Goal: Task Accomplishment & Management: Complete application form

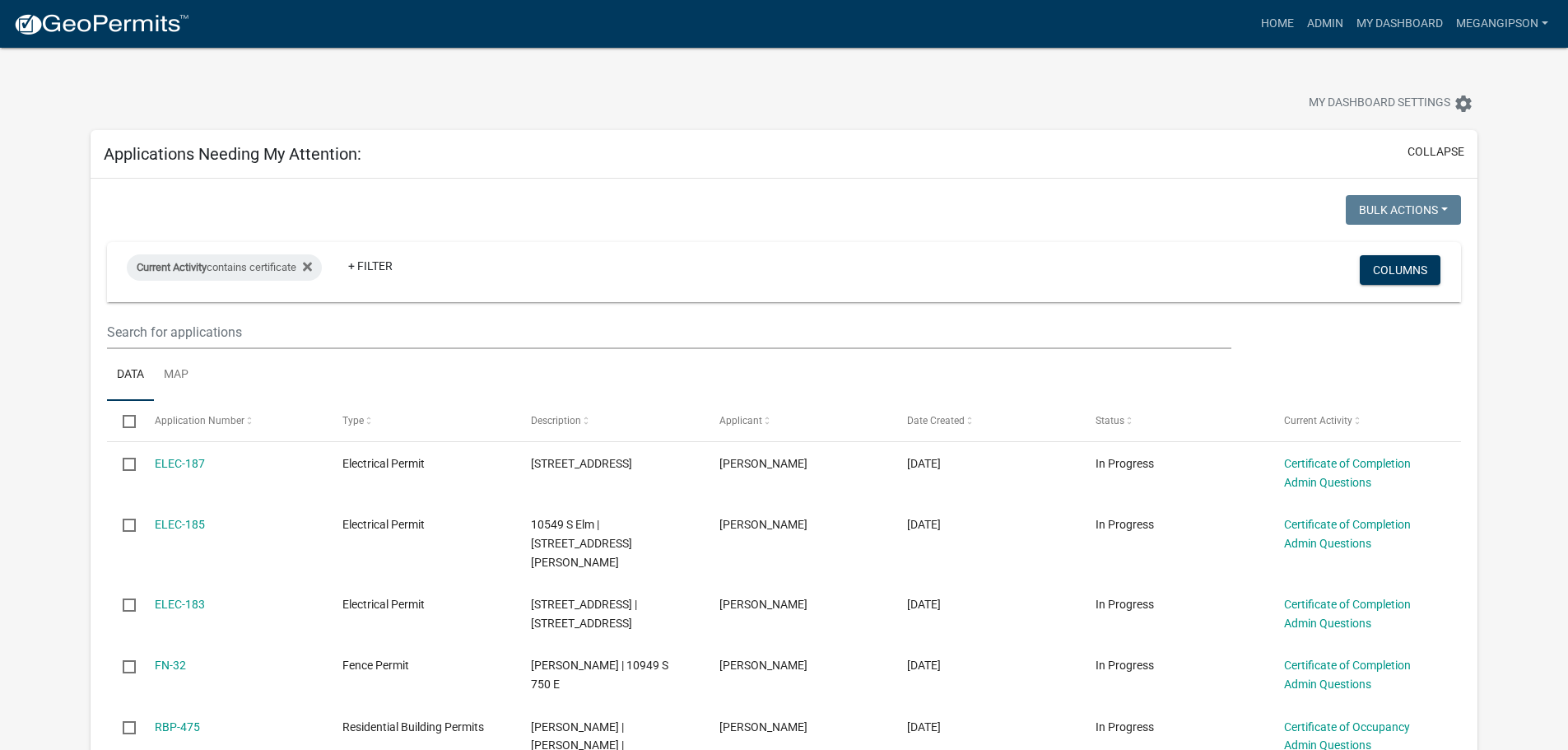
select select "3: 100"
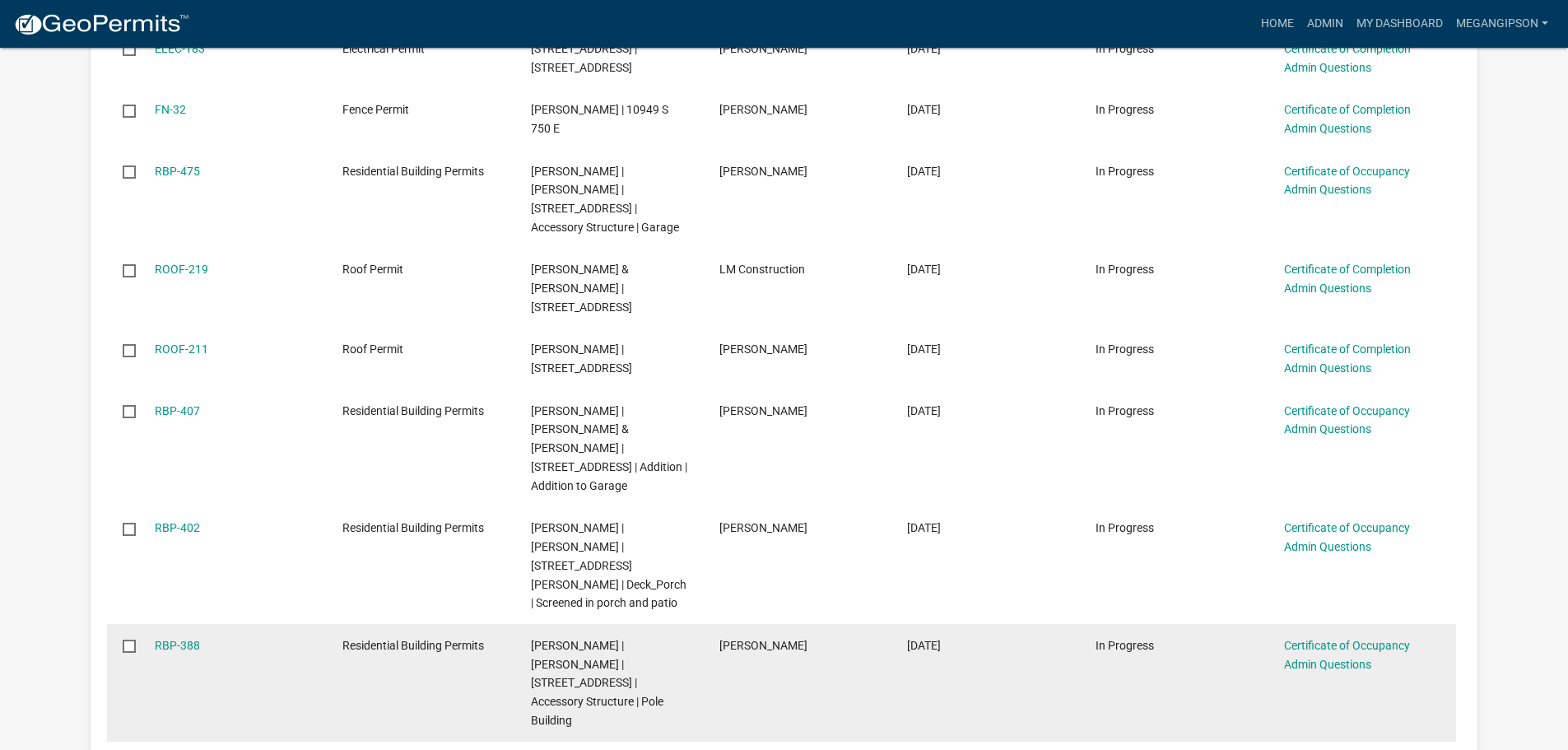
scroll to position [741, 0]
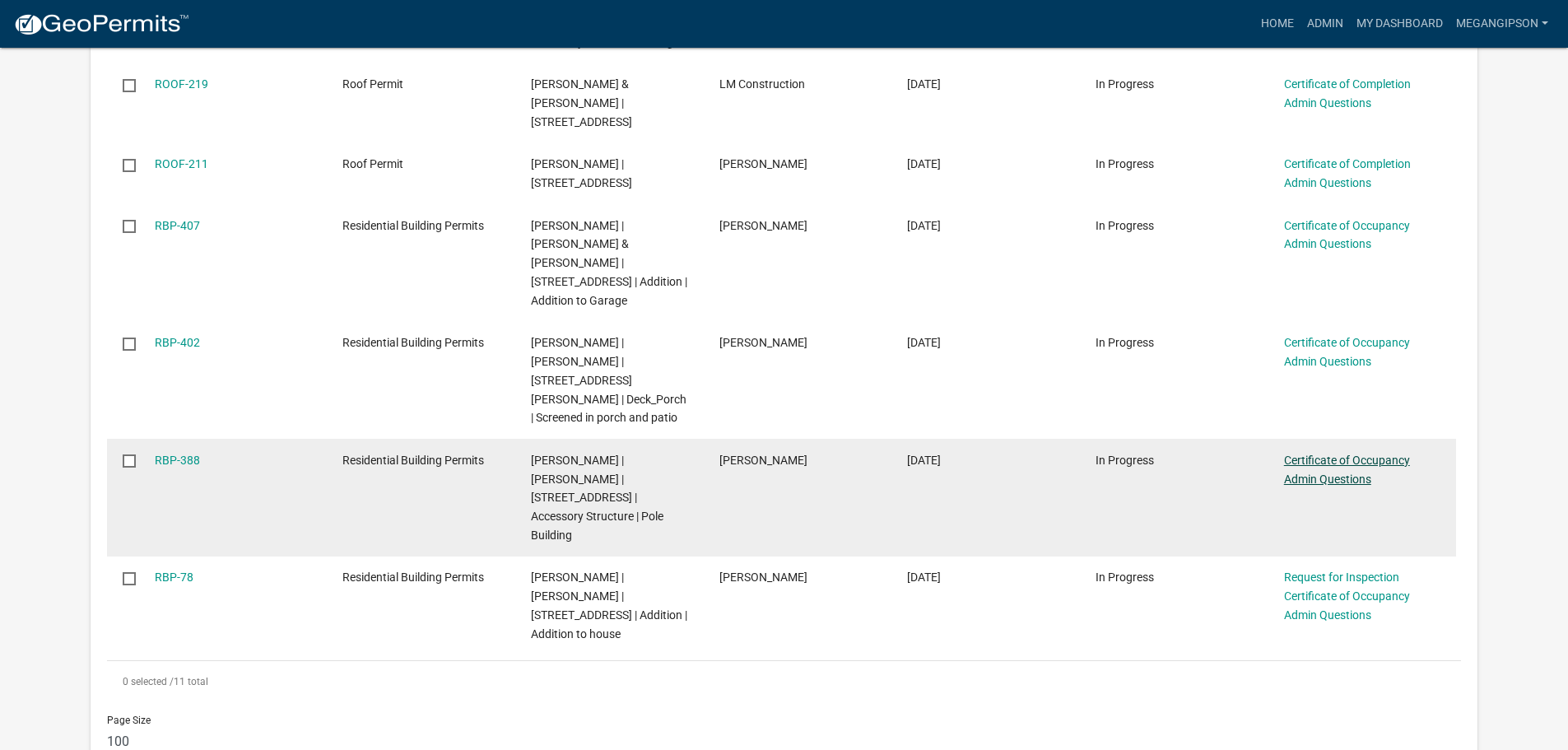
click at [1325, 473] on link "Certificate of Occupancy Admin Questions" at bounding box center [1347, 469] width 126 height 32
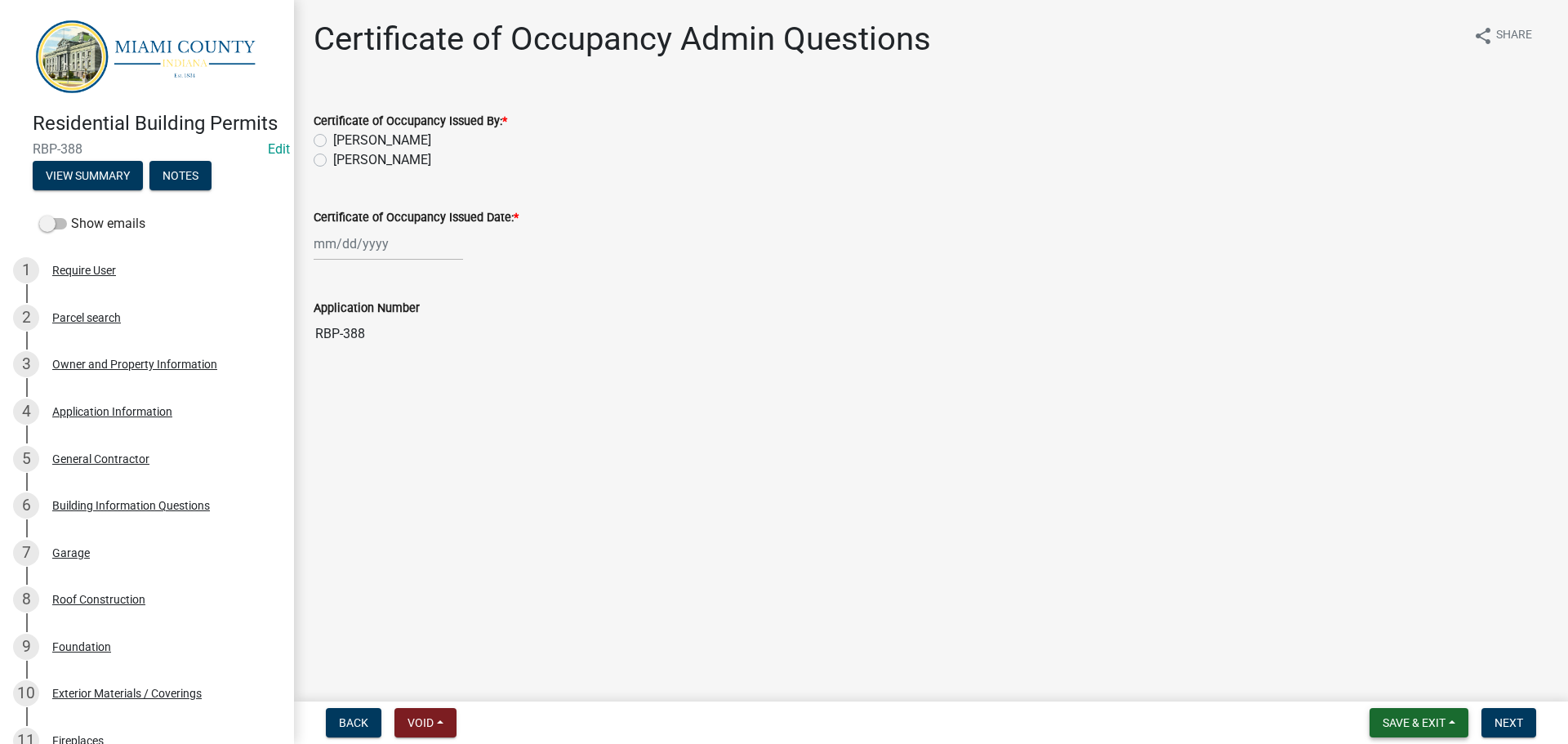
click at [1411, 716] on span "Save & Exit" at bounding box center [1413, 723] width 63 height 13
click at [1375, 677] on button "Save & Exit" at bounding box center [1402, 676] width 131 height 39
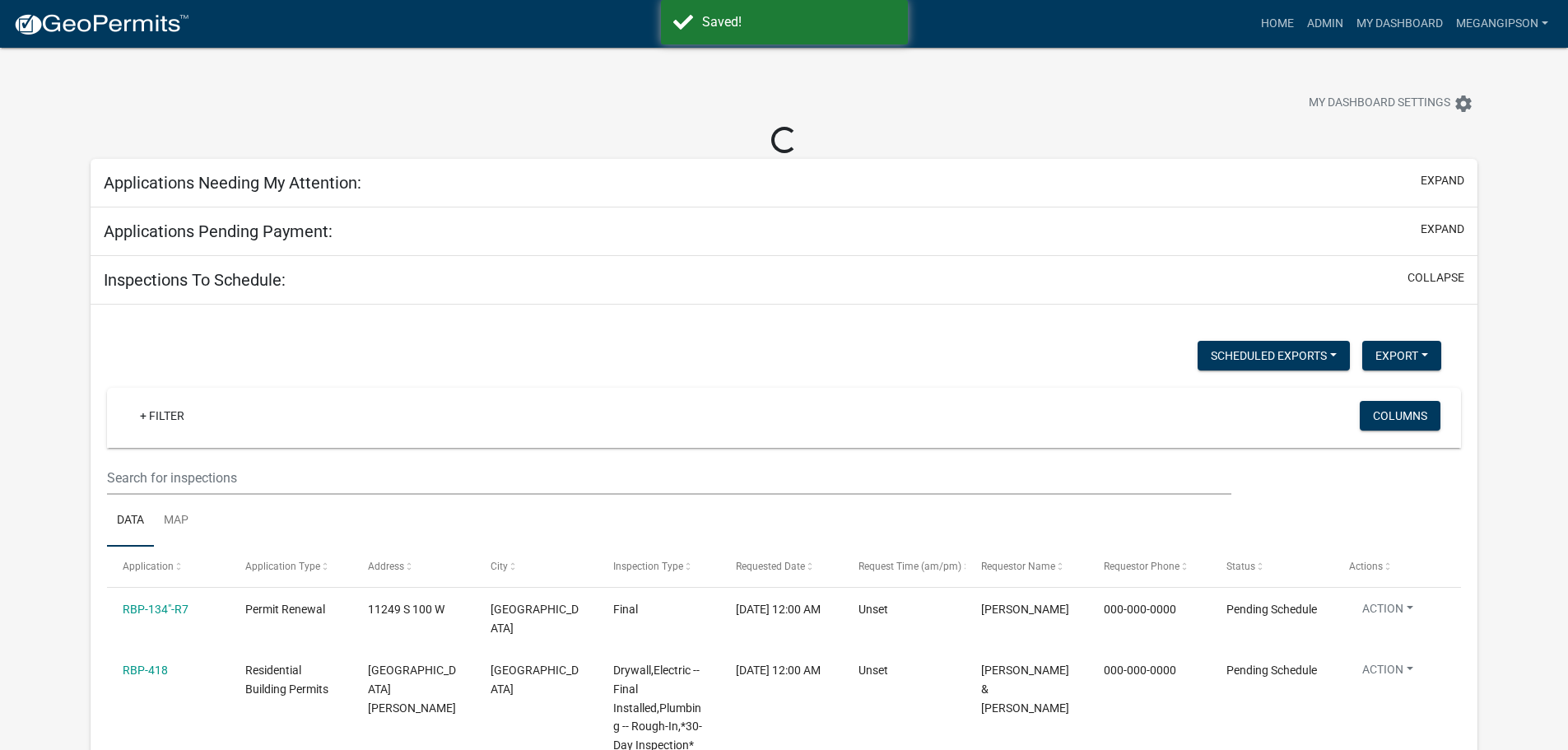
select select "3: 100"
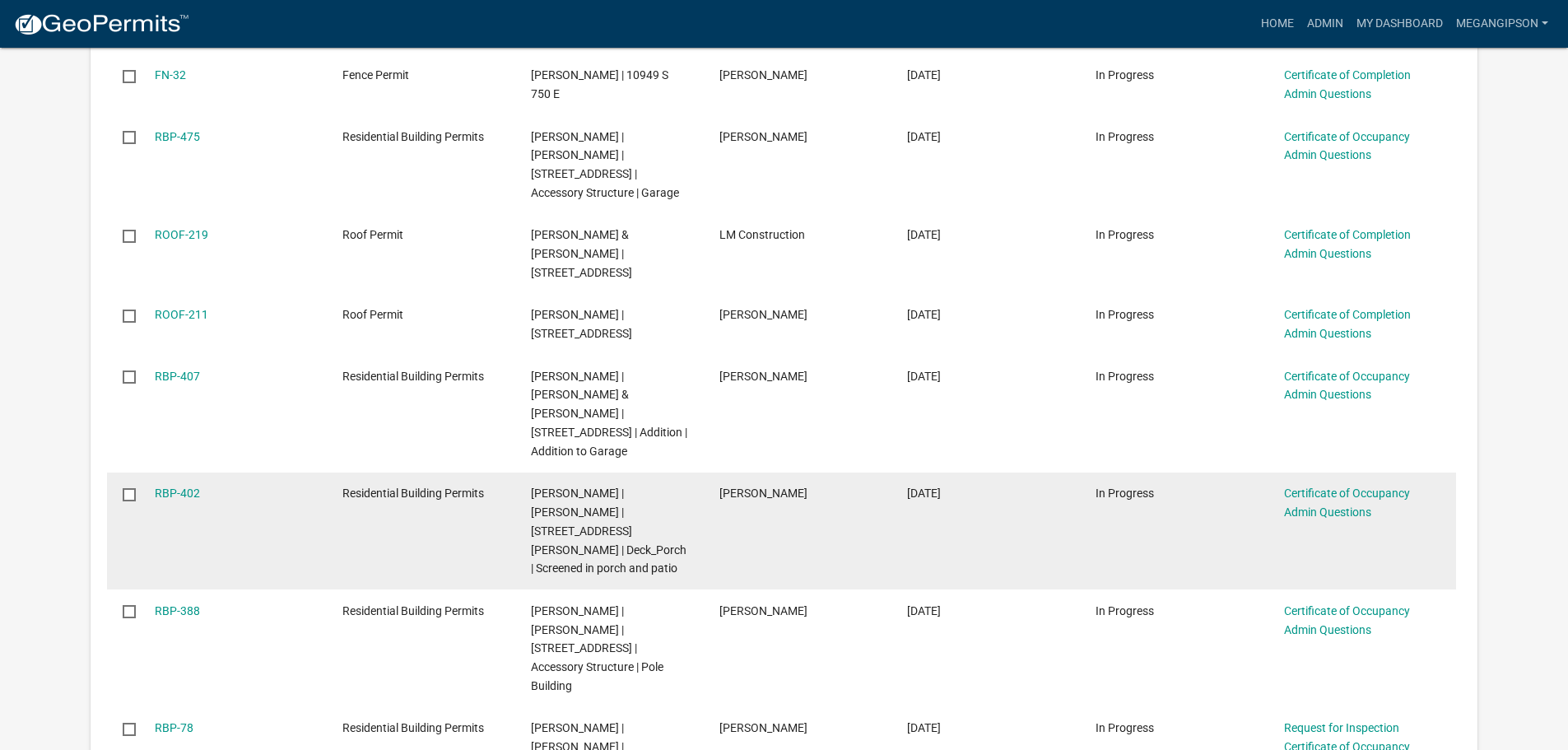
scroll to position [576, 0]
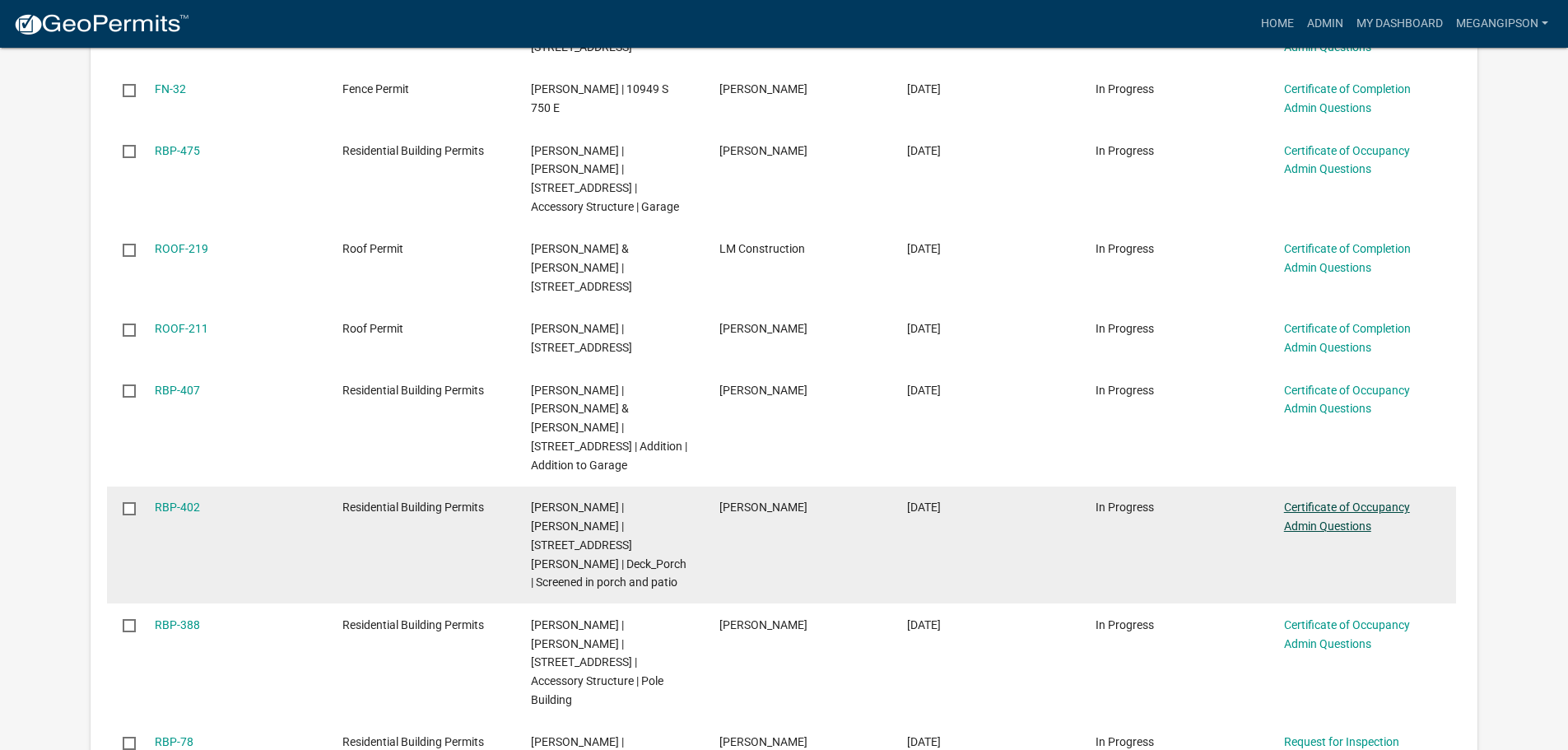
click at [1309, 533] on link "Certificate of Occupancy Admin Questions" at bounding box center [1347, 516] width 126 height 32
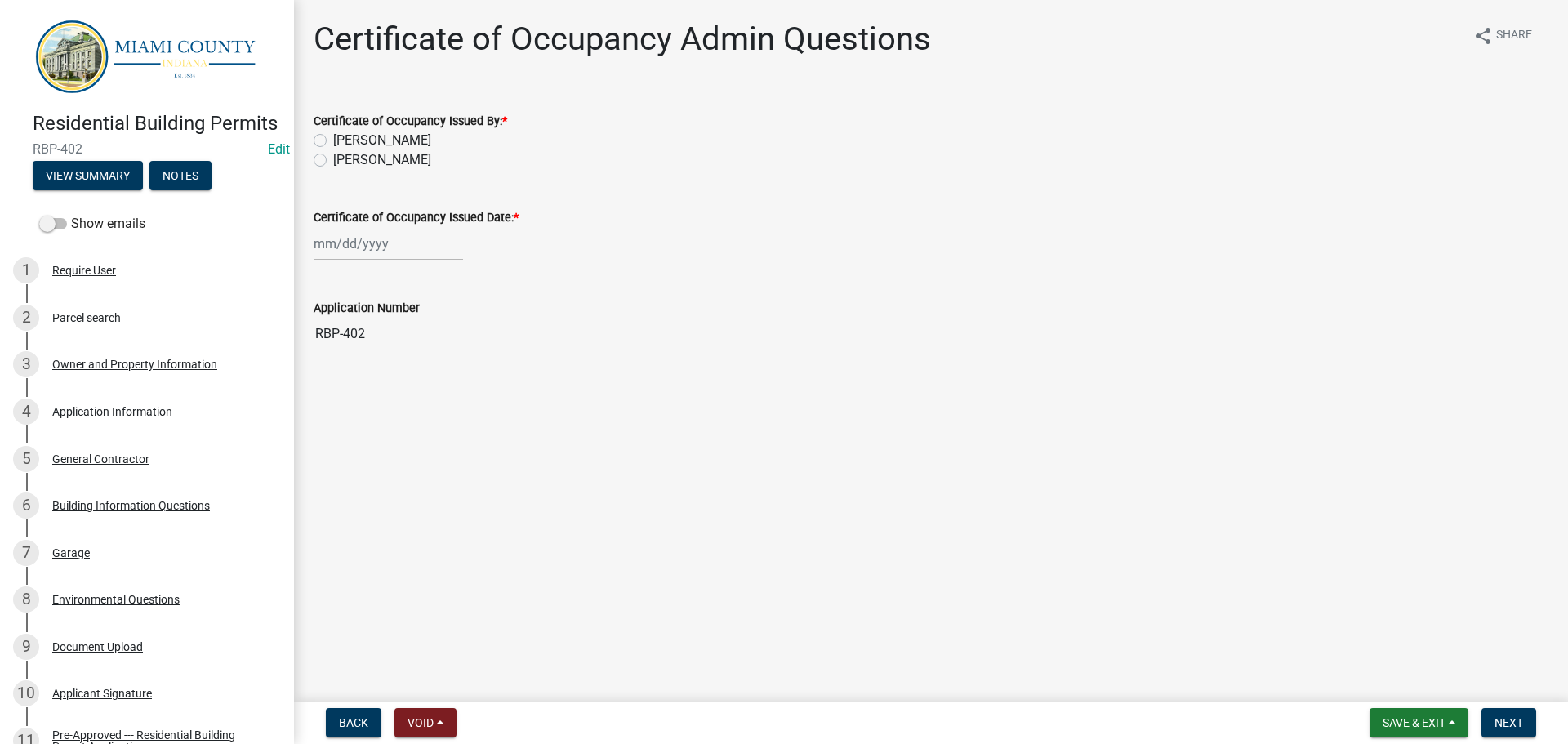
click at [392, 169] on label "[PERSON_NAME]" at bounding box center [382, 159] width 98 height 19
click at [343, 161] on input "[PERSON_NAME]" at bounding box center [338, 155] width 10 height 10
radio input "true"
click at [370, 260] on div at bounding box center [388, 243] width 149 height 33
select select "9"
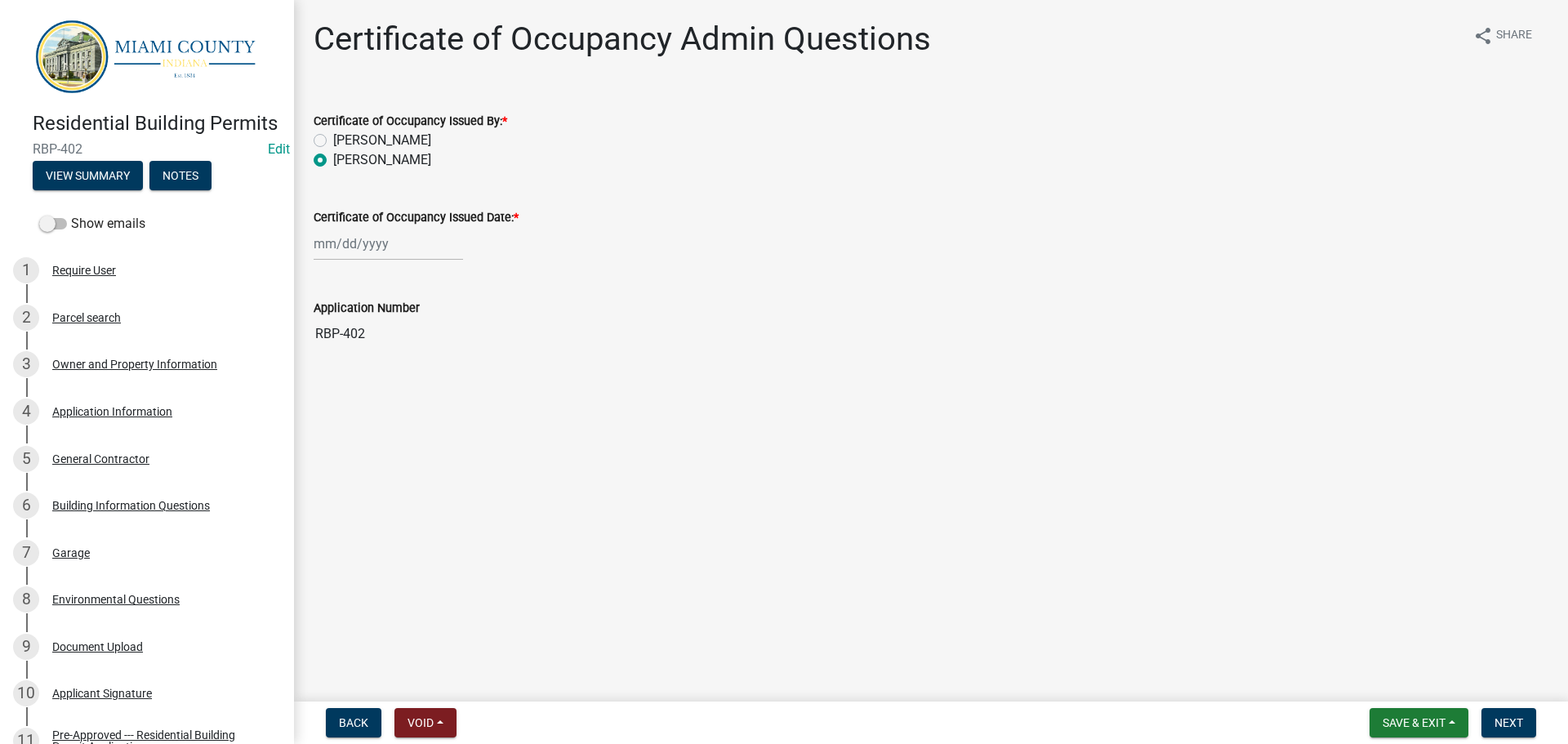
select select "2025"
click at [388, 378] on div "10" at bounding box center [382, 366] width 26 height 26
type input "[DATE]"
click at [1494, 721] on span "Next" at bounding box center [1508, 723] width 29 height 13
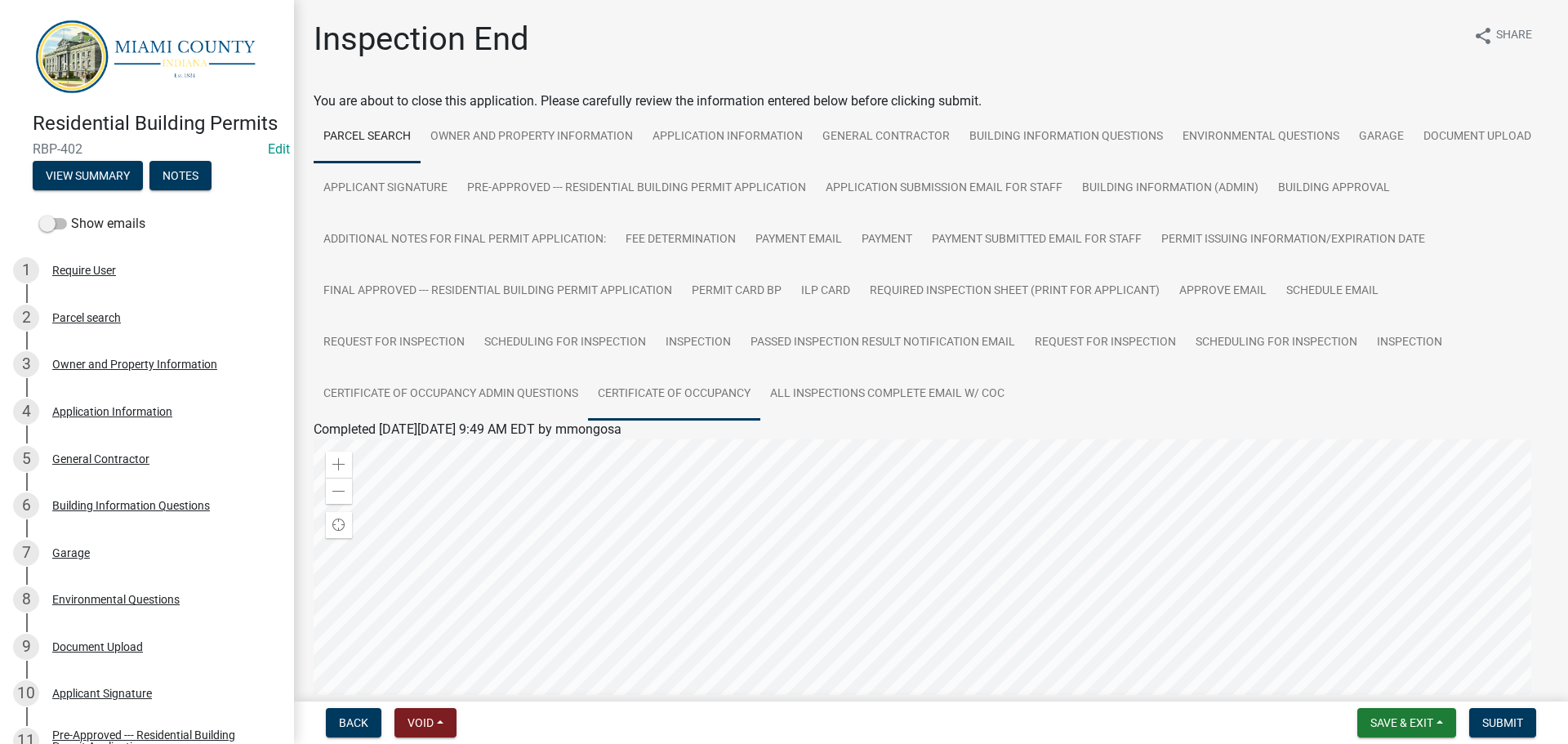
click at [588, 420] on link "Certificate of Occupancy" at bounding box center [674, 394] width 172 height 52
click at [397, 456] on link "Certificate of Occupancy" at bounding box center [384, 448] width 142 height 16
click at [211, 191] on button "Notes" at bounding box center [180, 176] width 62 height 30
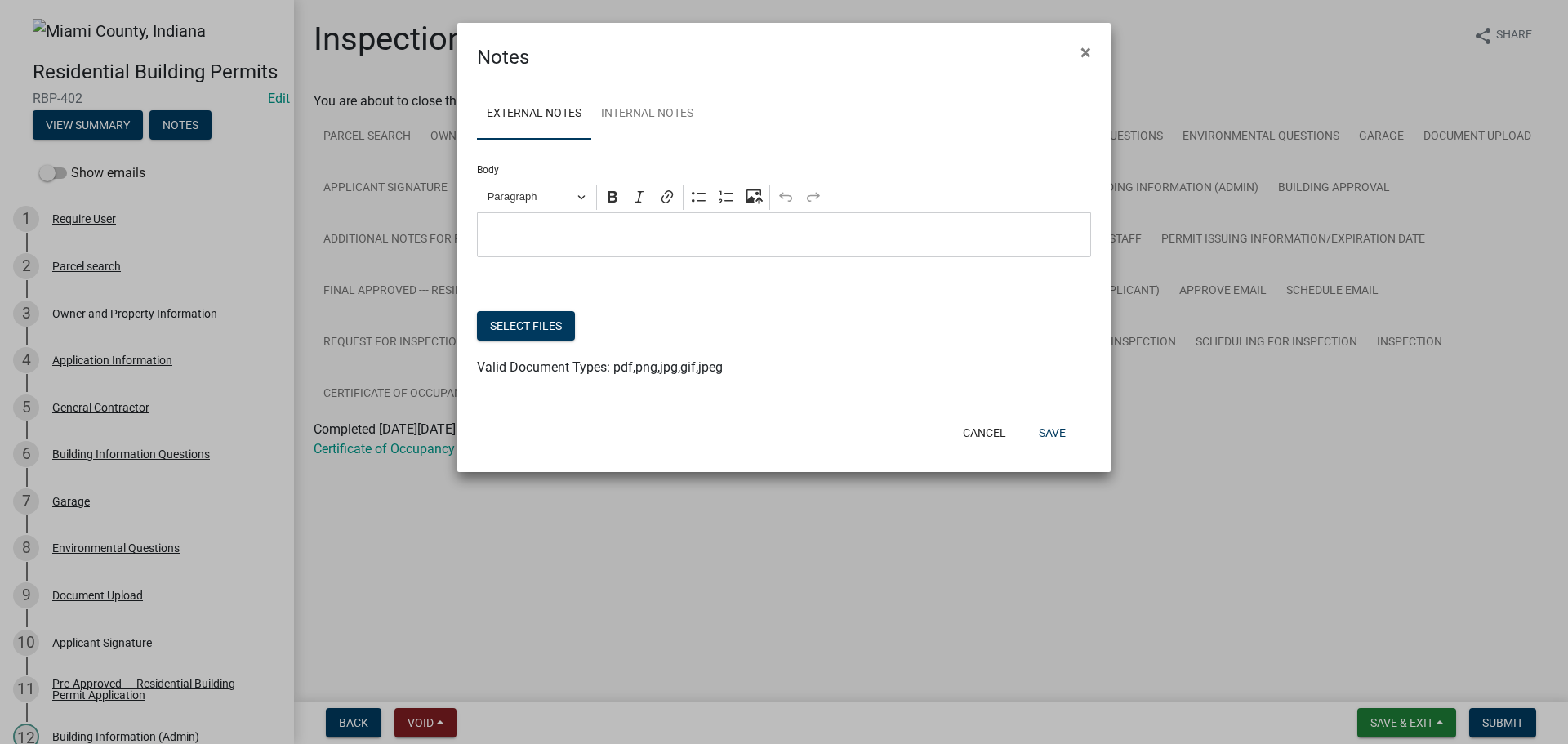
click at [737, 138] on ul "External Notes Internal Notes" at bounding box center [783, 114] width 614 height 52
click at [652, 128] on link "Internal Notes" at bounding box center [647, 114] width 112 height 52
click at [554, 116] on link "External Notes" at bounding box center [533, 114] width 114 height 52
click at [607, 257] on div "Editor editing area: main. Press Alt+0 for help." at bounding box center [783, 234] width 614 height 45
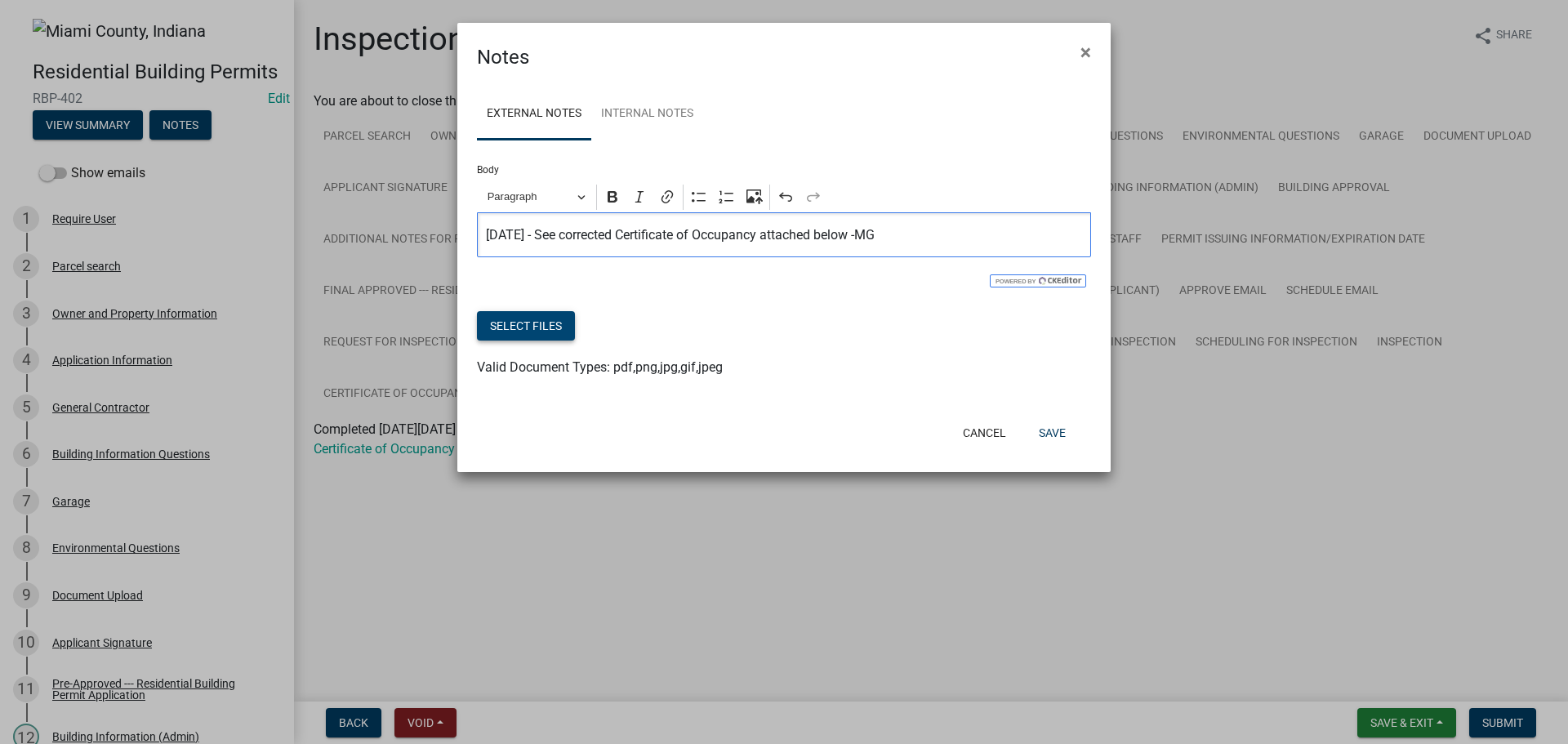
click at [566, 341] on button "Select files" at bounding box center [526, 326] width 98 height 30
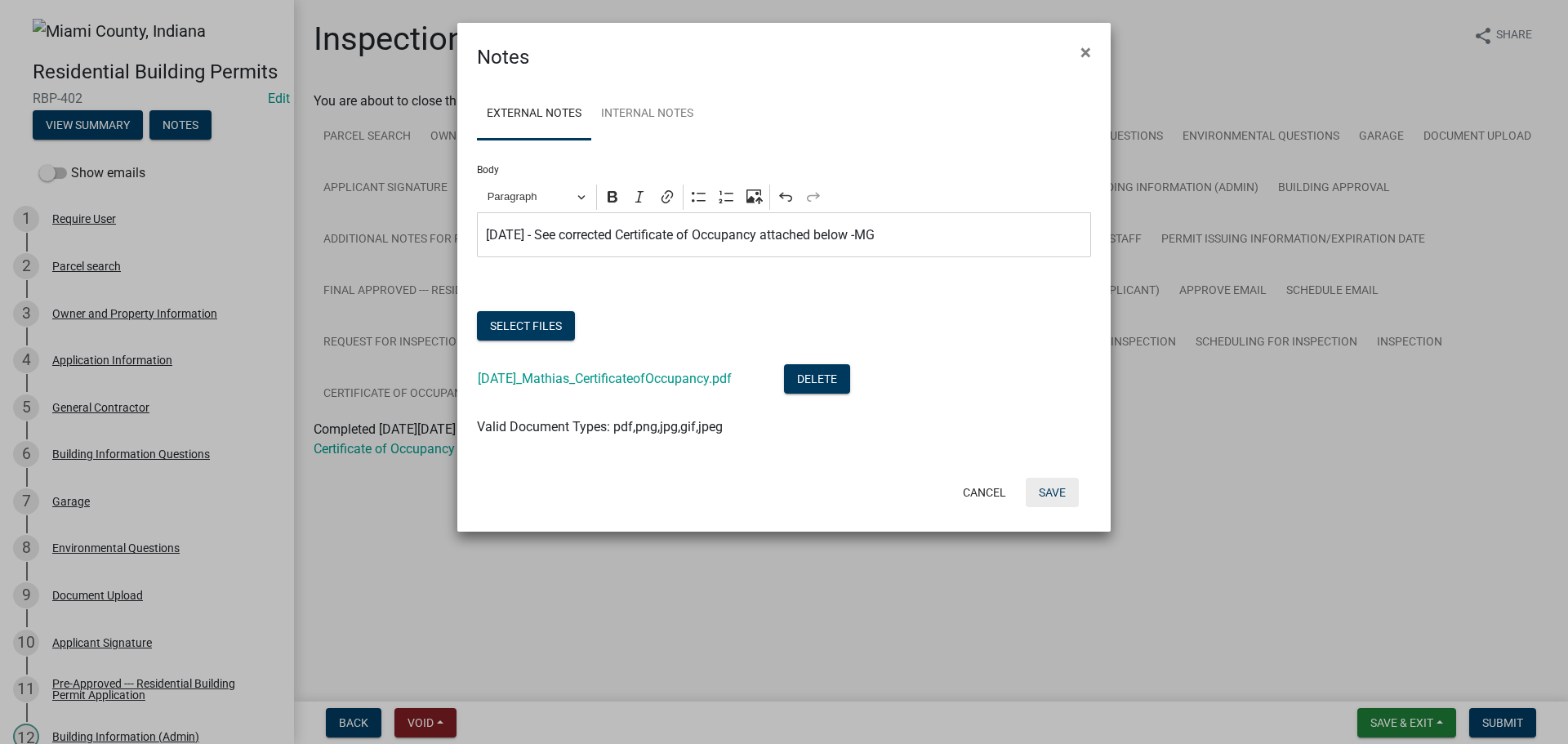
click at [1055, 507] on button "Save" at bounding box center [1052, 492] width 53 height 30
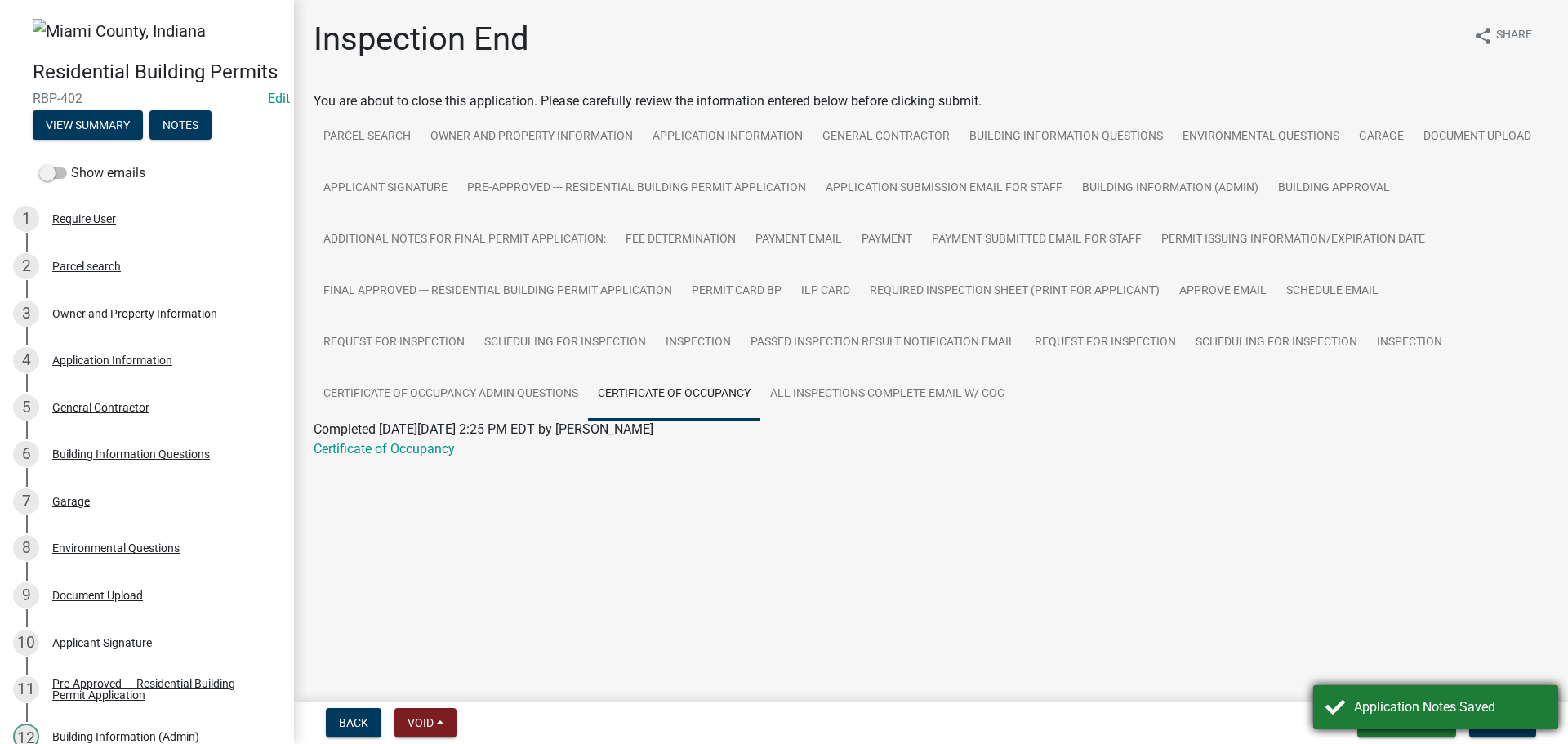
click at [1503, 719] on div "Application Notes Saved" at bounding box center [1435, 707] width 245 height 44
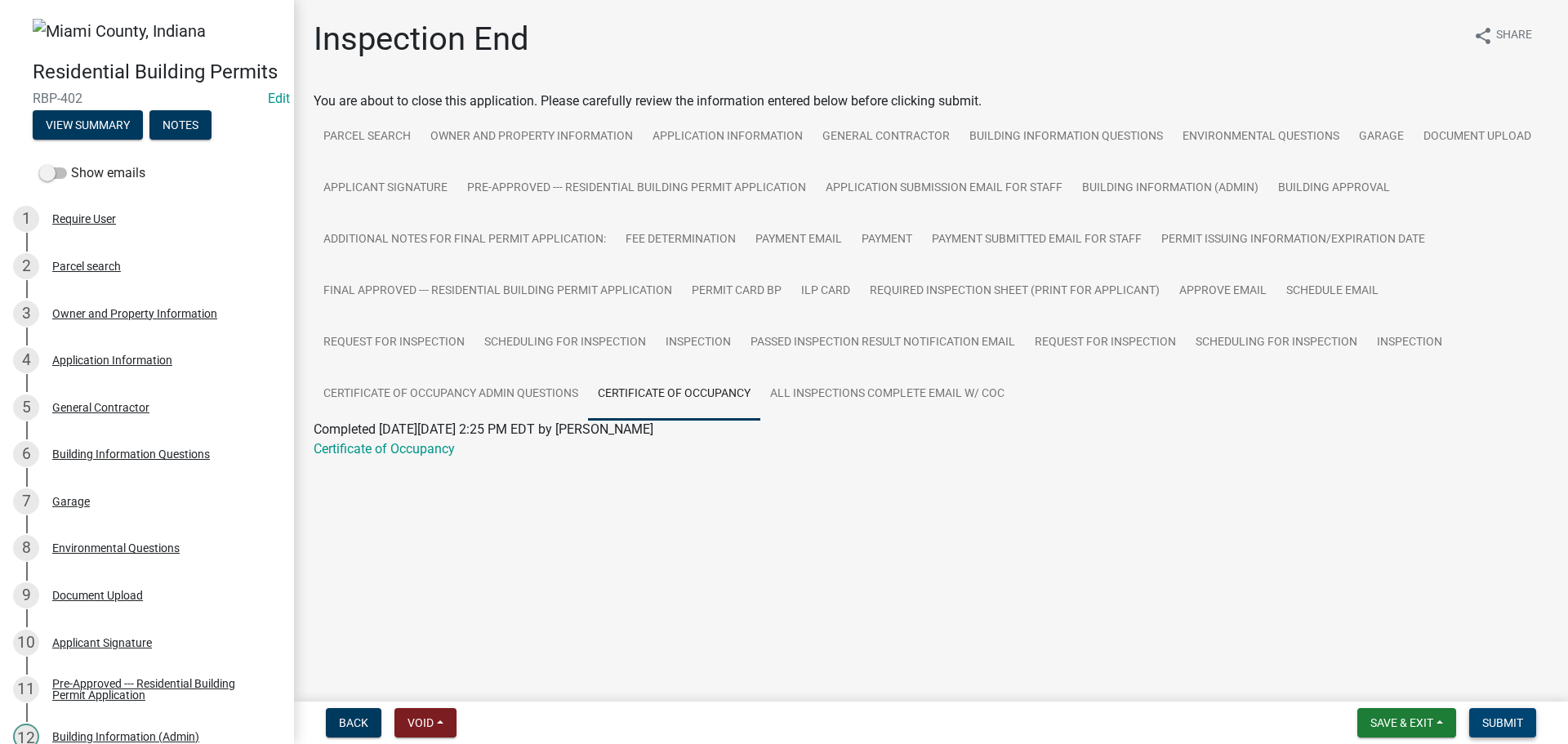
click at [1505, 721] on span "Submit" at bounding box center [1502, 723] width 41 height 13
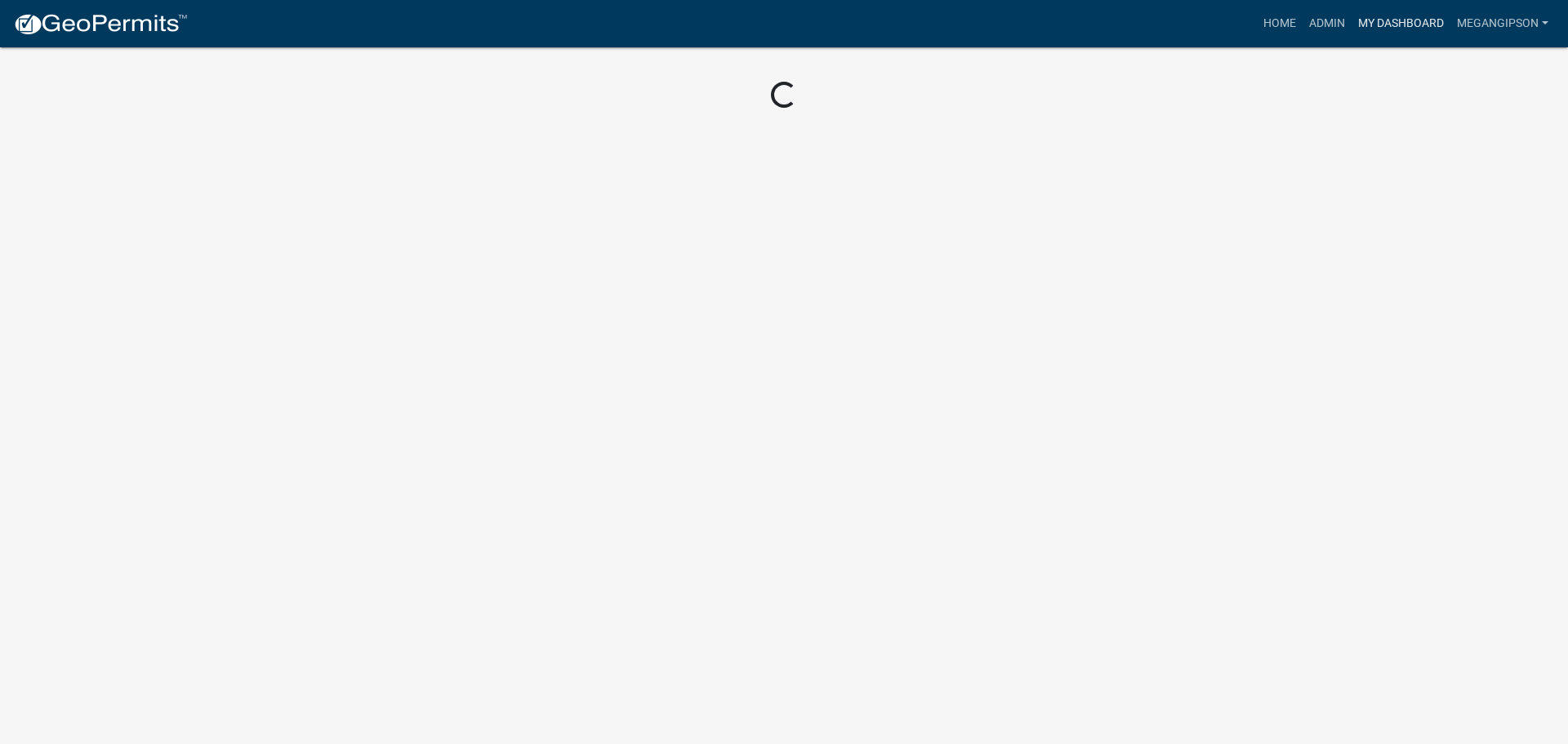
click at [1353, 14] on link "My Dashboard" at bounding box center [1400, 24] width 99 height 31
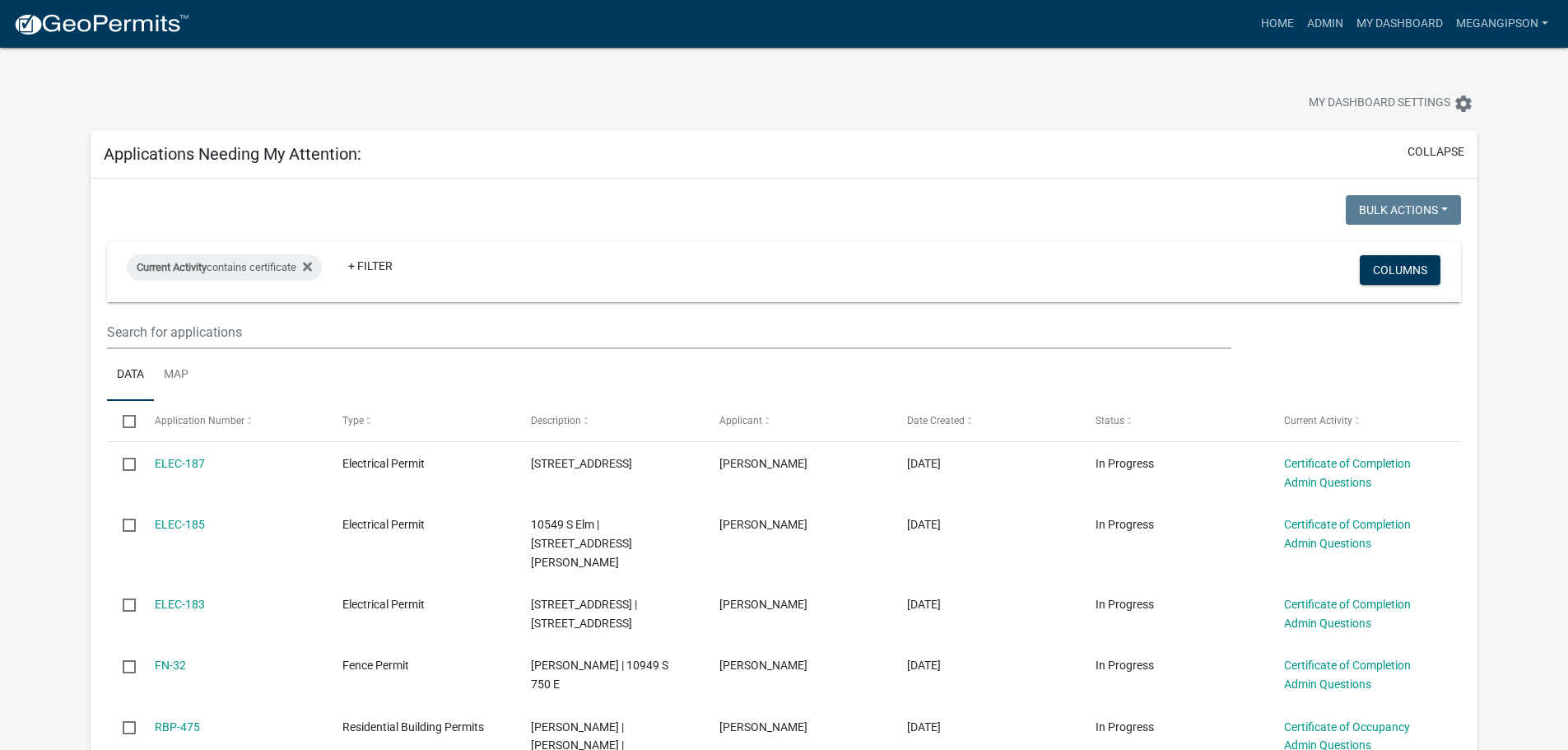
click at [229, 56] on div "My Dashboard Settings settings" at bounding box center [784, 85] width 1412 height 76
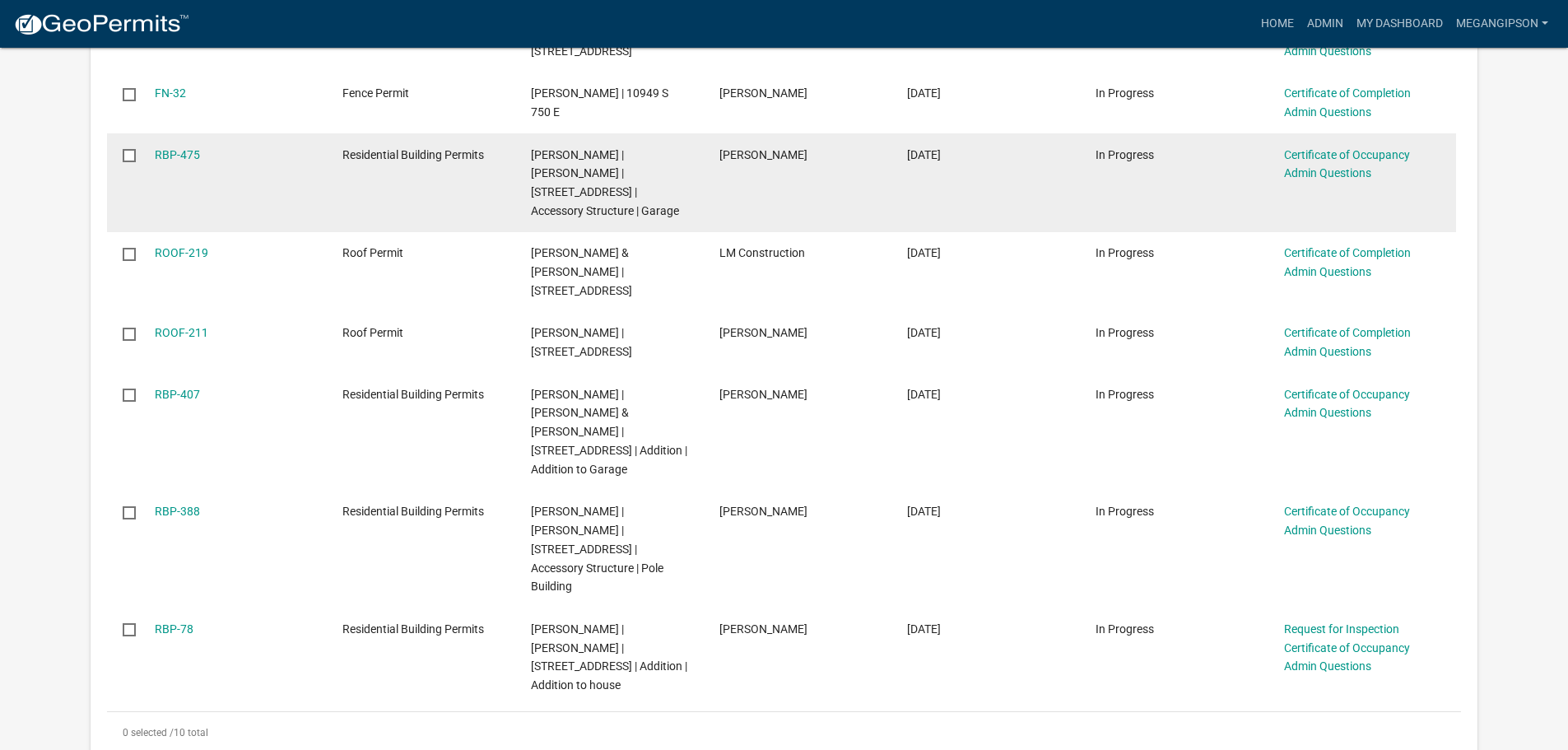
scroll to position [659, 0]
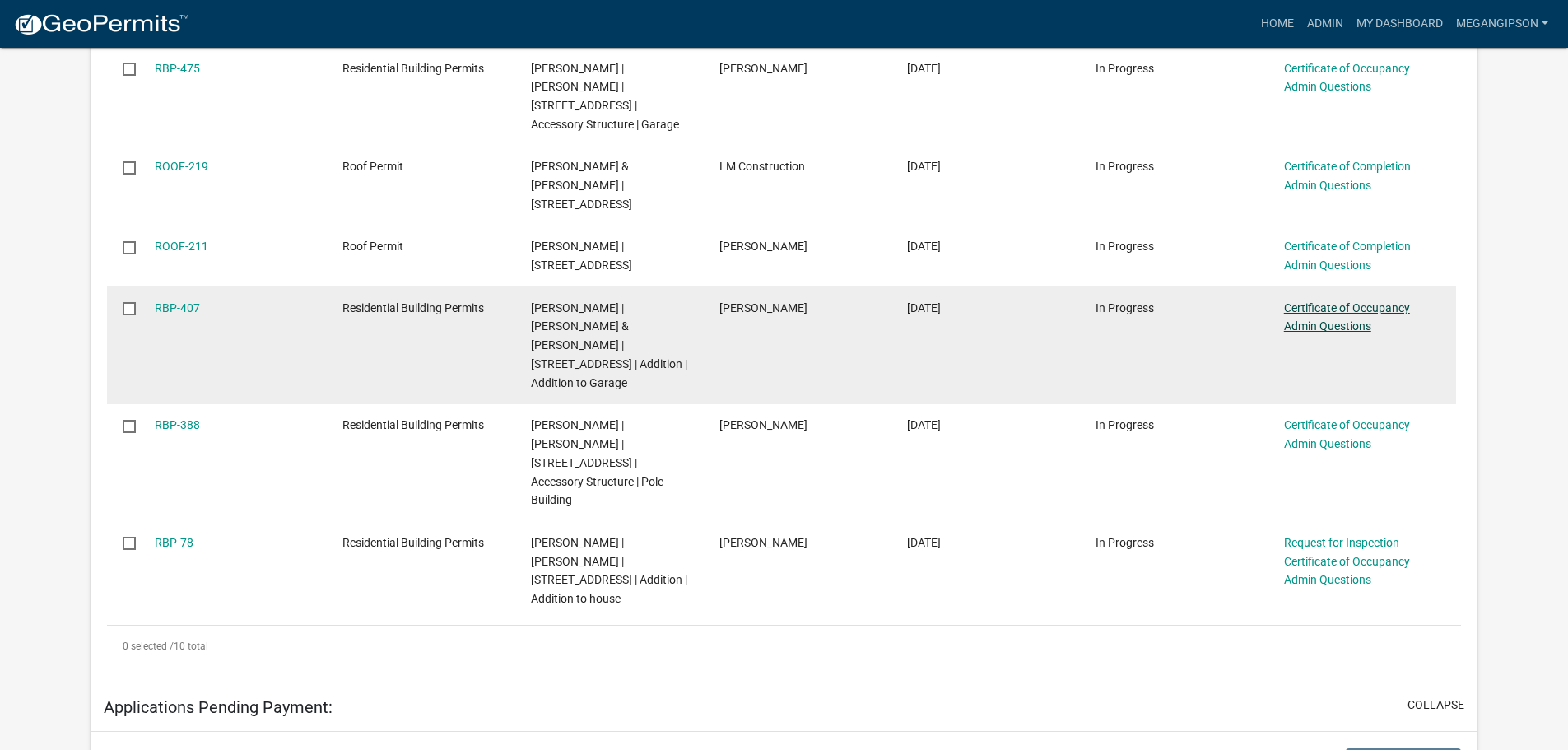
click at [1328, 333] on link "Certificate of Occupancy Admin Questions" at bounding box center [1347, 317] width 126 height 32
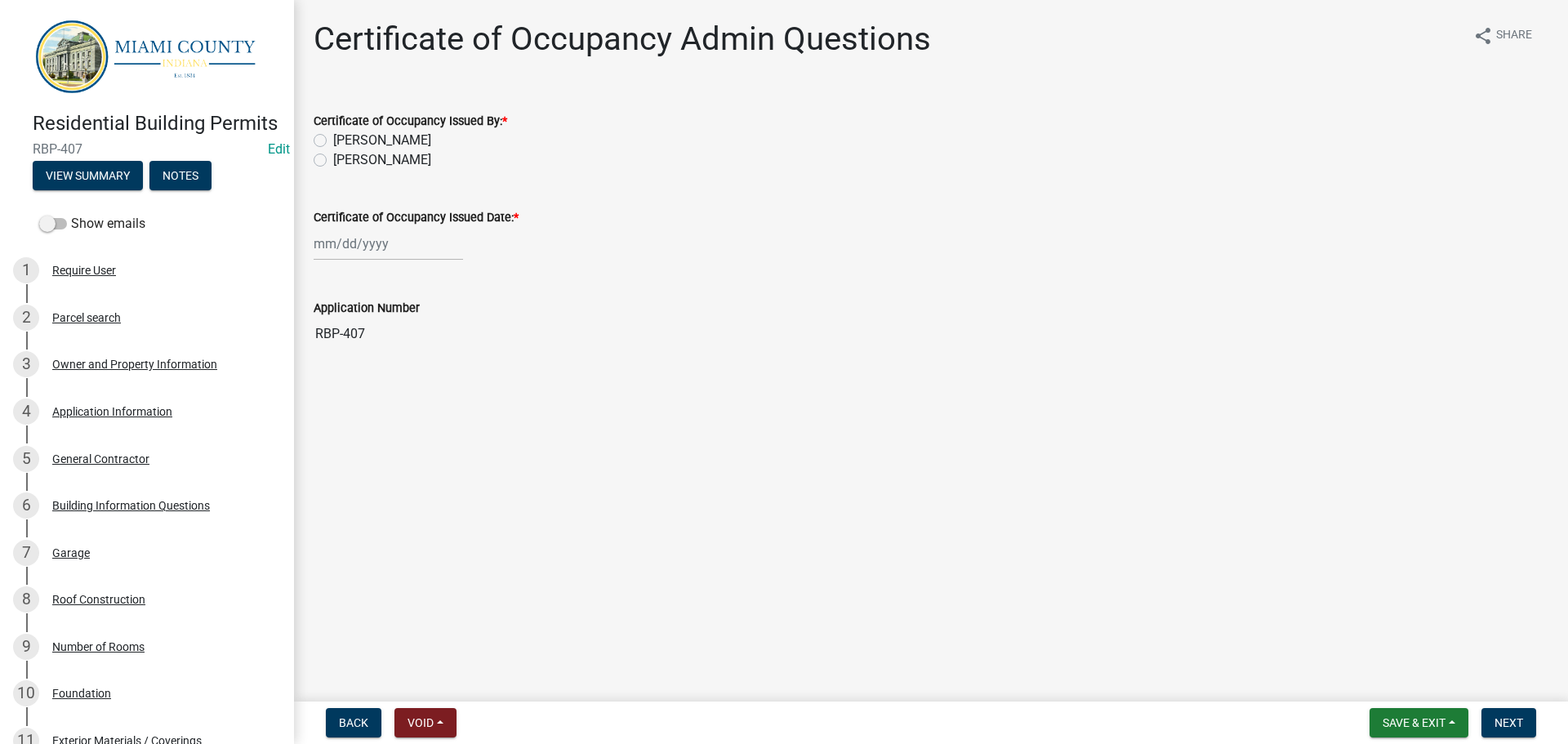
click at [370, 169] on label "[PERSON_NAME]" at bounding box center [382, 159] width 98 height 19
click at [343, 161] on input "[PERSON_NAME]" at bounding box center [338, 155] width 10 height 10
radio input "true"
click at [367, 260] on div at bounding box center [388, 243] width 149 height 33
select select "9"
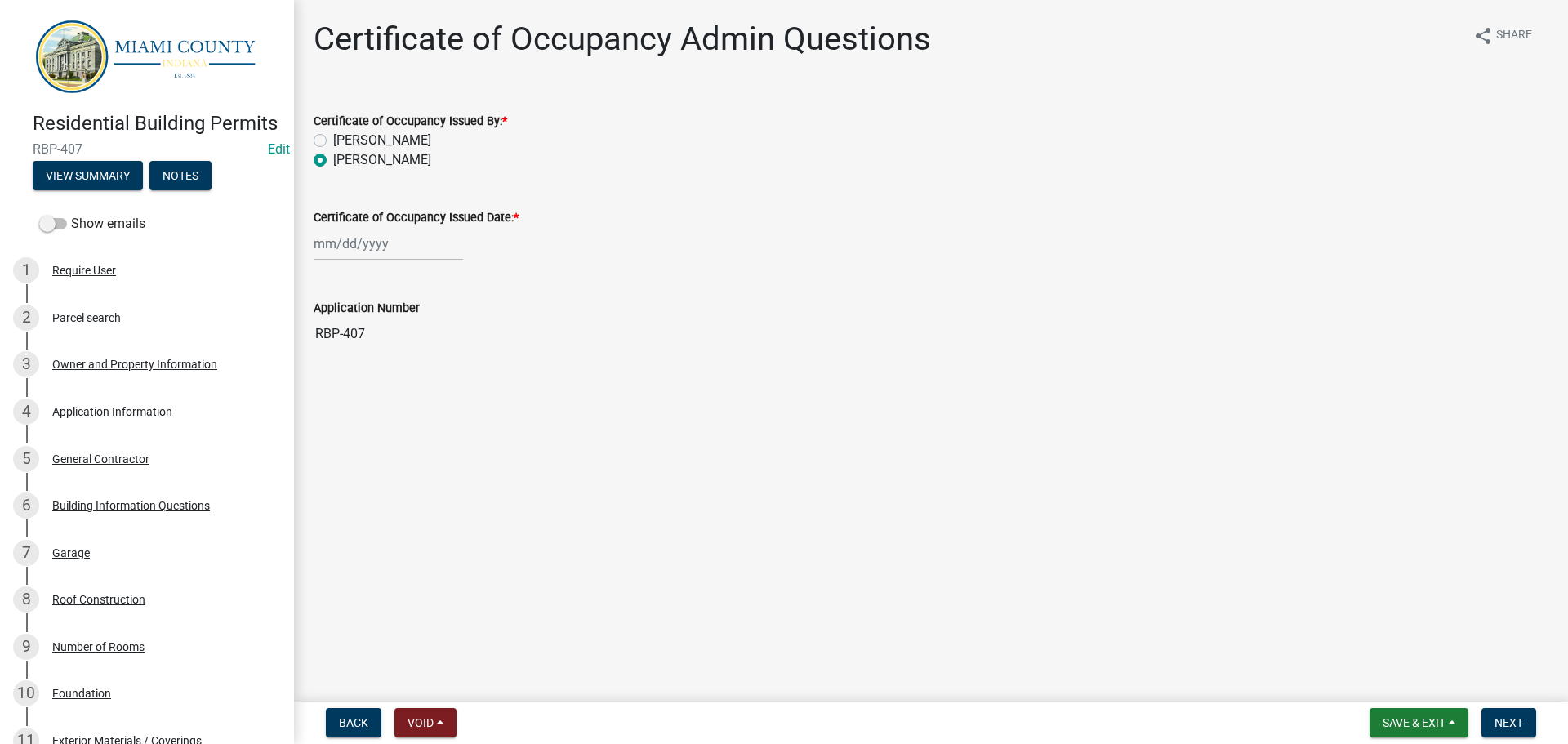
select select "2025"
click at [392, 378] on div "10" at bounding box center [382, 366] width 26 height 26
type input "[DATE]"
click at [1507, 716] on span "Next" at bounding box center [1508, 723] width 29 height 13
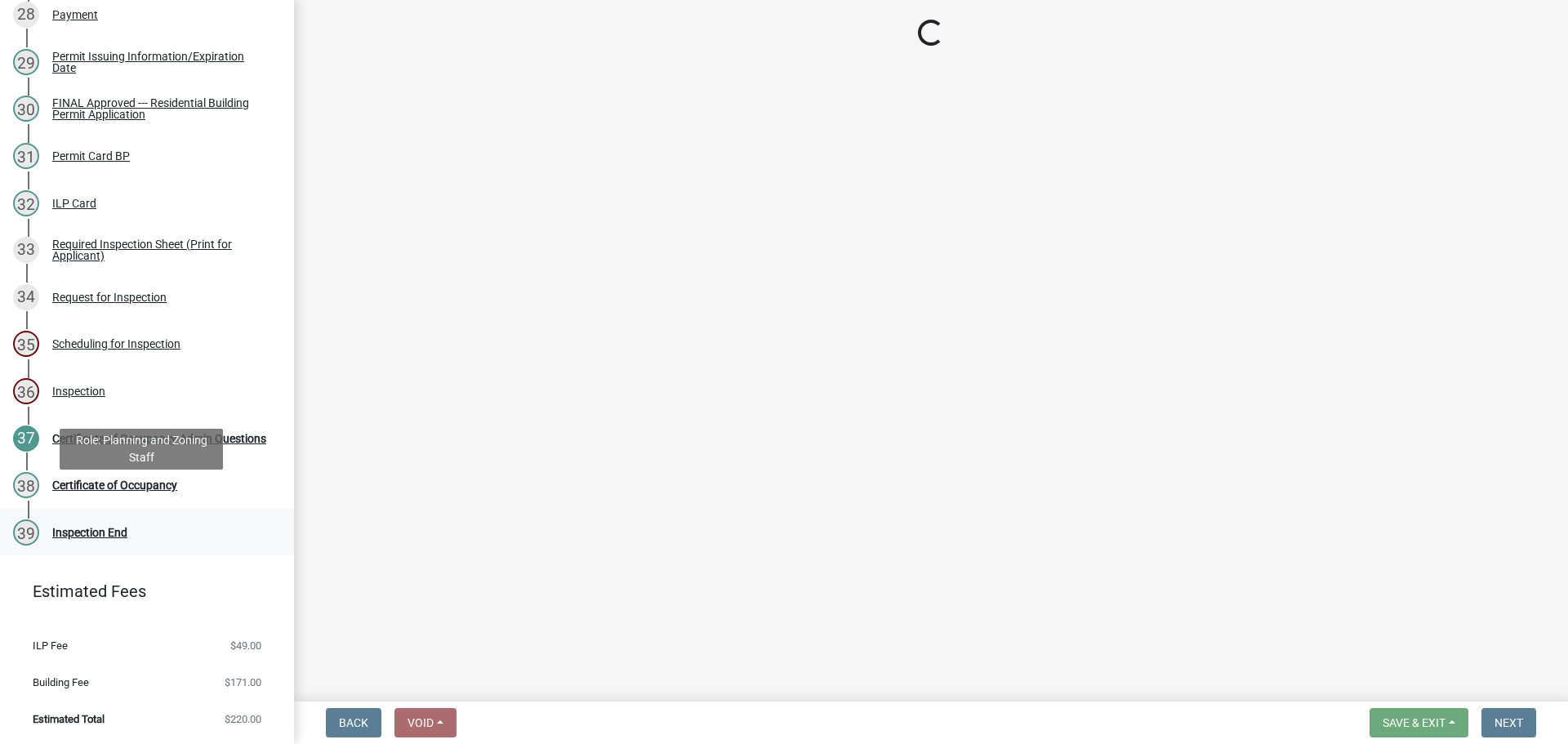
scroll to position [1818, 0]
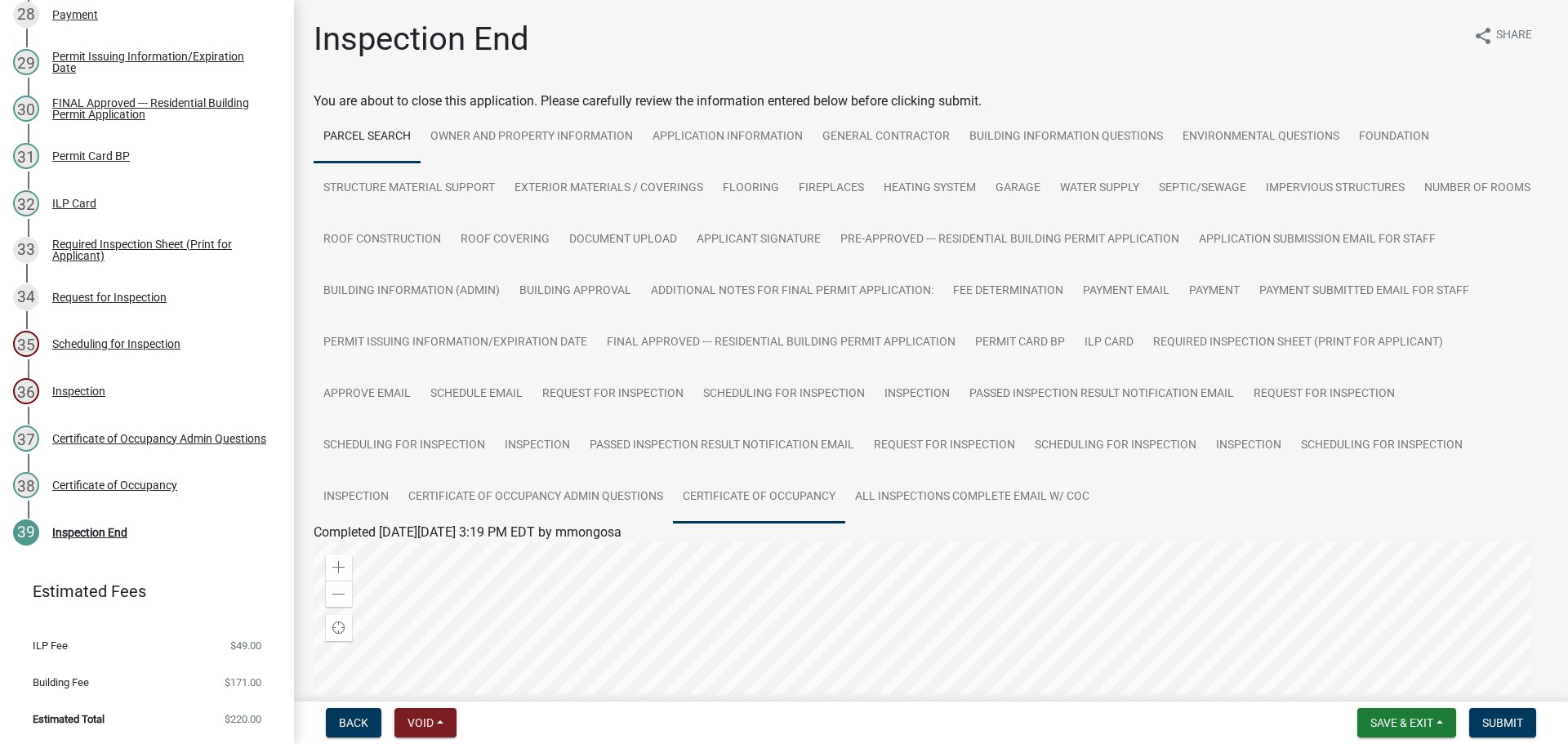
click at [673, 523] on link "Certificate of Occupancy" at bounding box center [759, 497] width 172 height 52
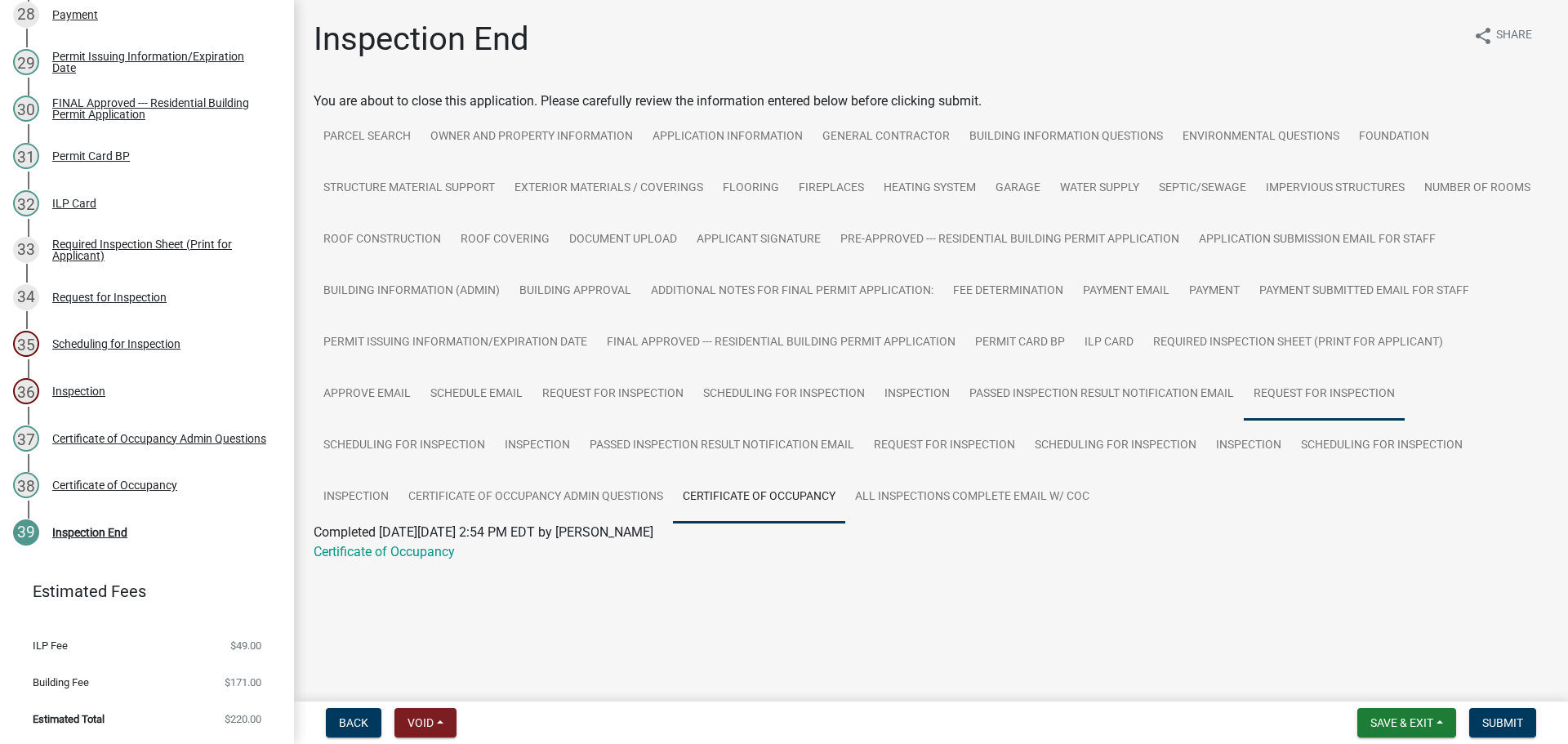
scroll to position [139, 0]
click at [394, 559] on link "Certificate of Occupancy" at bounding box center [384, 551] width 142 height 16
click at [796, 112] on div "You are about to close this application. Please carefully review the informatio…" at bounding box center [931, 336] width 1235 height 490
click at [797, 138] on link "Application Information" at bounding box center [727, 137] width 169 height 52
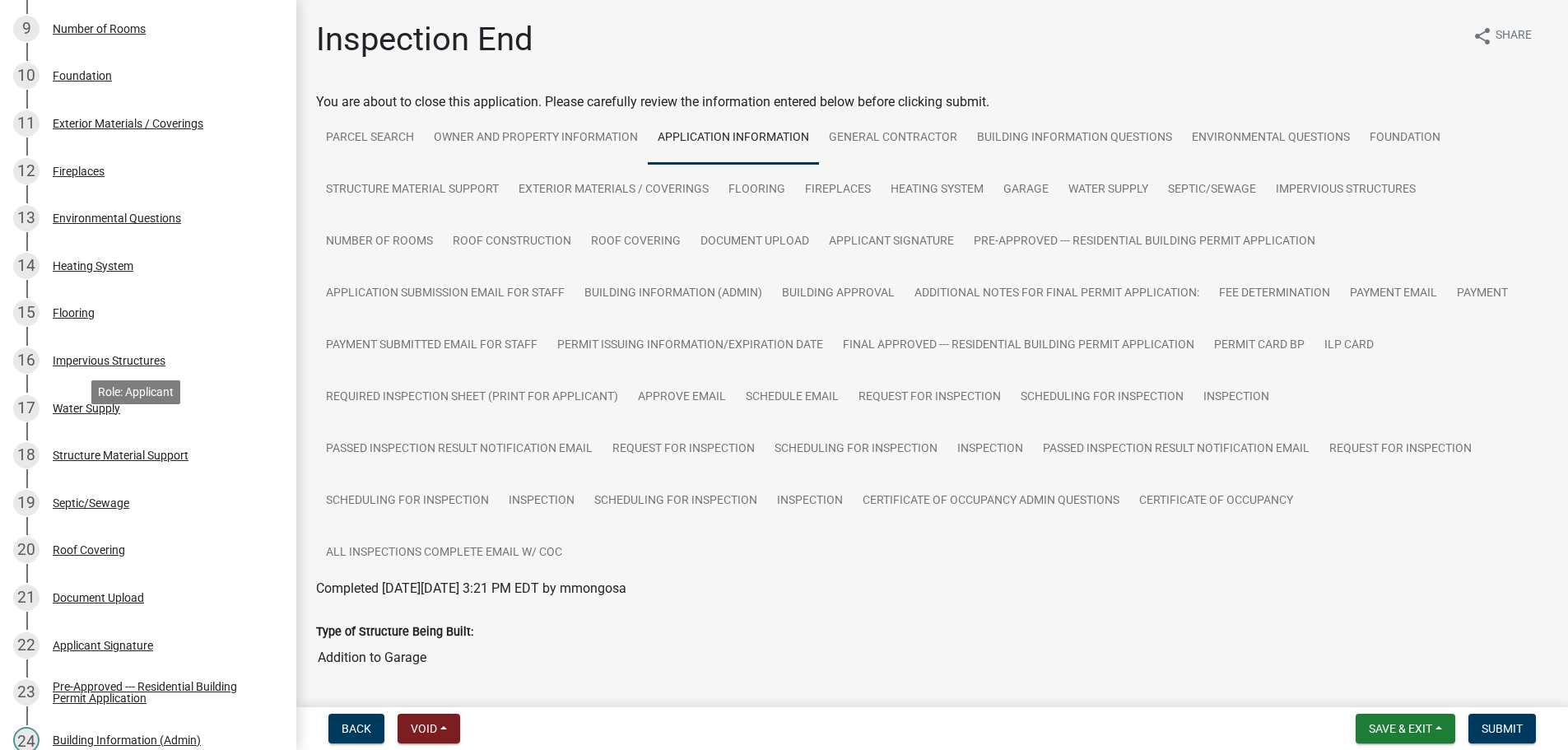
scroll to position [23, 0]
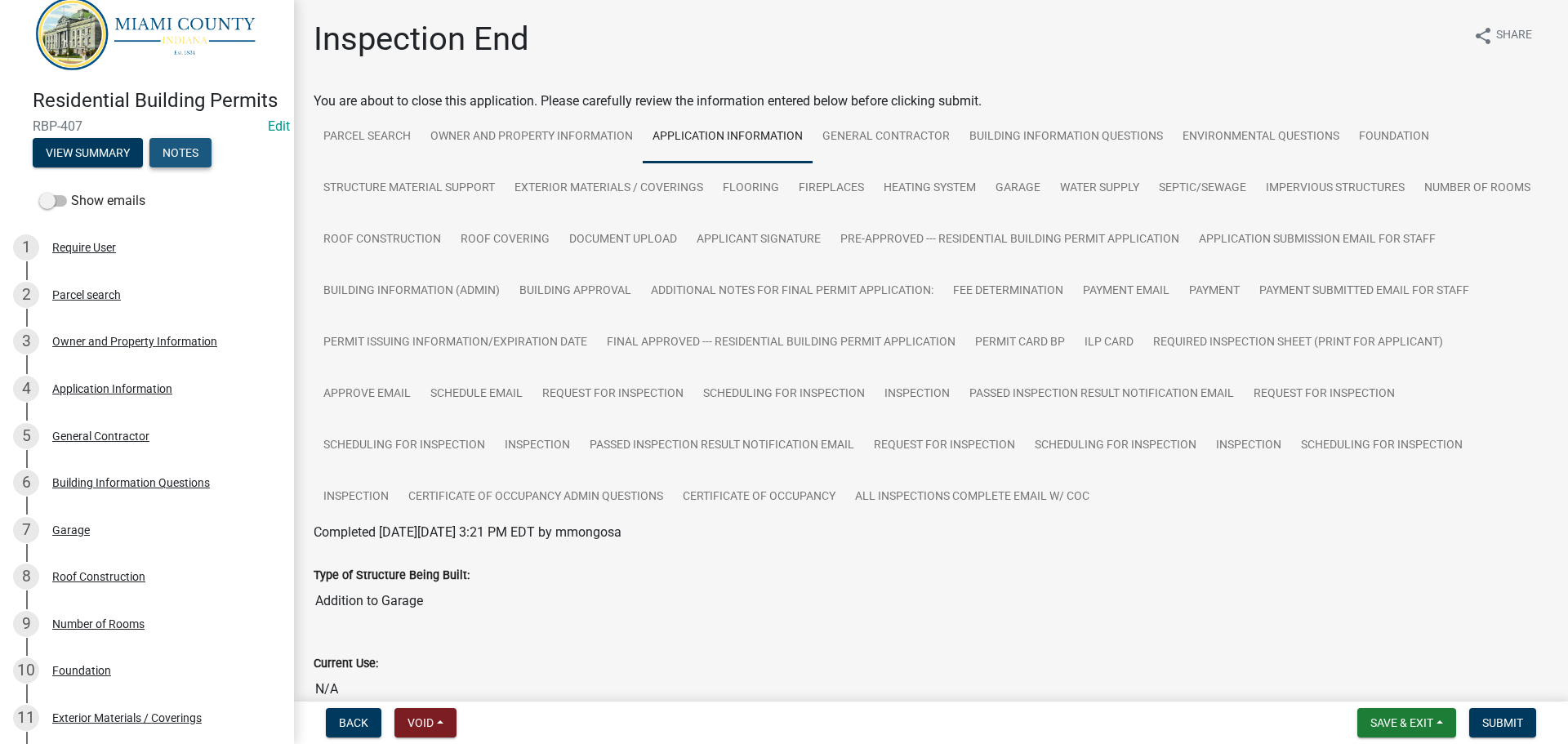
click at [201, 167] on button "Notes" at bounding box center [180, 153] width 62 height 30
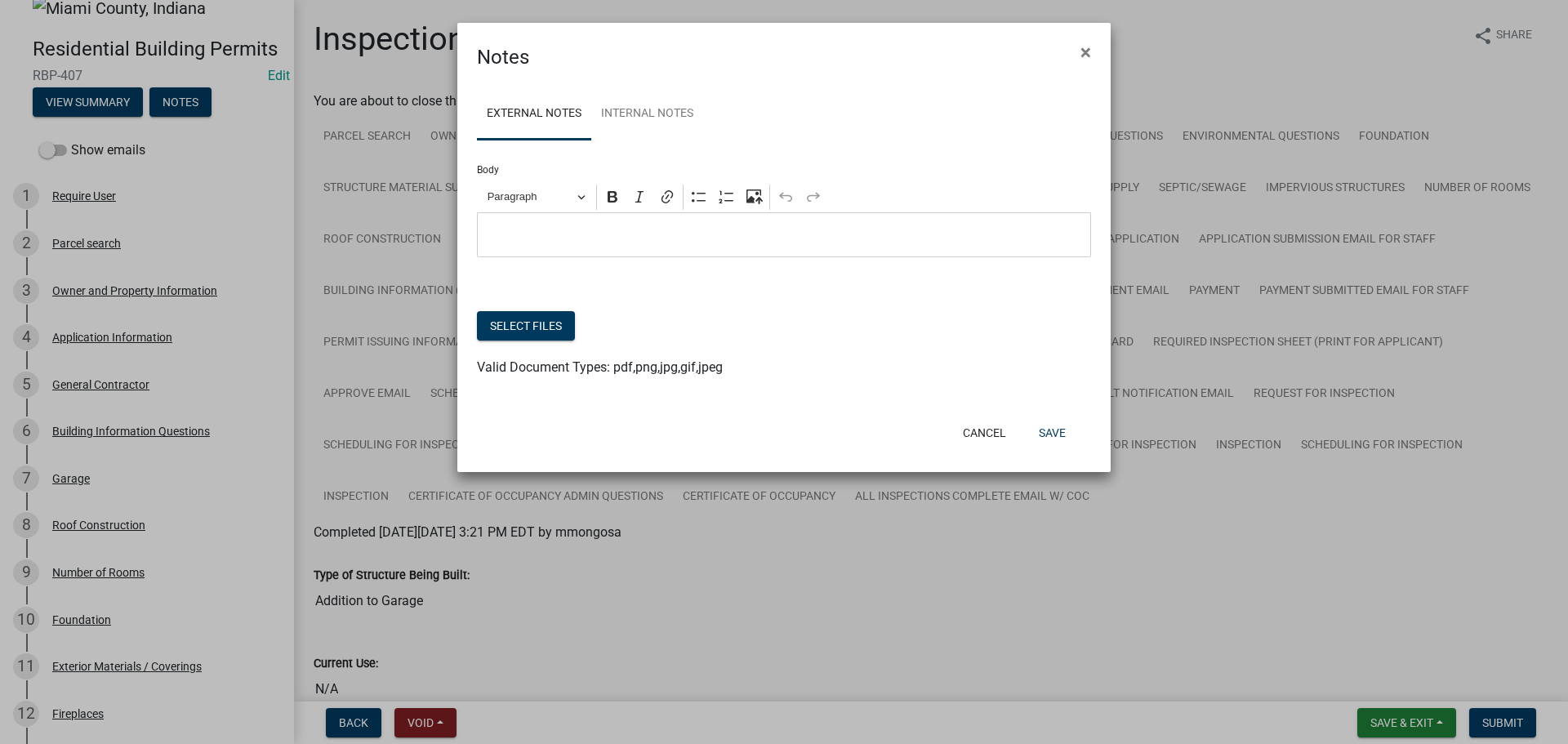
click at [608, 245] on p "Editor editing area: main. Press Alt+0 for help." at bounding box center [784, 234] width 597 height 19
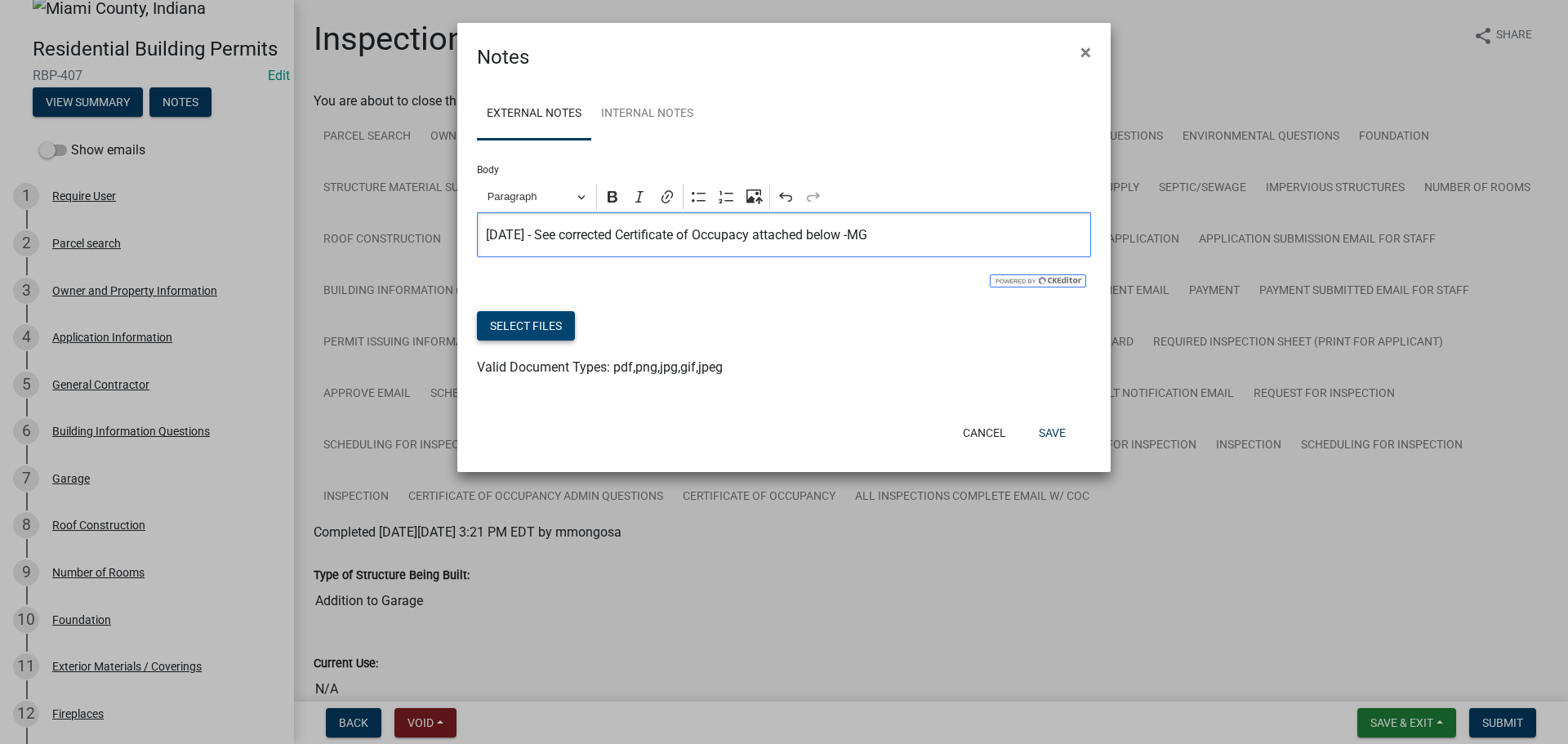
click at [529, 341] on button "Select files" at bounding box center [526, 326] width 98 height 30
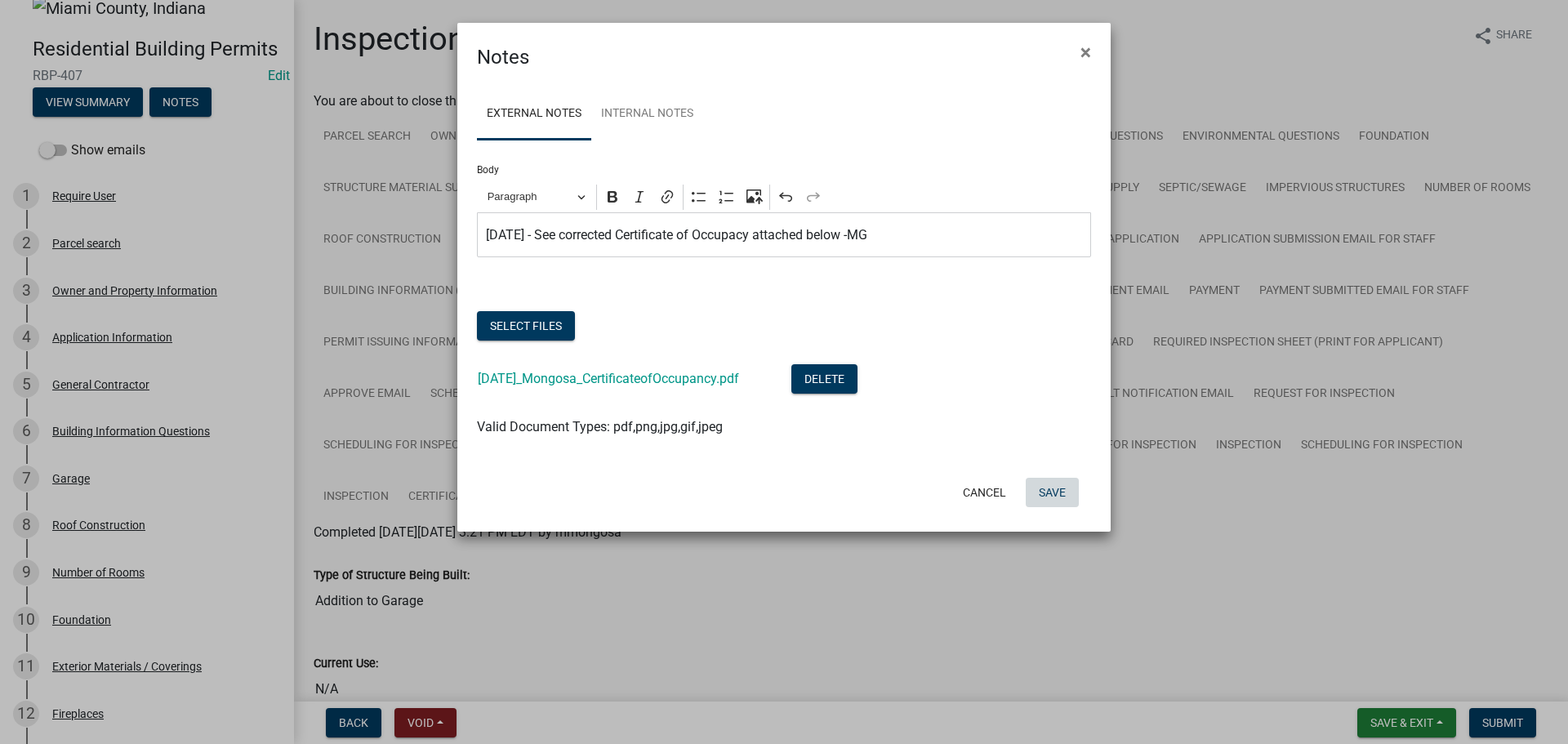
click at [1033, 507] on button "Save" at bounding box center [1052, 492] width 53 height 30
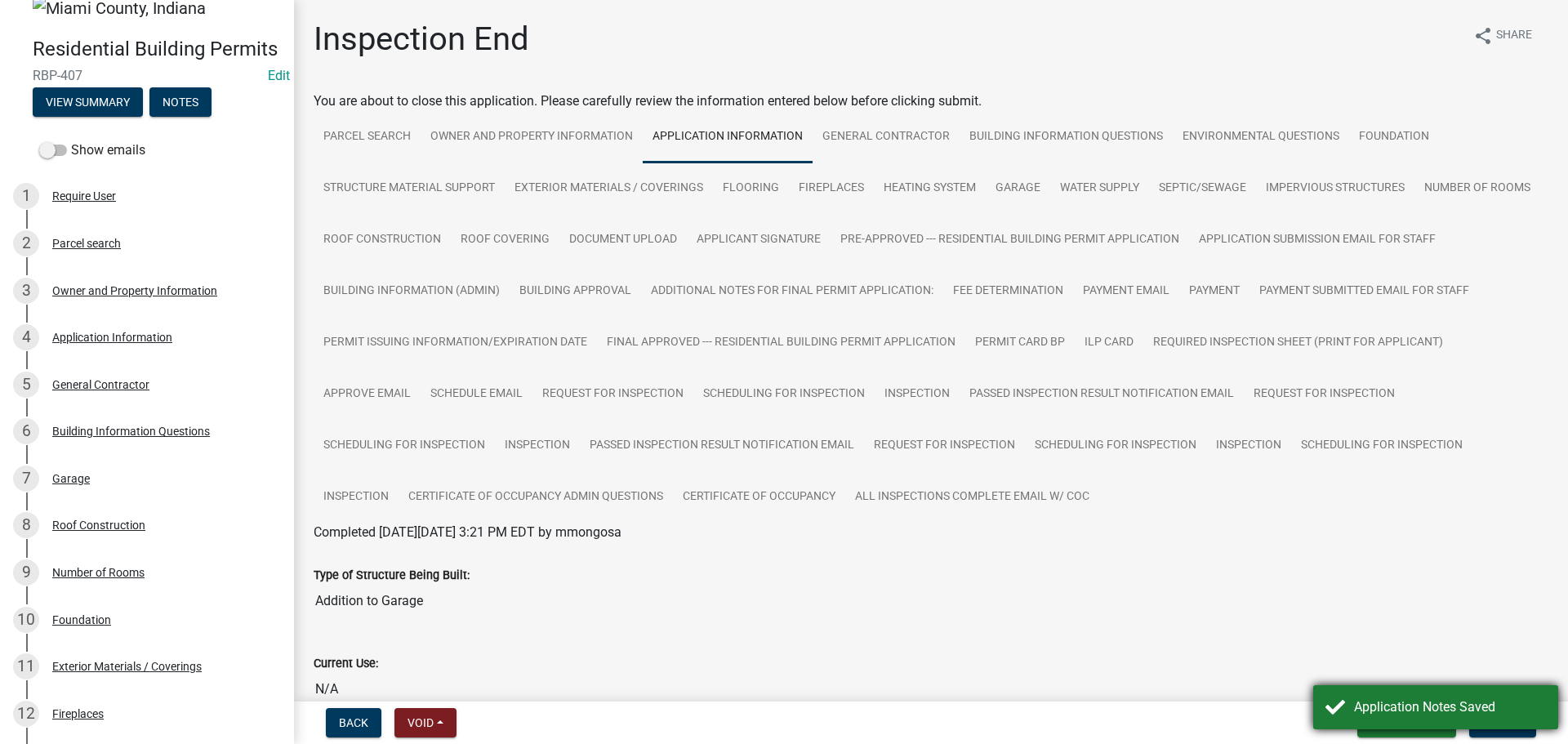
click at [1485, 713] on div "Application Notes Saved" at bounding box center [1449, 706] width 192 height 19
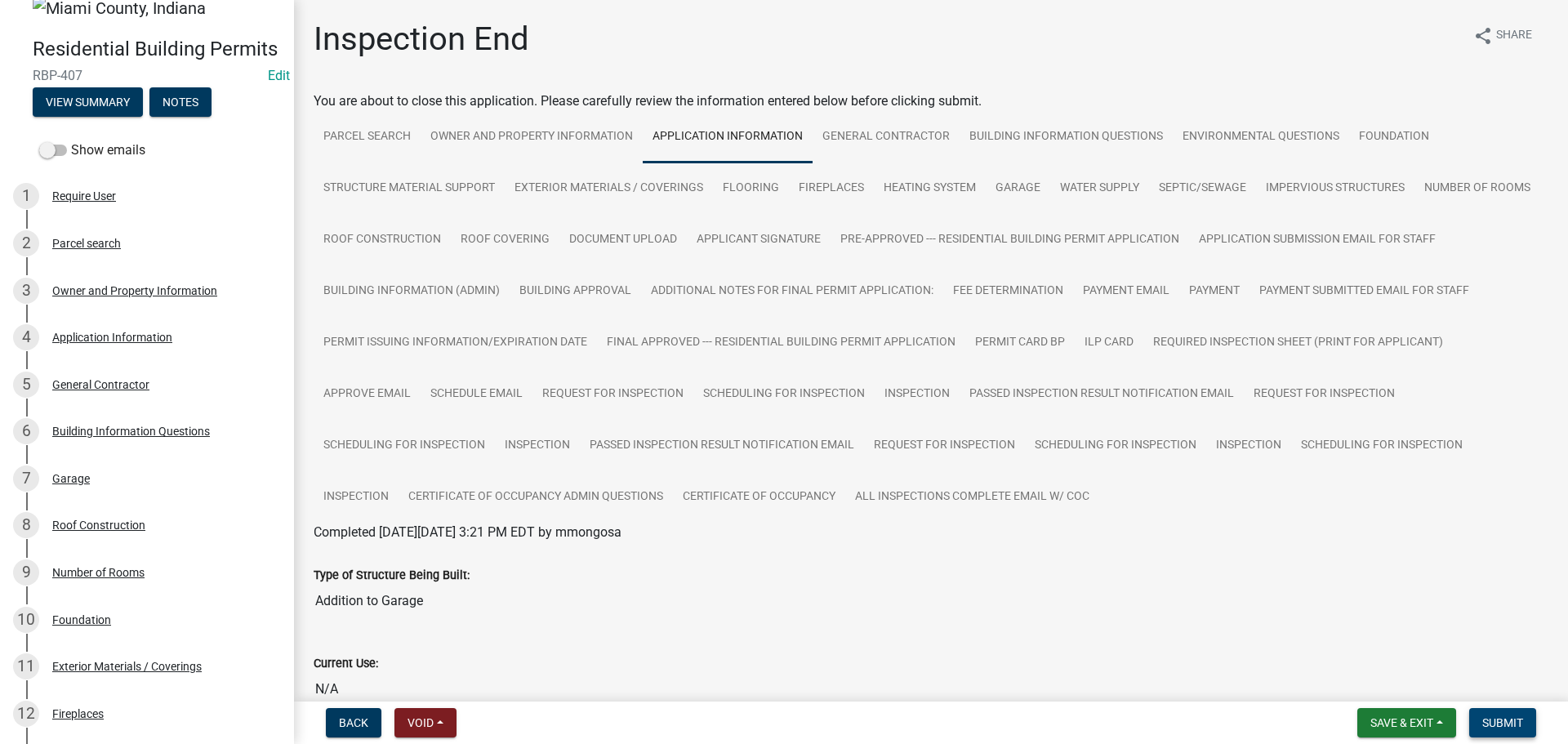
drag, startPoint x: 1497, startPoint y: 720, endPoint x: 1434, endPoint y: 528, distance: 202.1
click at [1497, 719] on span "Submit" at bounding box center [1502, 723] width 41 height 13
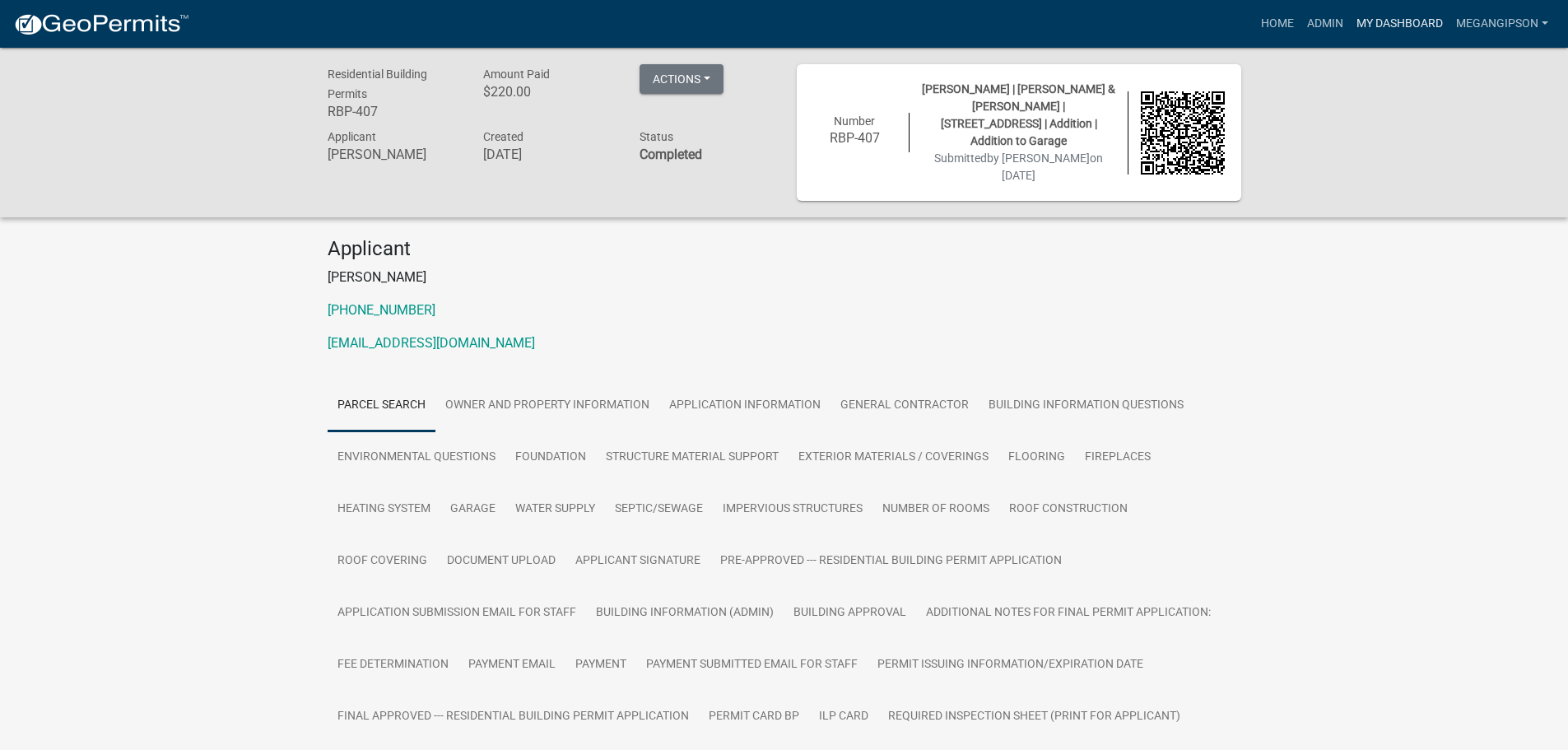
click at [1362, 21] on link "My Dashboard" at bounding box center [1400, 24] width 100 height 32
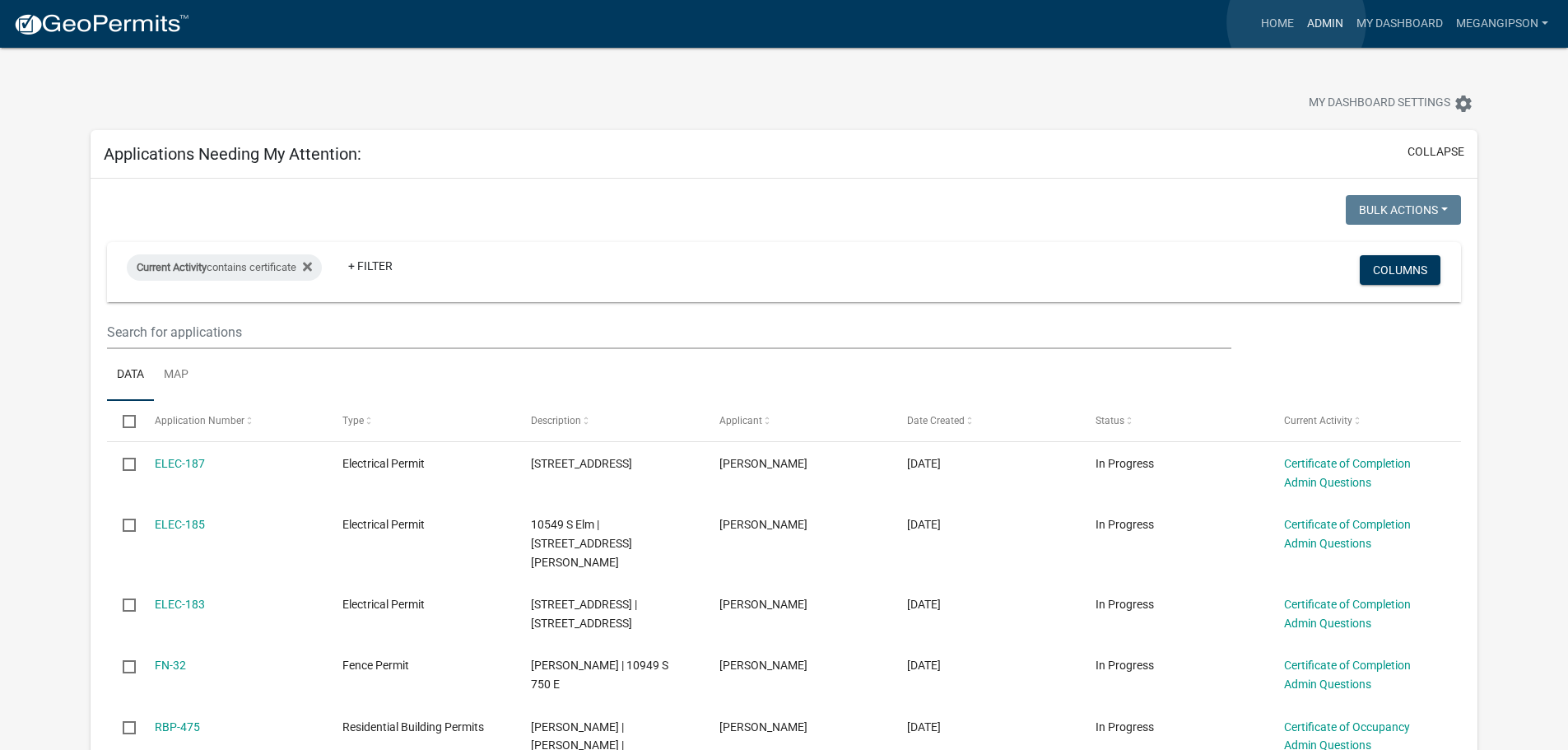
click at [1301, 22] on link "Admin" at bounding box center [1325, 24] width 49 height 32
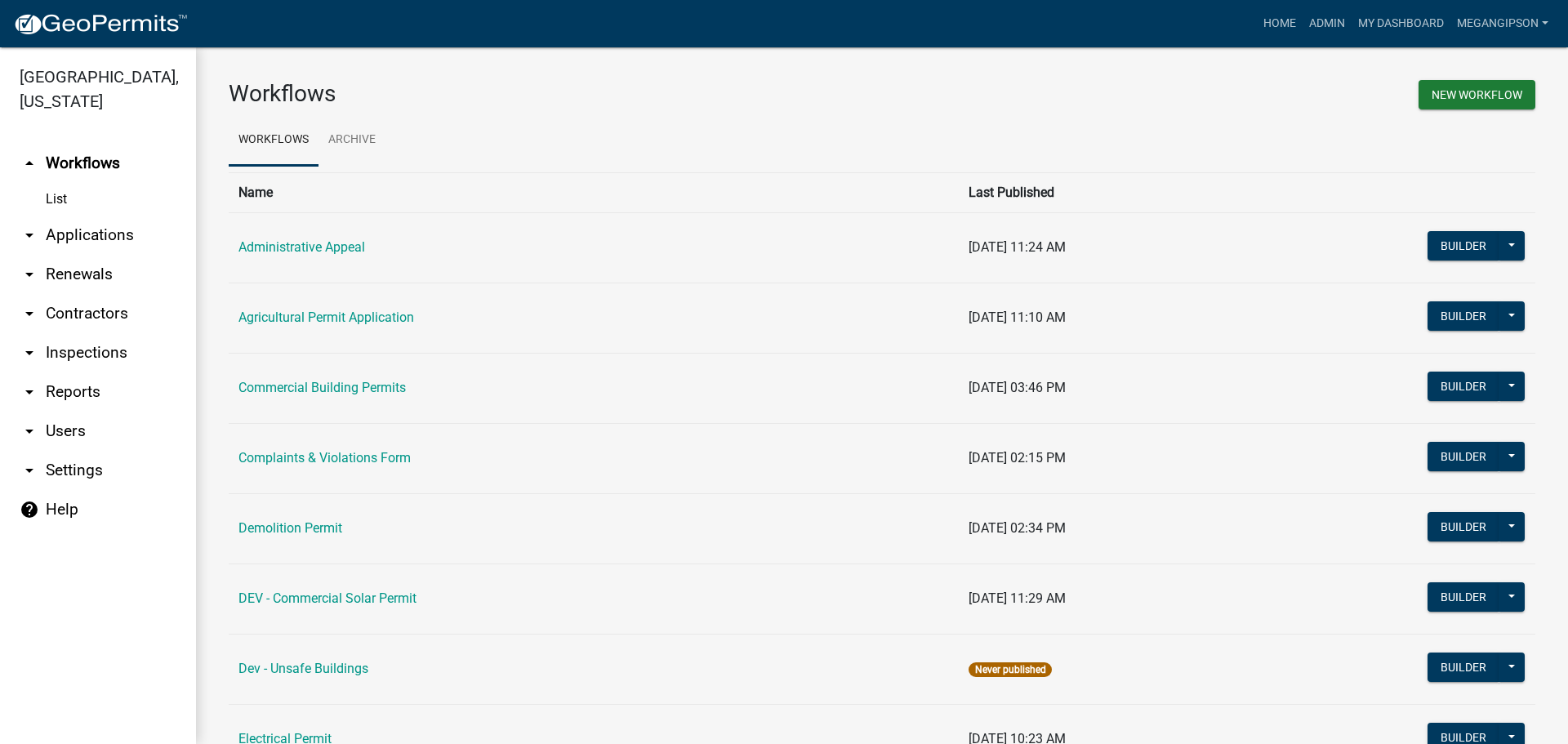
click at [93, 405] on link "arrow_drop_down Reports" at bounding box center [98, 391] width 196 height 39
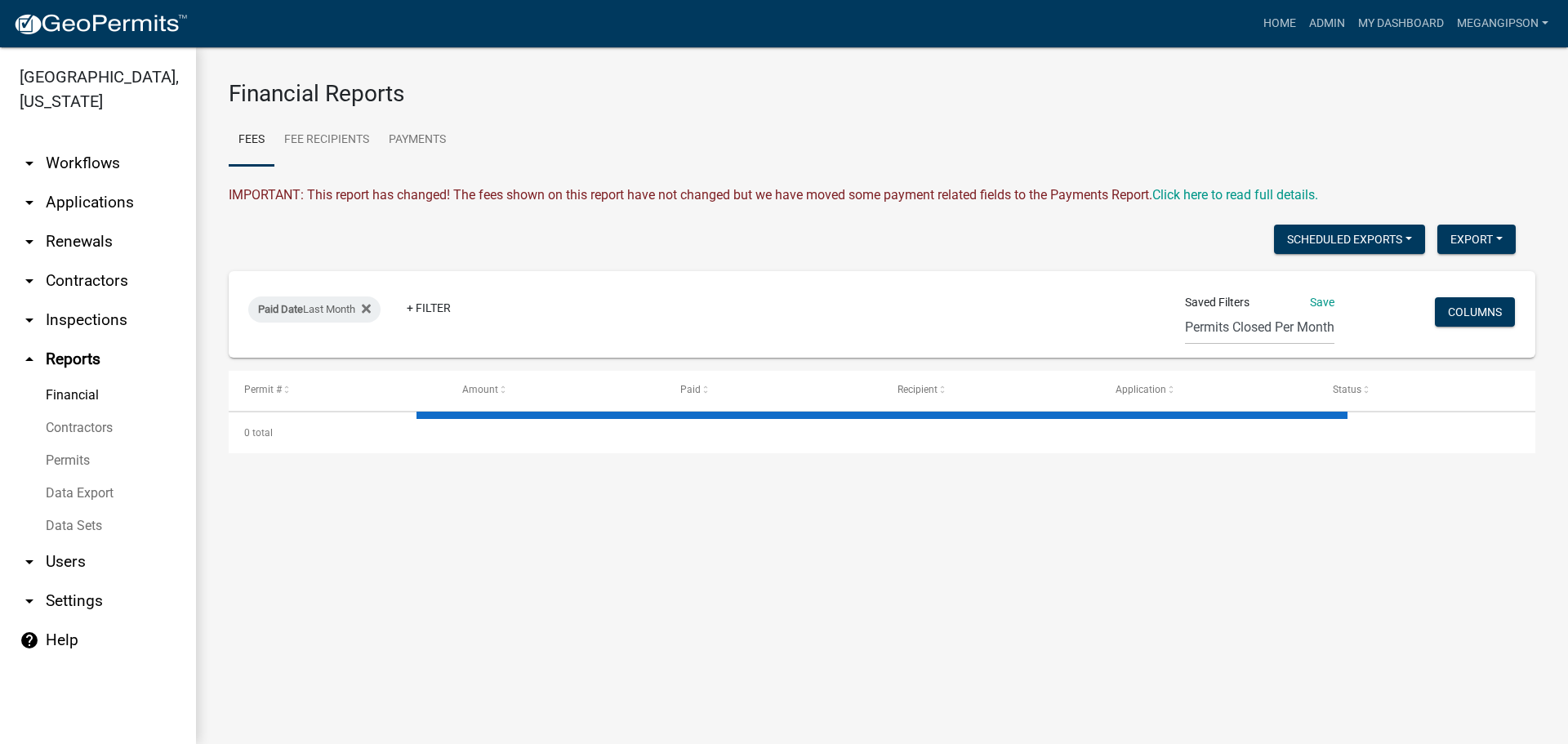
click at [123, 323] on link "arrow_drop_down Inspections" at bounding box center [98, 320] width 196 height 39
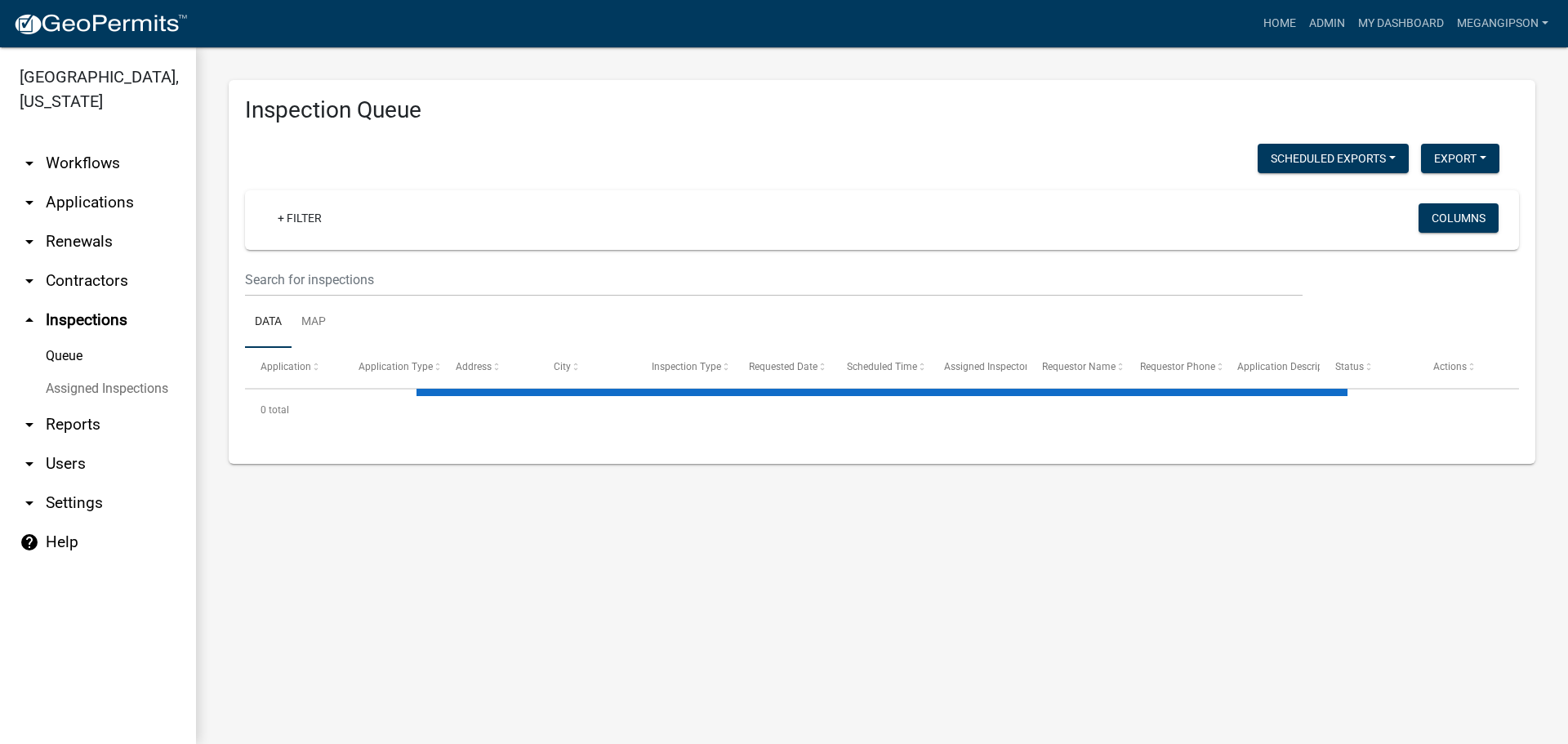
click at [95, 405] on link "Assigned Inspections" at bounding box center [98, 388] width 196 height 32
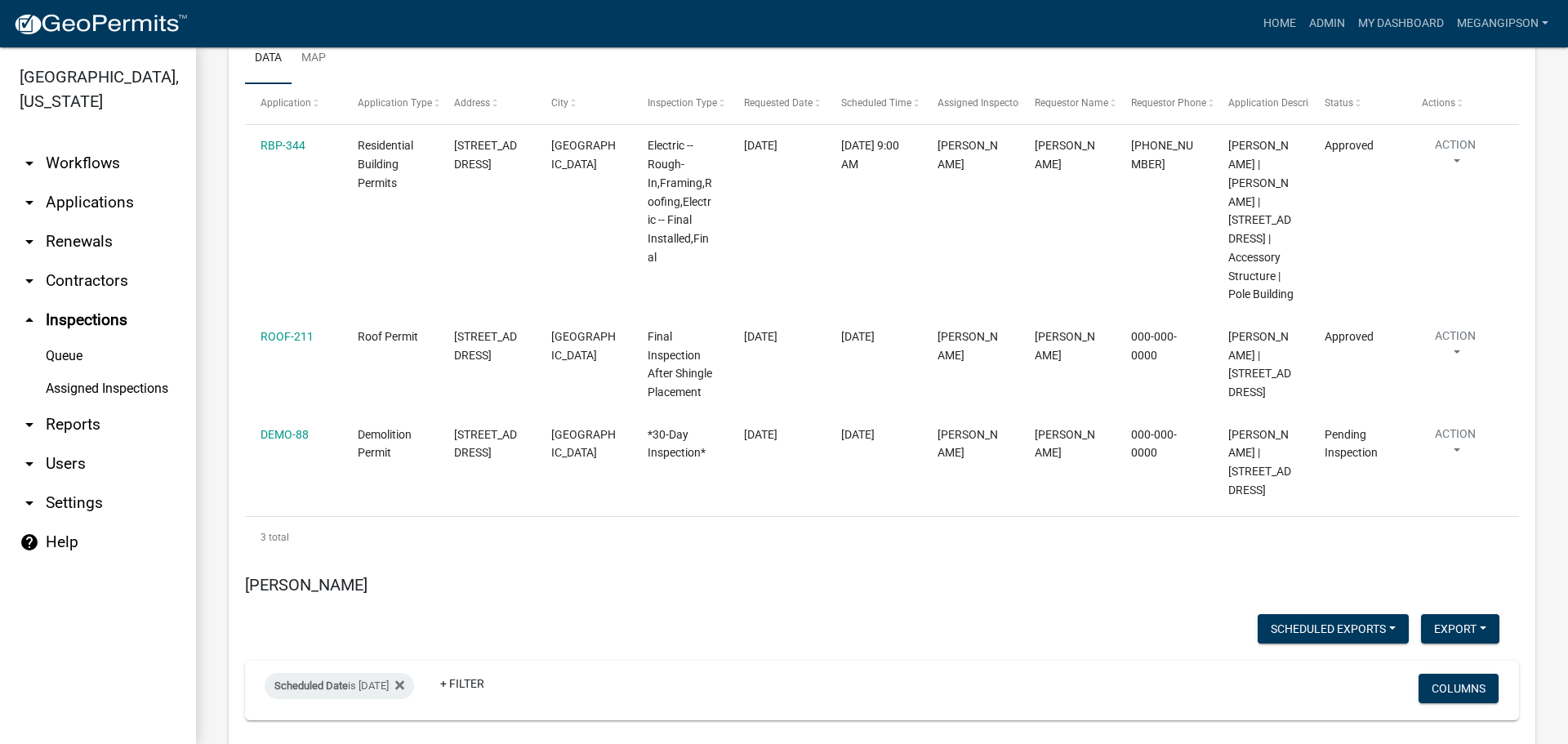
scroll to position [9592, 0]
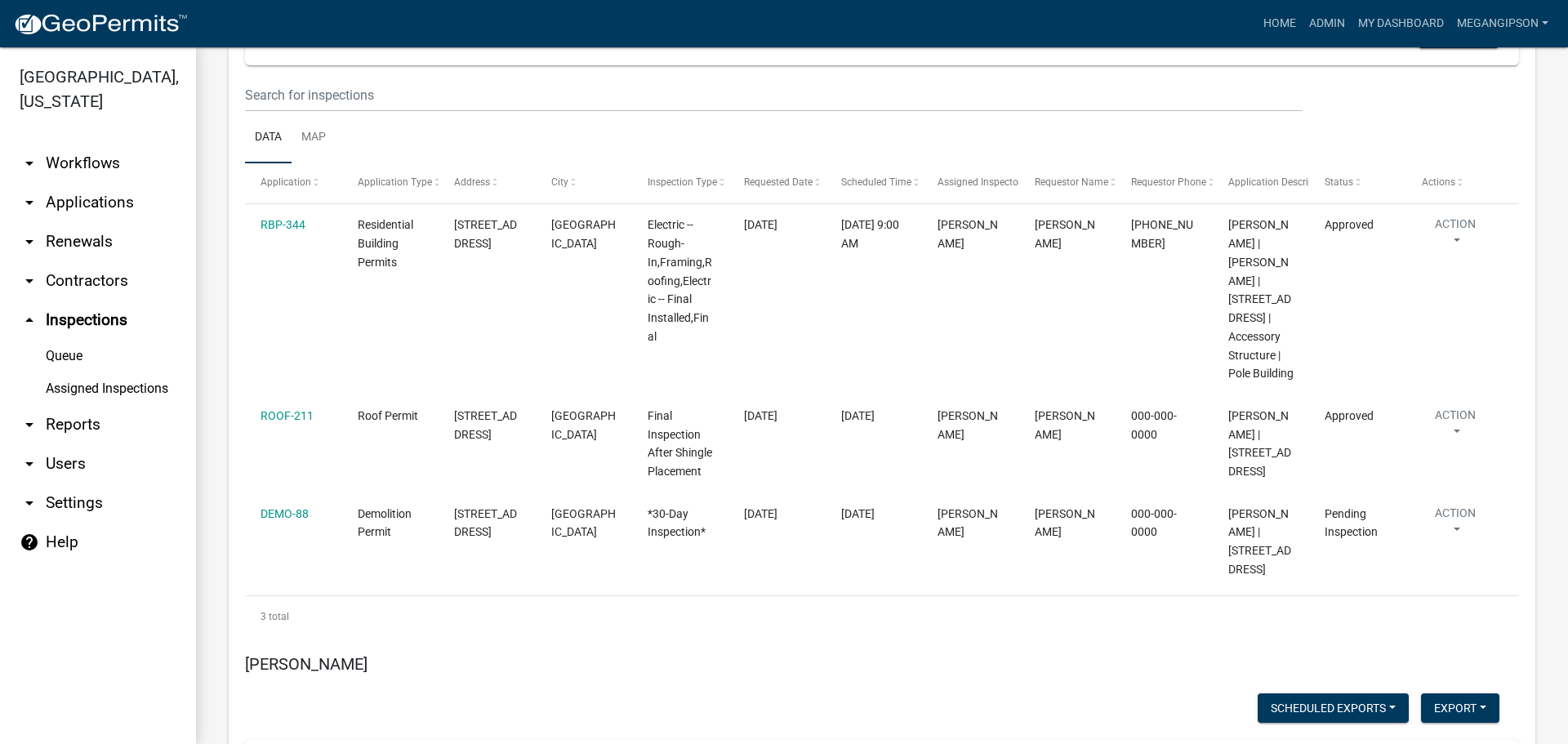
click at [367, 44] on div "Scheduled Date is [DATE]" at bounding box center [339, 31] width 149 height 26
click at [407, 576] on input "[DATE]" at bounding box center [350, 566] width 114 height 33
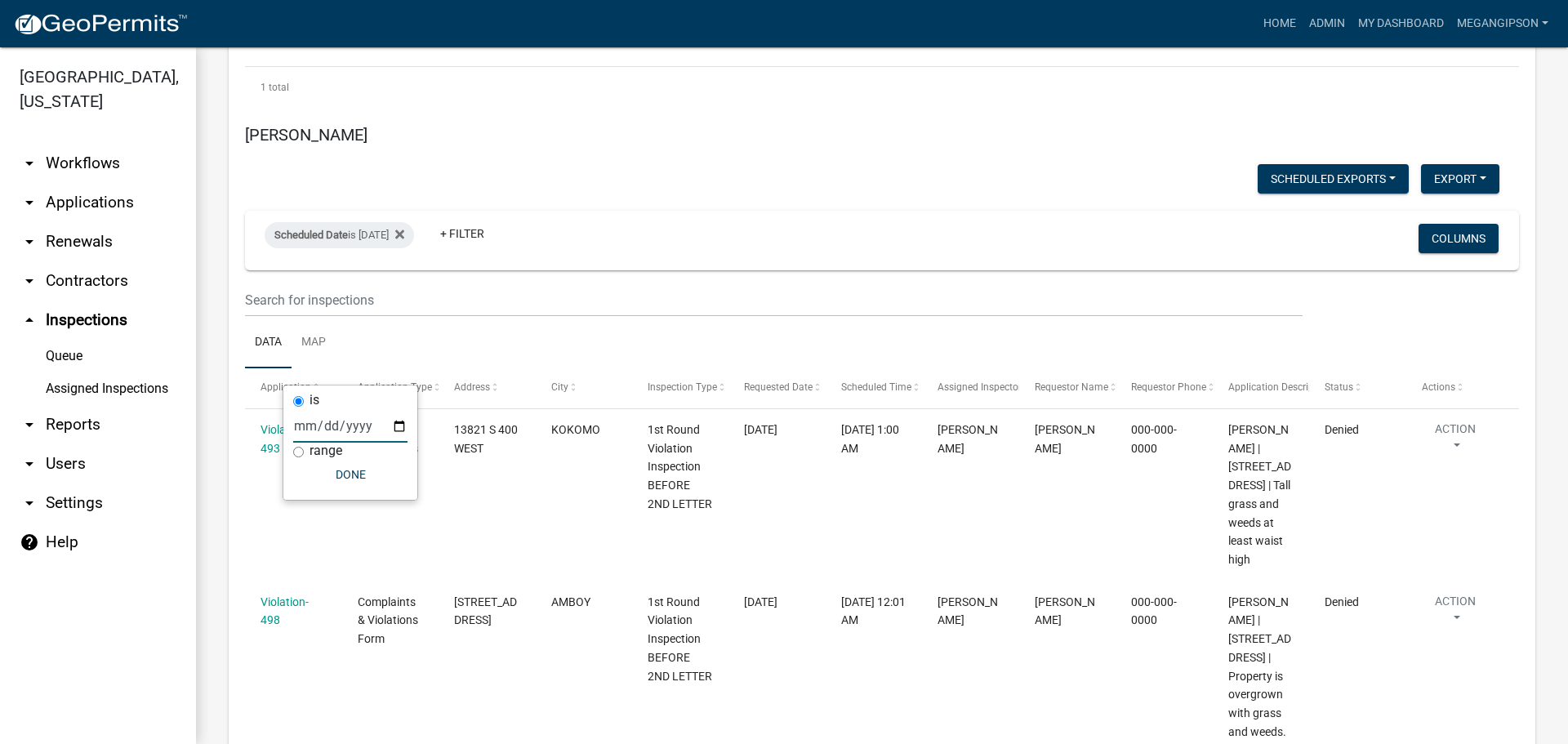
scroll to position [9919, 0]
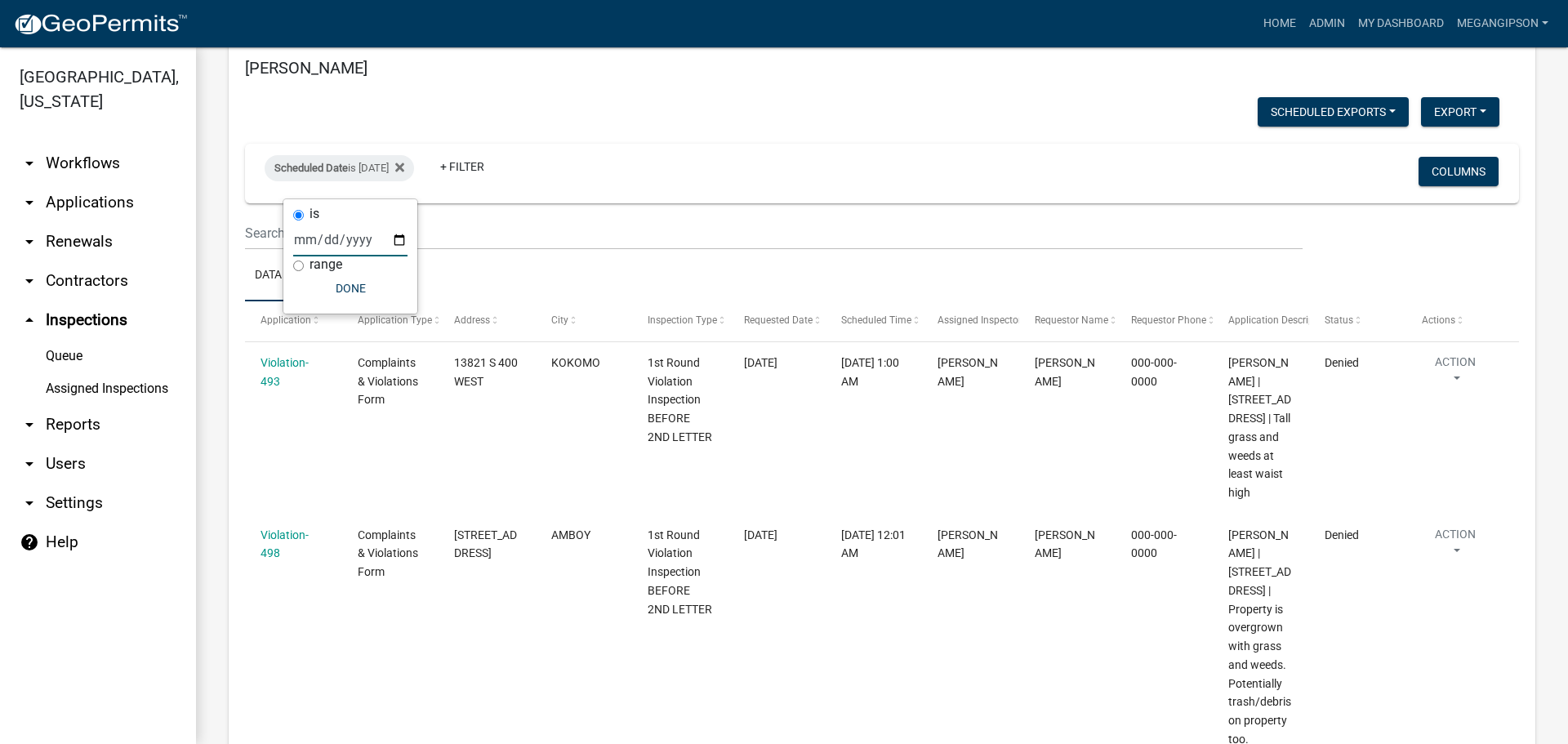
click at [407, 250] on input "[DATE]" at bounding box center [350, 240] width 114 height 33
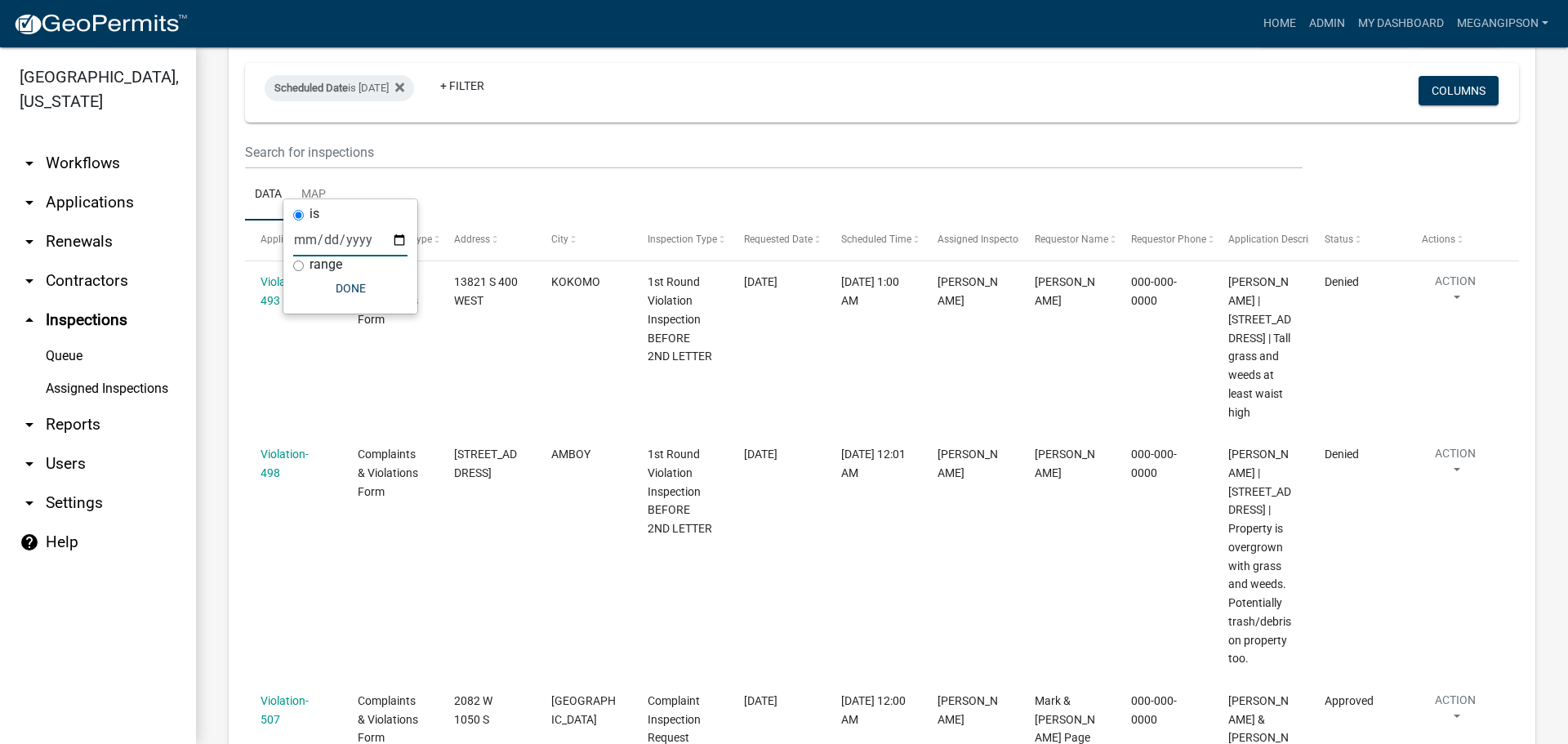
click at [405, 241] on input "[DATE]" at bounding box center [350, 240] width 114 height 33
click at [407, 239] on input "[DATE]" at bounding box center [350, 240] width 114 height 33
type input "[DATE]"
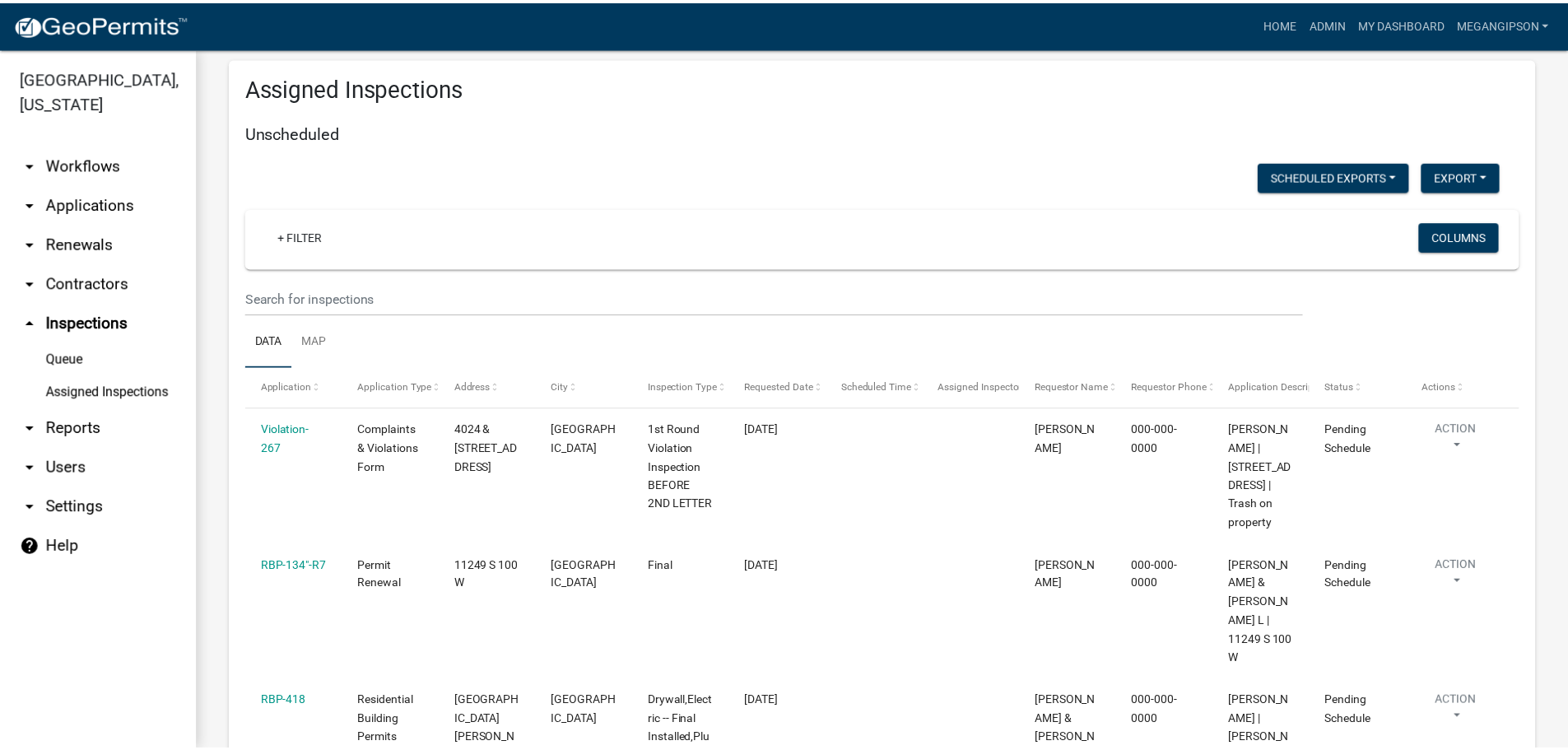
scroll to position [0, 0]
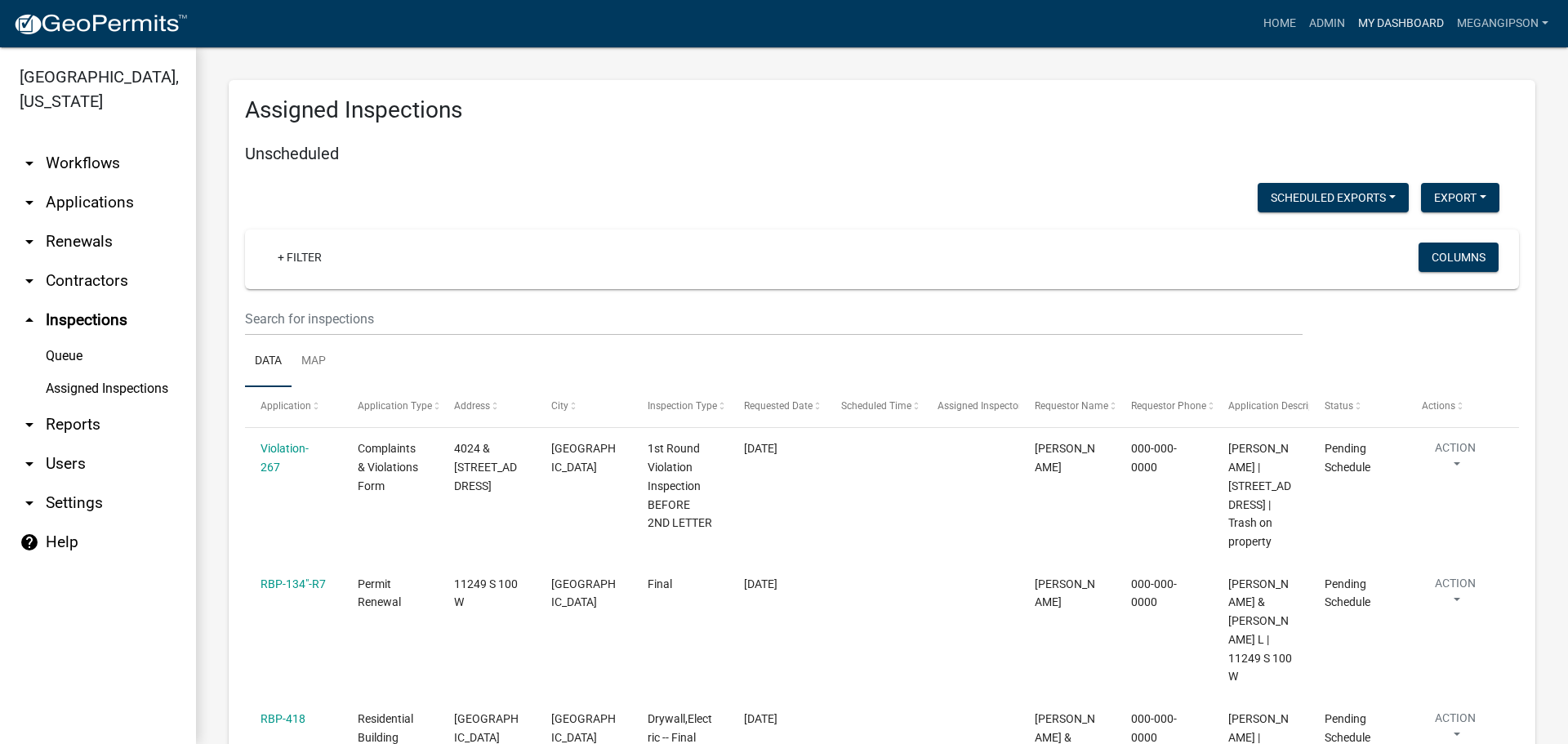
click at [1399, 32] on link "My Dashboard" at bounding box center [1400, 24] width 99 height 31
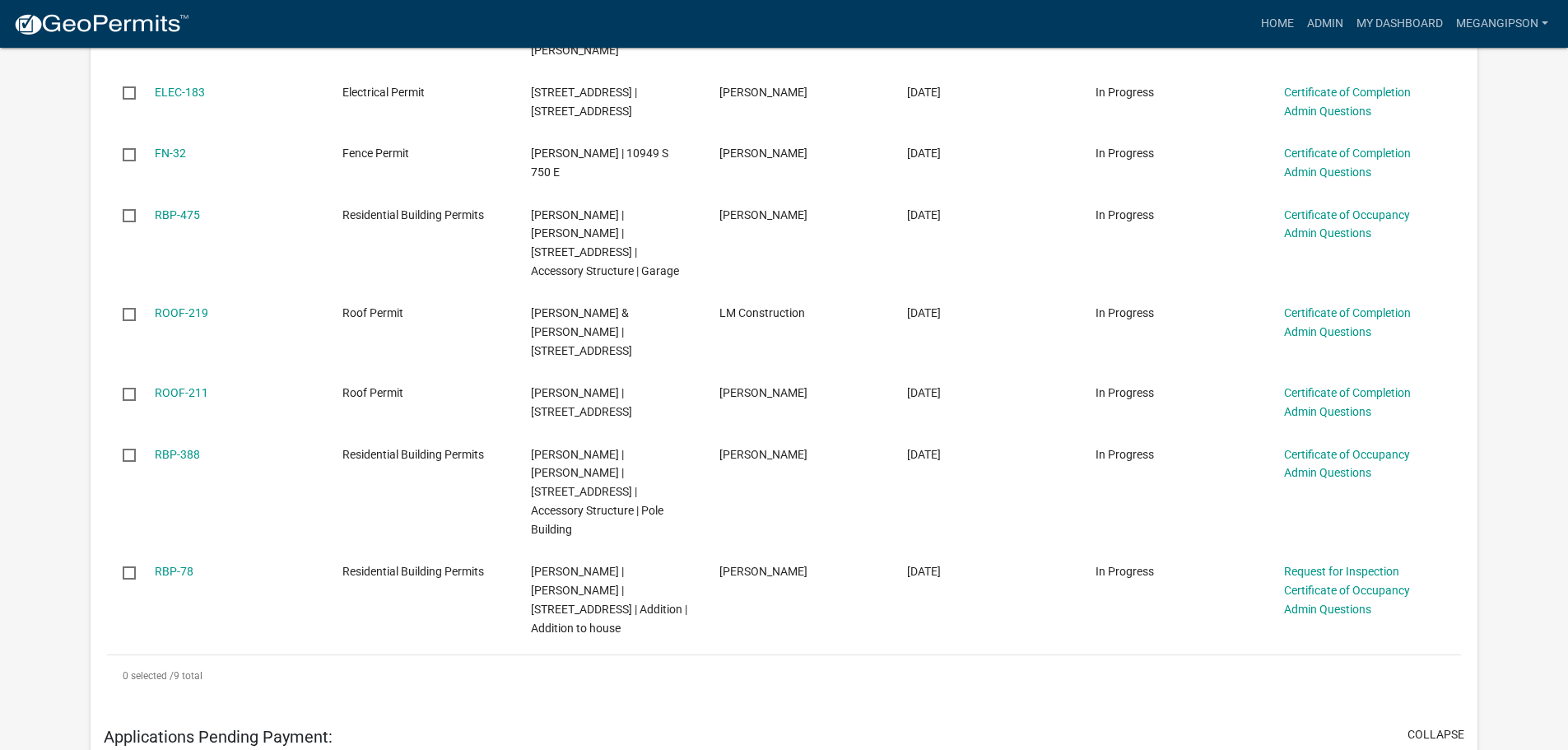
scroll to position [626, 0]
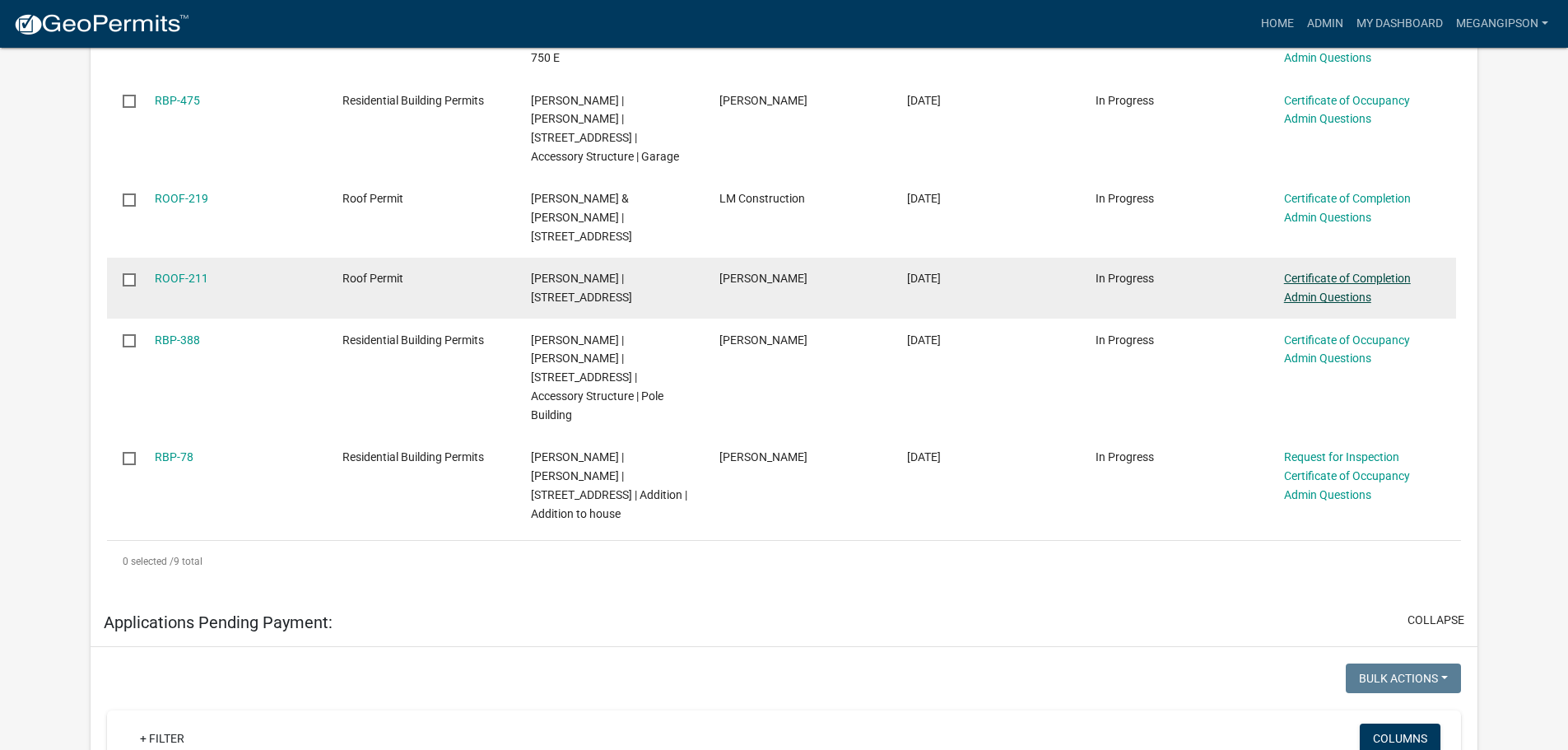
click at [1314, 303] on link "Certificate of Completion Admin Questions" at bounding box center [1348, 287] width 127 height 32
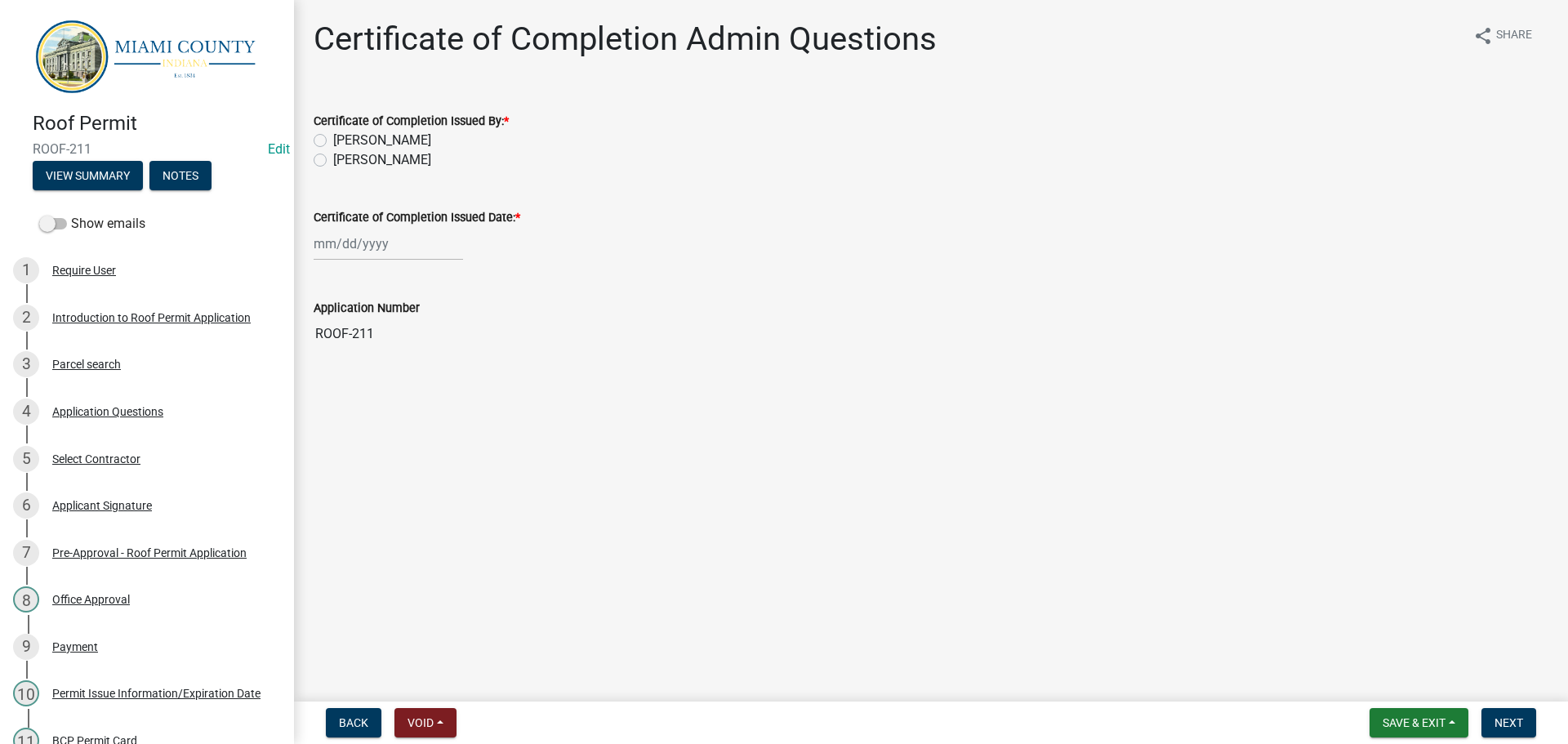
click at [397, 169] on label "[PERSON_NAME]" at bounding box center [382, 159] width 98 height 19
click at [343, 161] on input "[PERSON_NAME]" at bounding box center [338, 155] width 10 height 10
radio input "true"
click at [359, 260] on div at bounding box center [388, 243] width 149 height 33
select select "9"
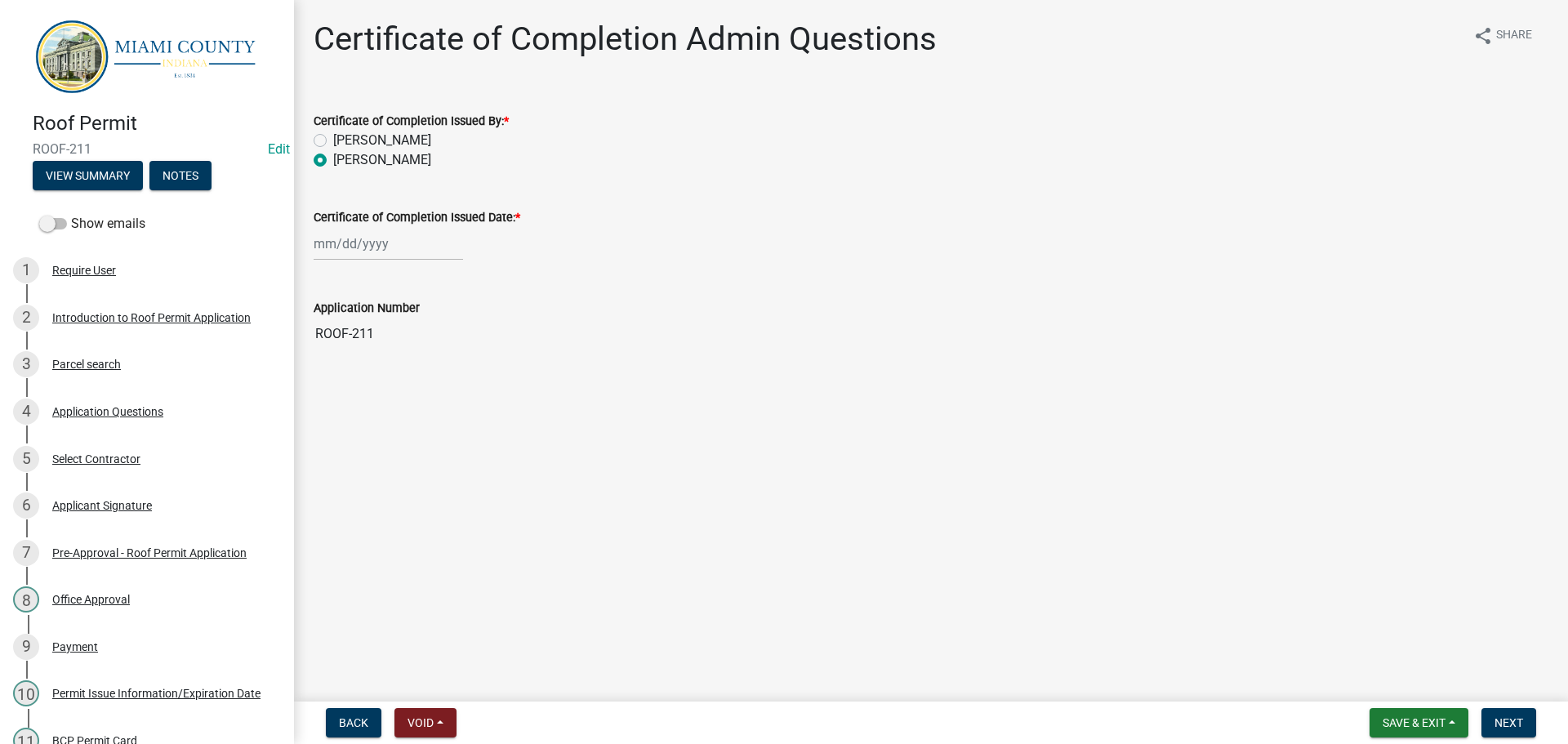
select select "2025"
click at [395, 378] on div "10" at bounding box center [382, 366] width 26 height 26
type input "[DATE]"
click at [1529, 728] on button "Next" at bounding box center [1508, 723] width 55 height 30
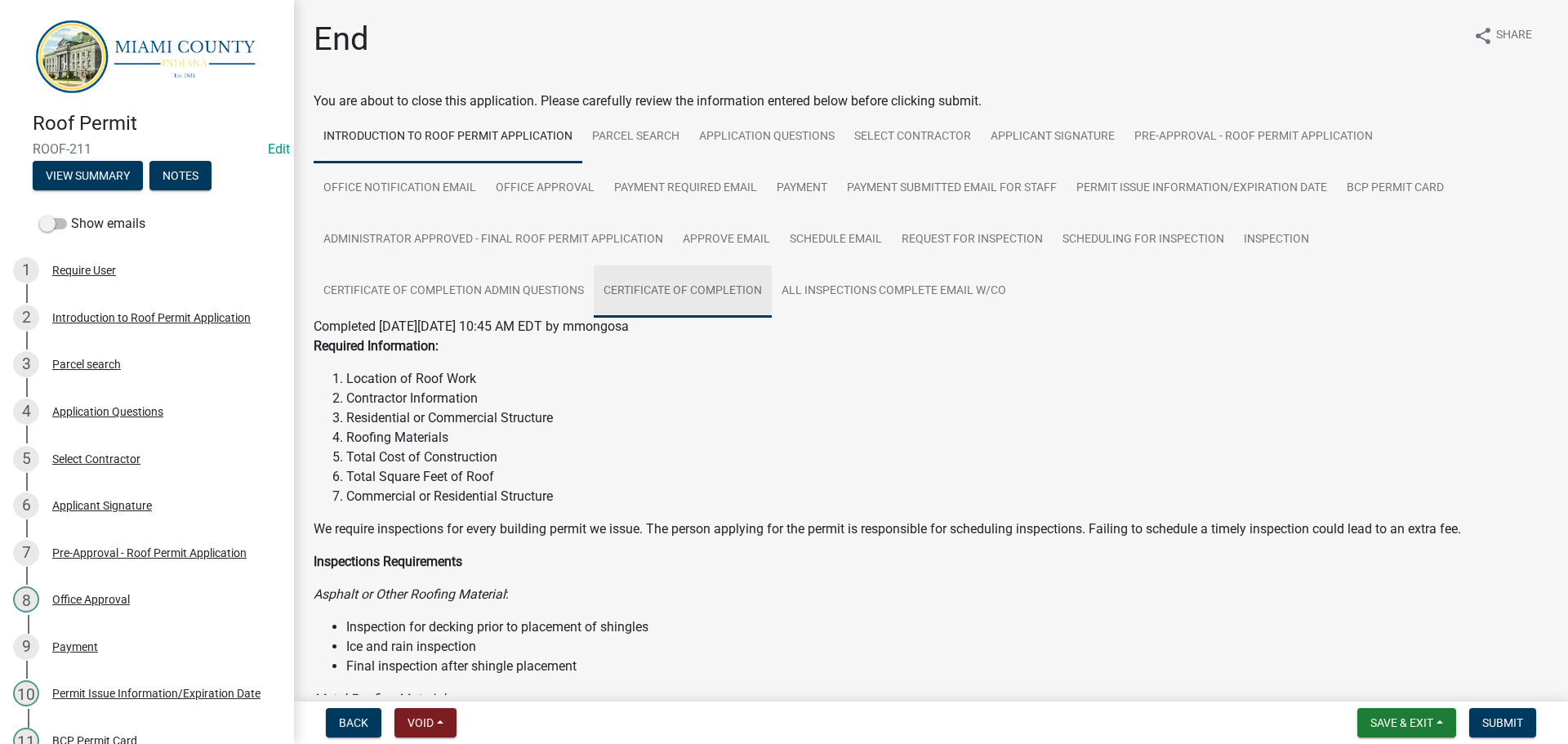
click at [772, 304] on link "Certificate of Completion" at bounding box center [682, 291] width 178 height 52
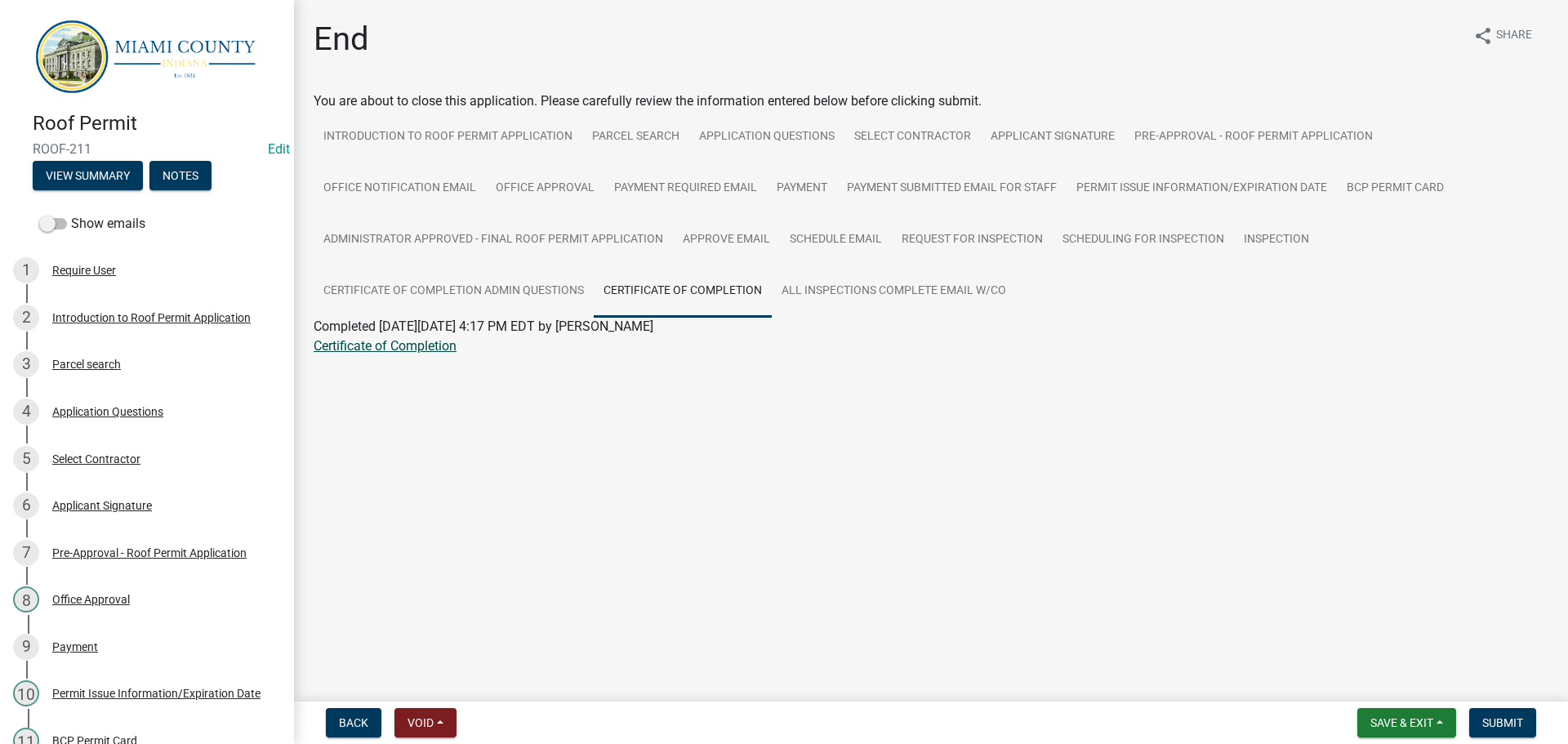
click at [417, 353] on link "Certificate of Completion" at bounding box center [385, 345] width 143 height 16
click at [211, 188] on button "Notes" at bounding box center [180, 176] width 62 height 30
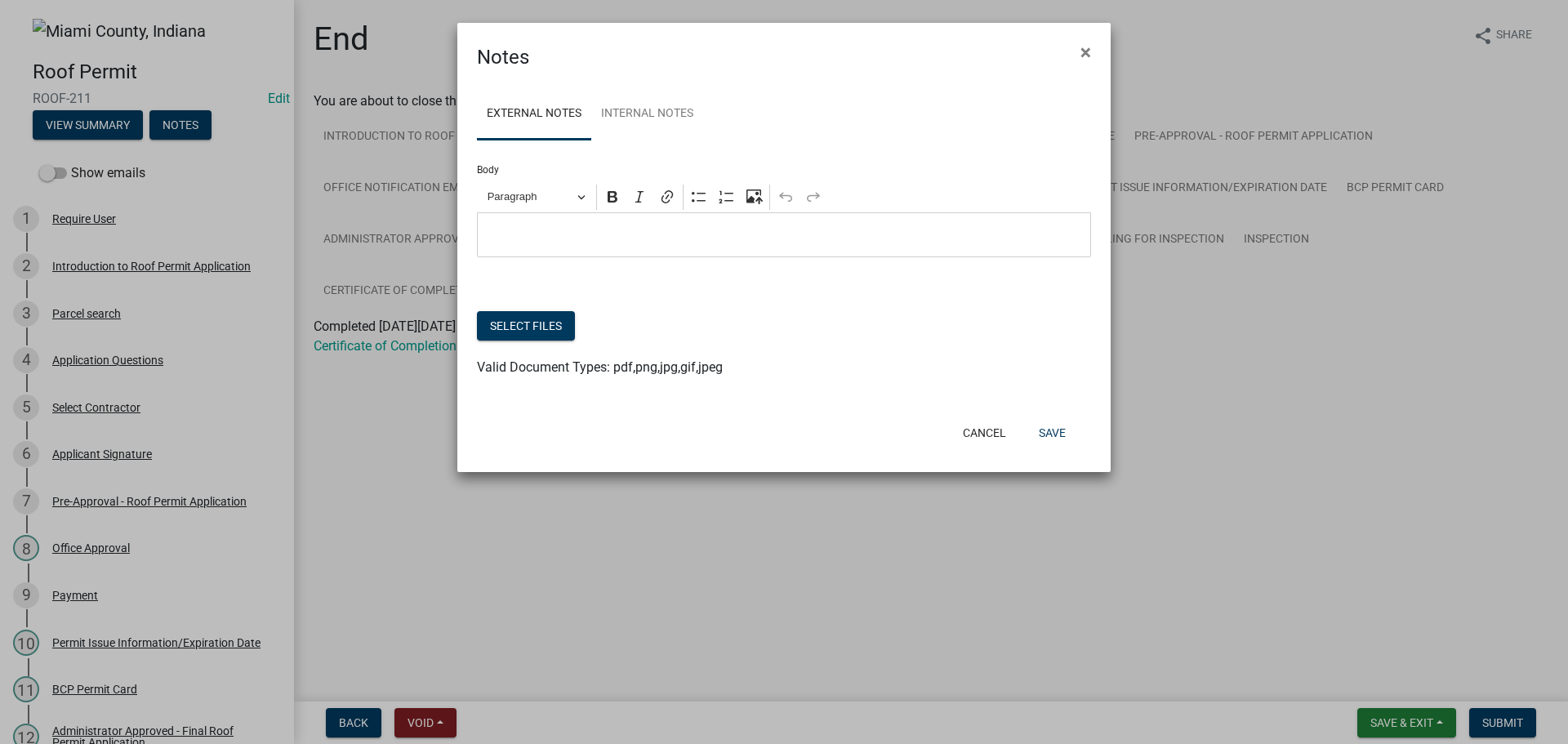
click at [592, 289] on div "Body Rich Text Editor Paragraph Bold Italic Link Bulleted List Numbered List Up…" at bounding box center [783, 258] width 614 height 238
click at [603, 245] on p "Editor editing area: main. Press Alt+0 for help." at bounding box center [784, 234] width 597 height 19
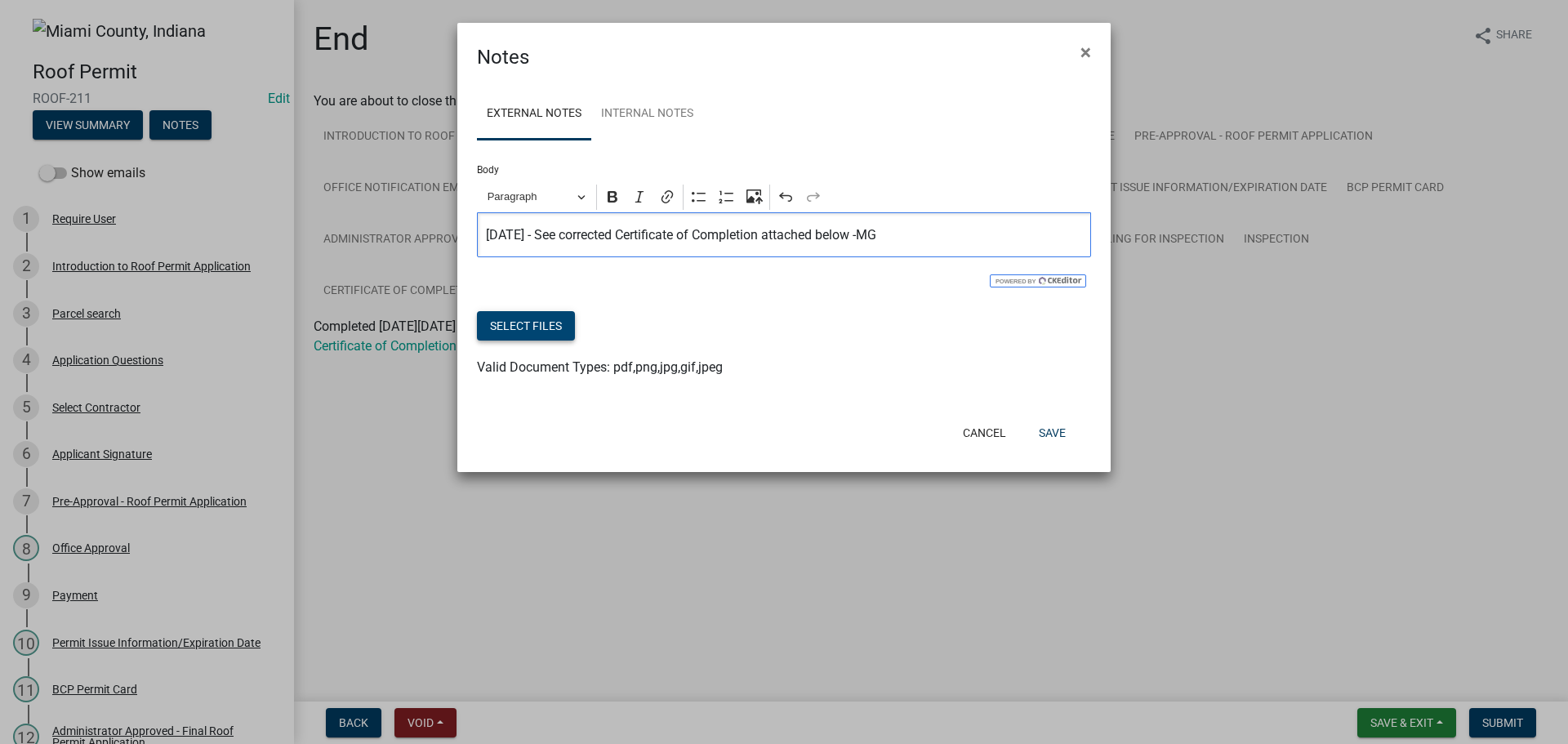
click at [546, 341] on button "Select files" at bounding box center [526, 326] width 98 height 30
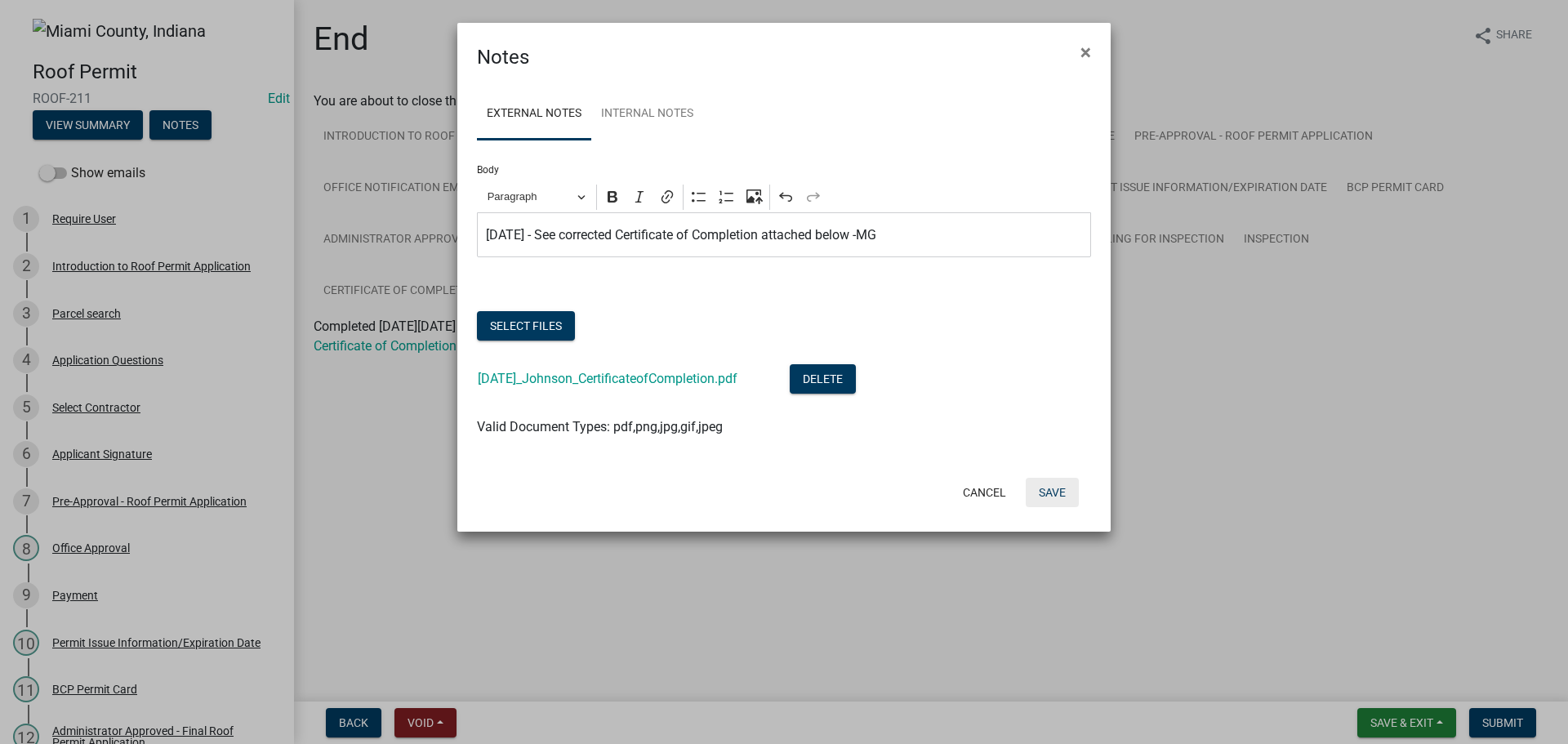
click at [1074, 507] on button "Save" at bounding box center [1052, 492] width 53 height 30
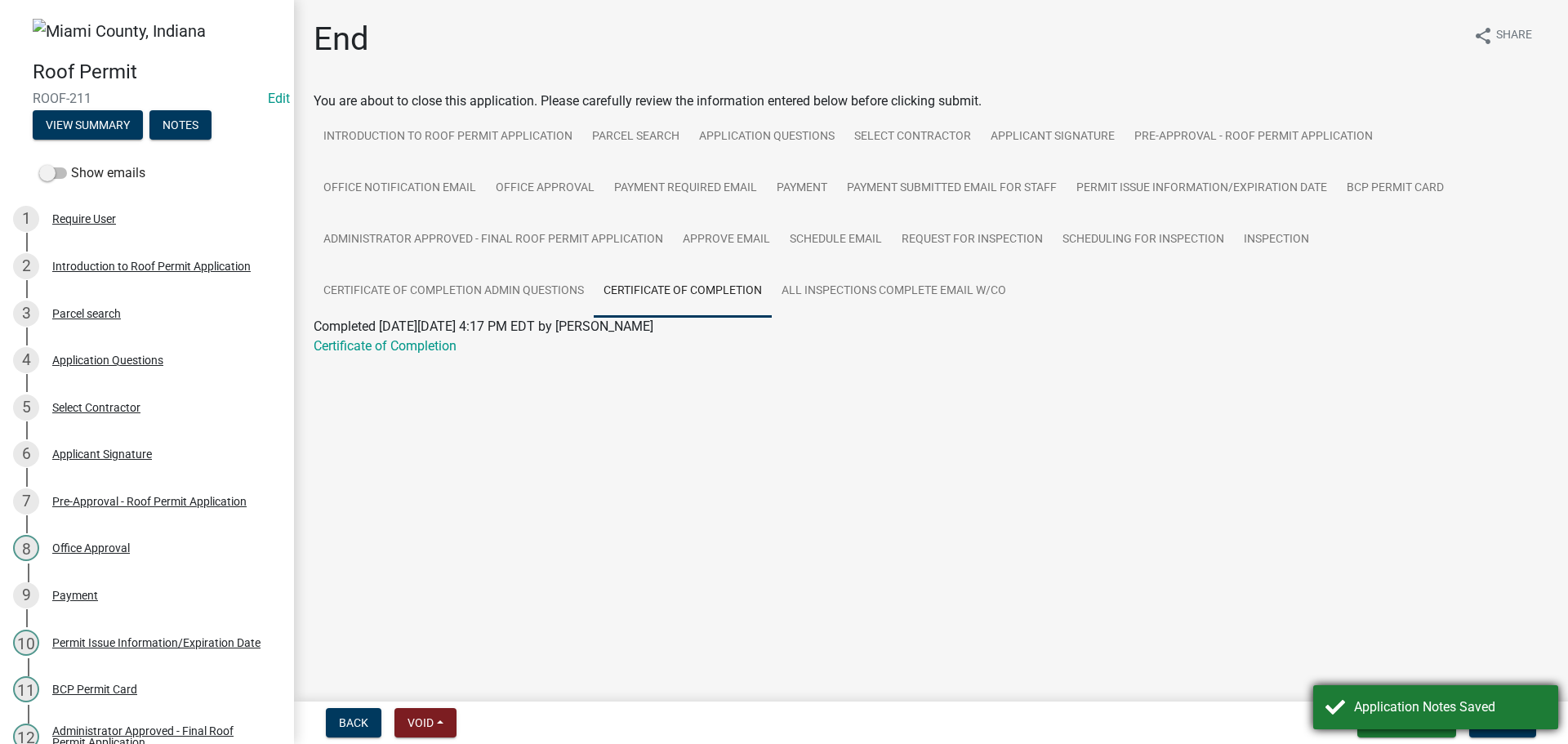
click at [1360, 685] on div "Application Notes Saved" at bounding box center [1435, 707] width 245 height 44
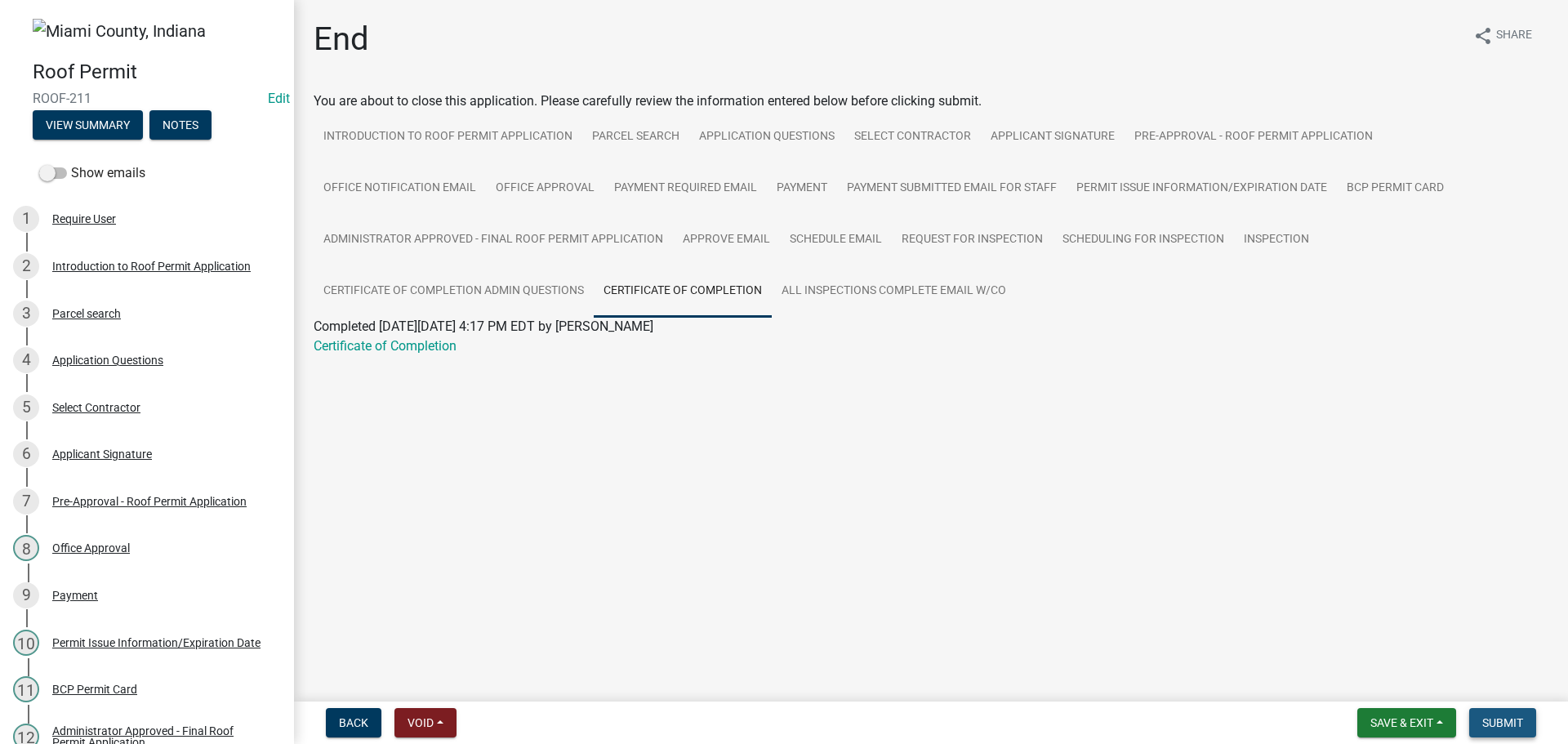
click at [1490, 716] on span "Submit" at bounding box center [1502, 723] width 41 height 13
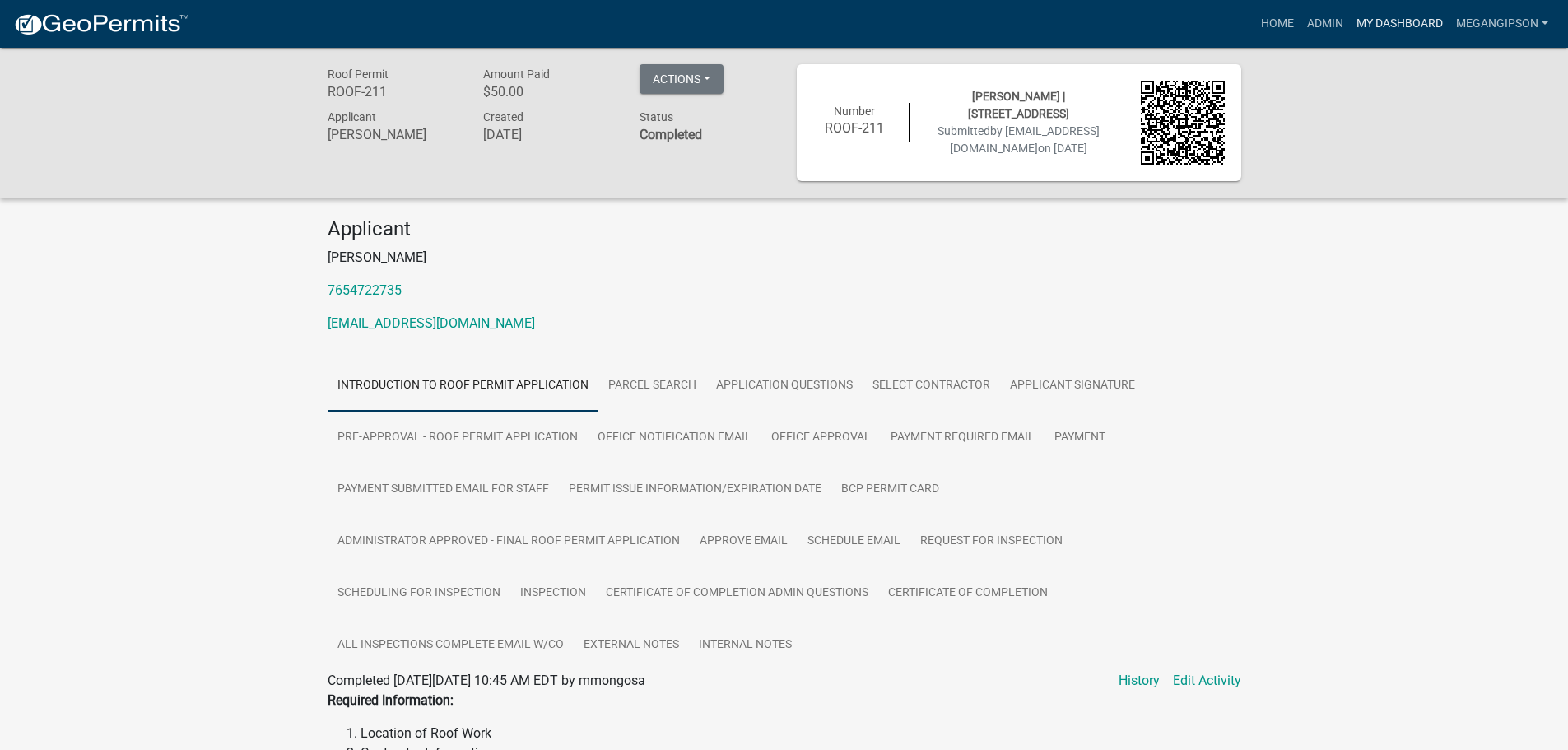
click at [1379, 23] on link "My Dashboard" at bounding box center [1400, 24] width 100 height 32
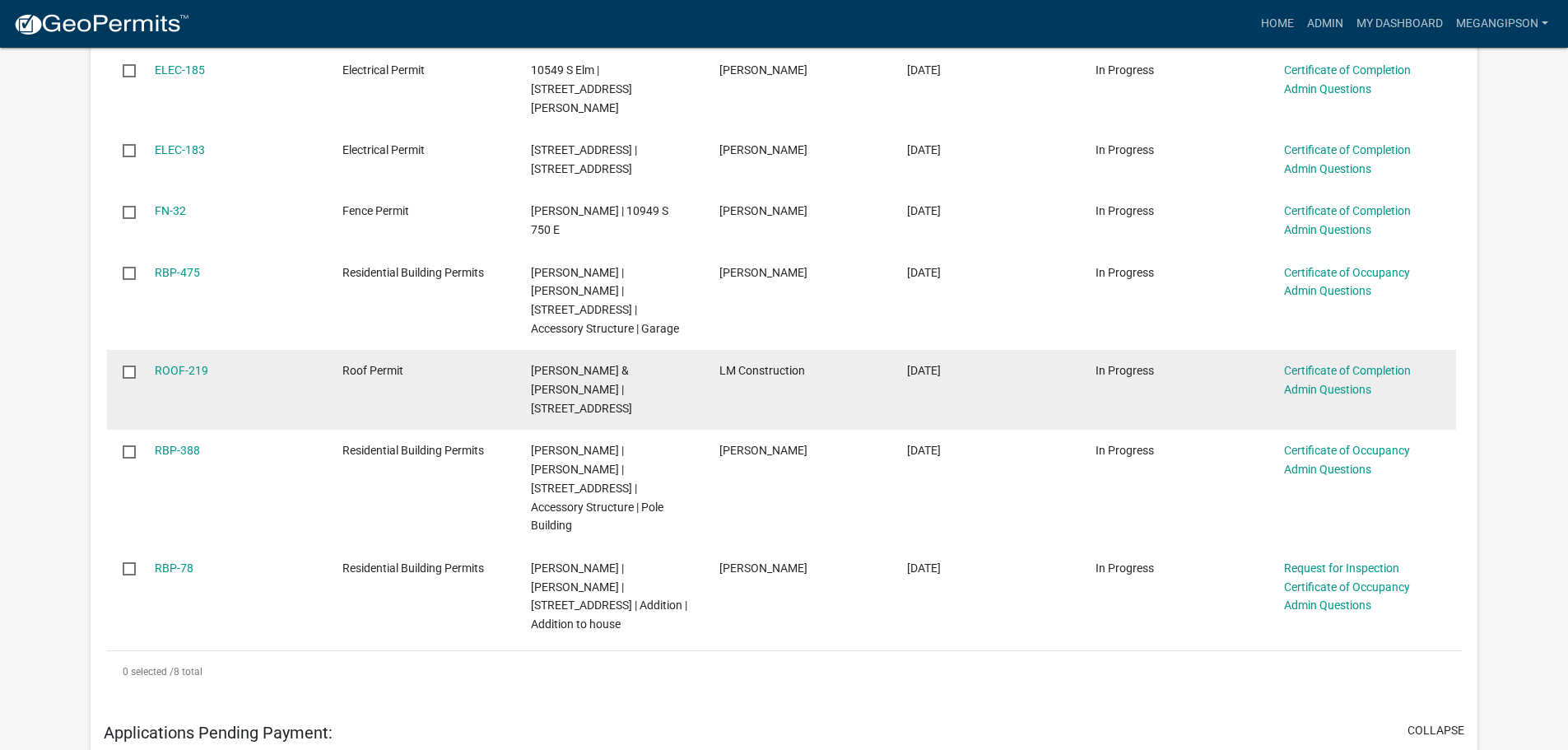
scroll to position [493, 0]
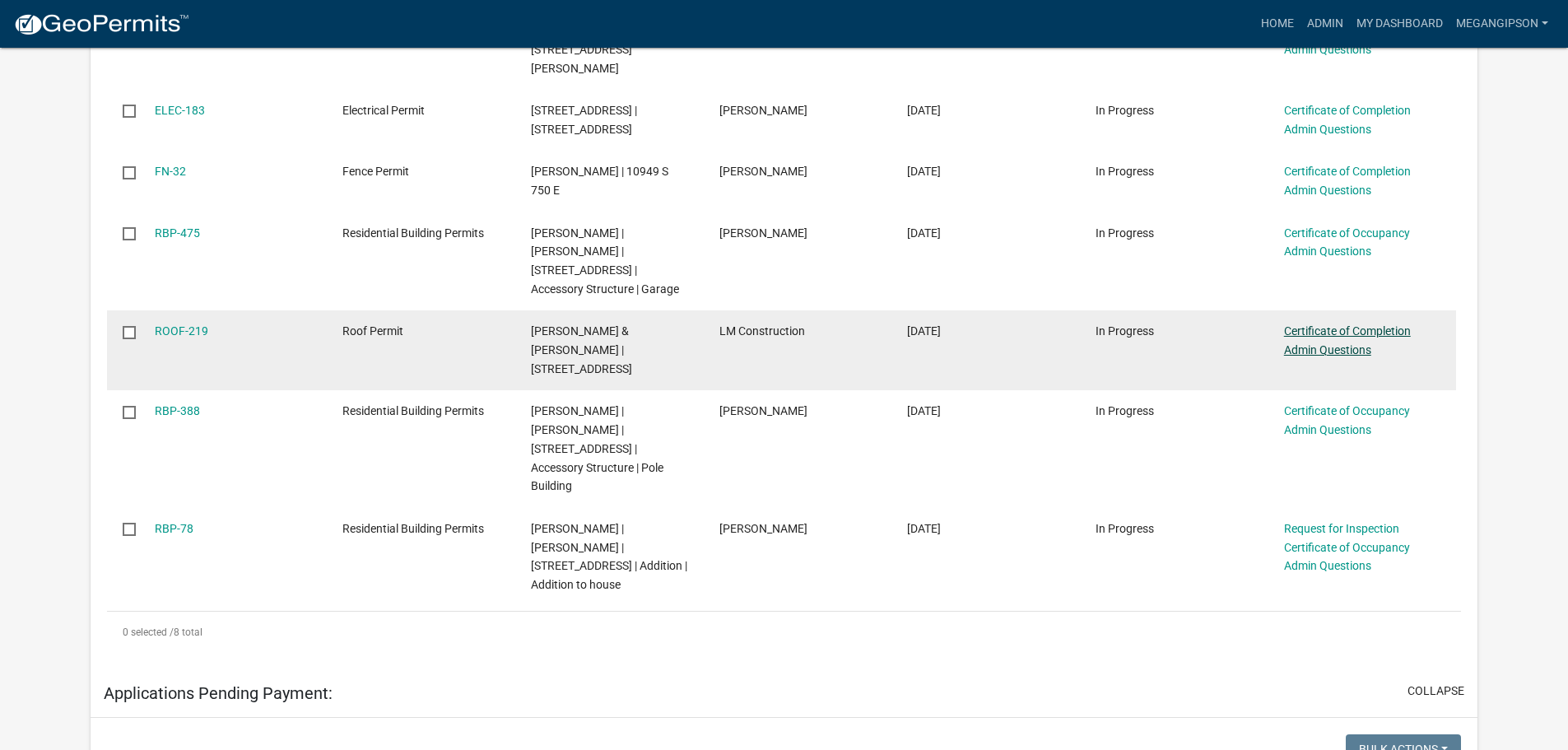
click at [1351, 356] on link "Certificate of Completion Admin Questions" at bounding box center [1348, 340] width 127 height 32
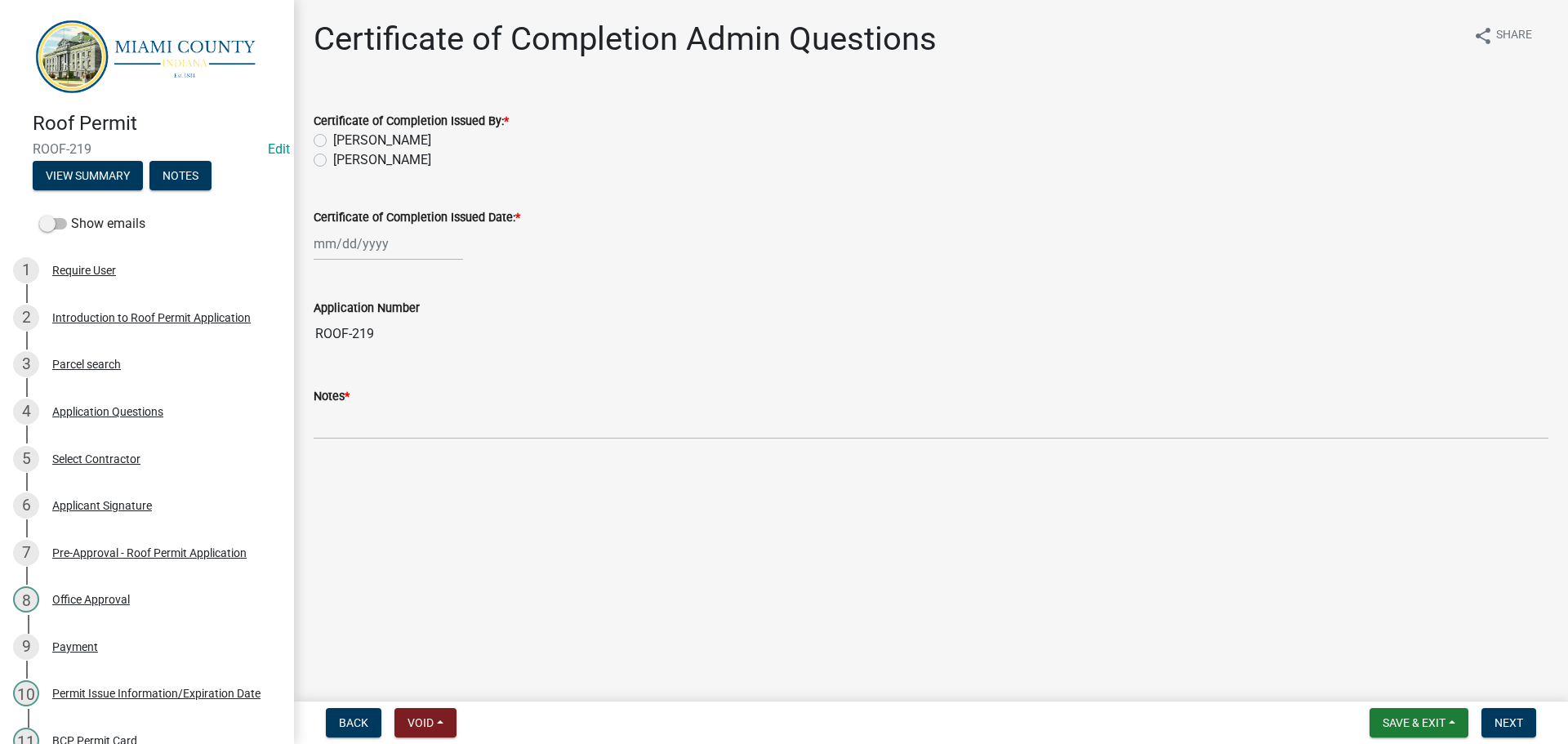
click at [431, 169] on label "[PERSON_NAME]" at bounding box center [382, 159] width 98 height 19
click at [343, 161] on input "[PERSON_NAME]" at bounding box center [338, 155] width 10 height 10
radio input "true"
click at [379, 260] on div at bounding box center [388, 243] width 149 height 33
select select "9"
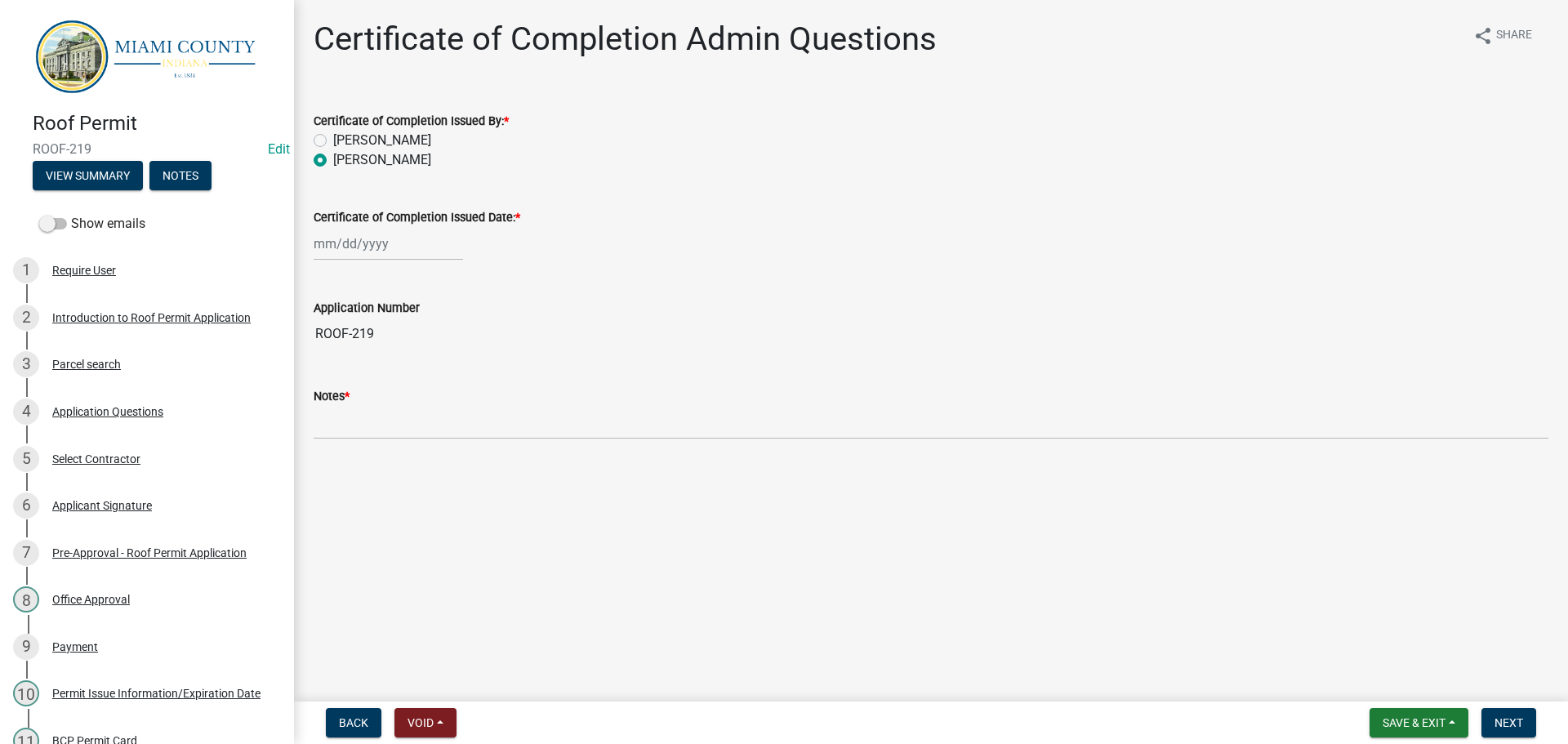
select select "2025"
click at [394, 378] on div "10" at bounding box center [382, 366] width 26 height 26
type input "[DATE]"
click at [1522, 725] on button "Next" at bounding box center [1508, 723] width 55 height 30
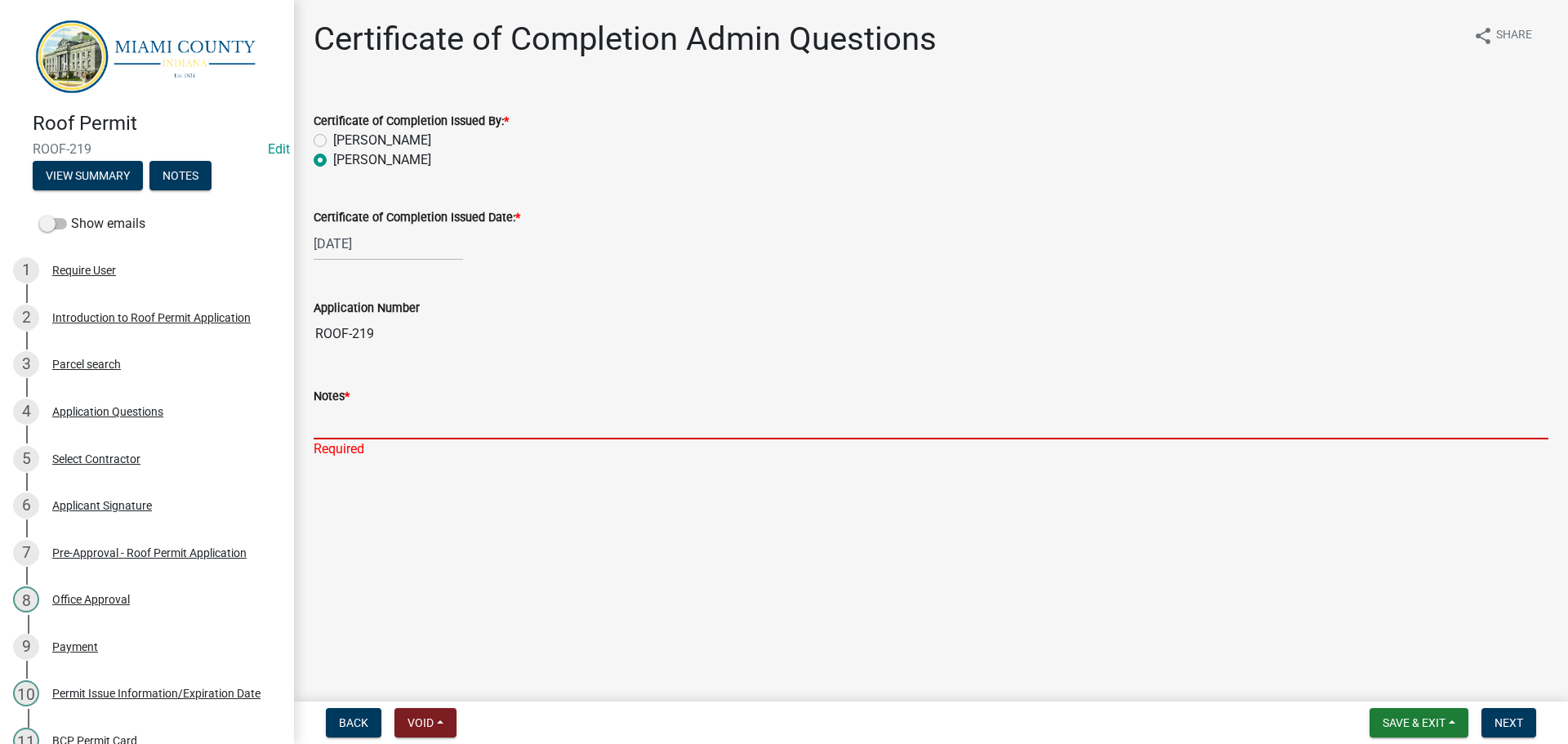
click at [378, 440] on input "Notes *" at bounding box center [931, 422] width 1235 height 33
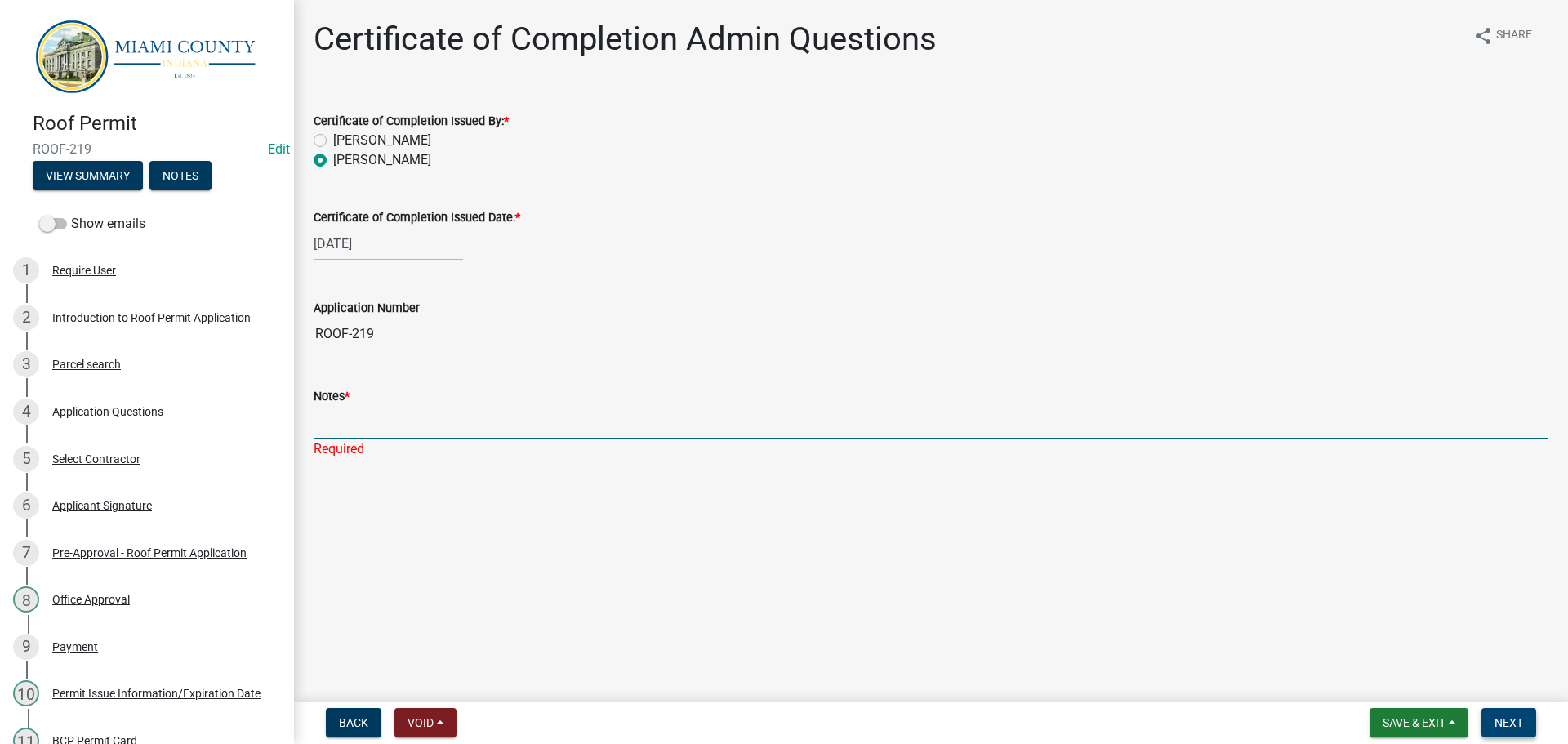
click at [1500, 716] on span "Next" at bounding box center [1508, 723] width 29 height 13
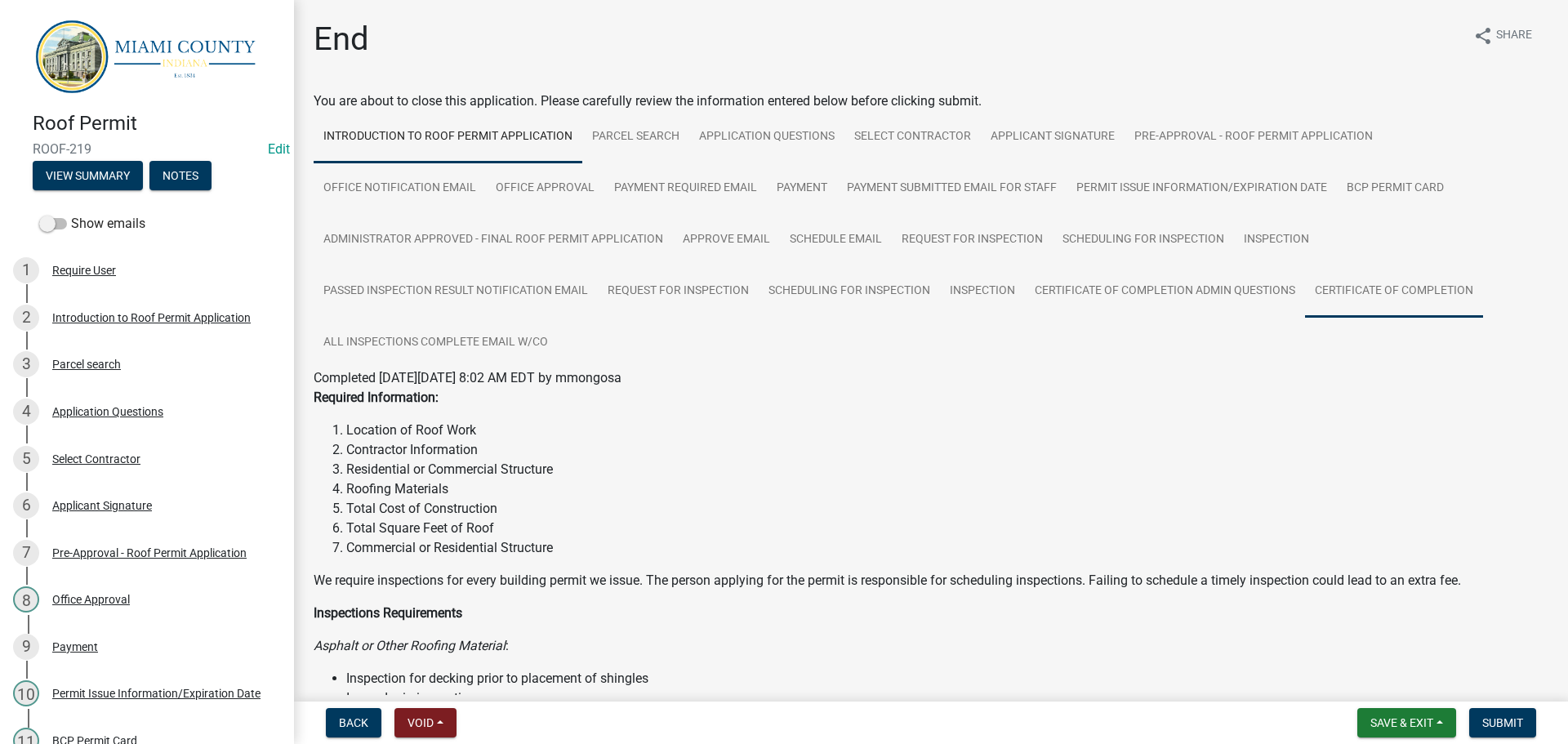
click at [1305, 317] on link "Certificate of Completion" at bounding box center [1394, 291] width 178 height 52
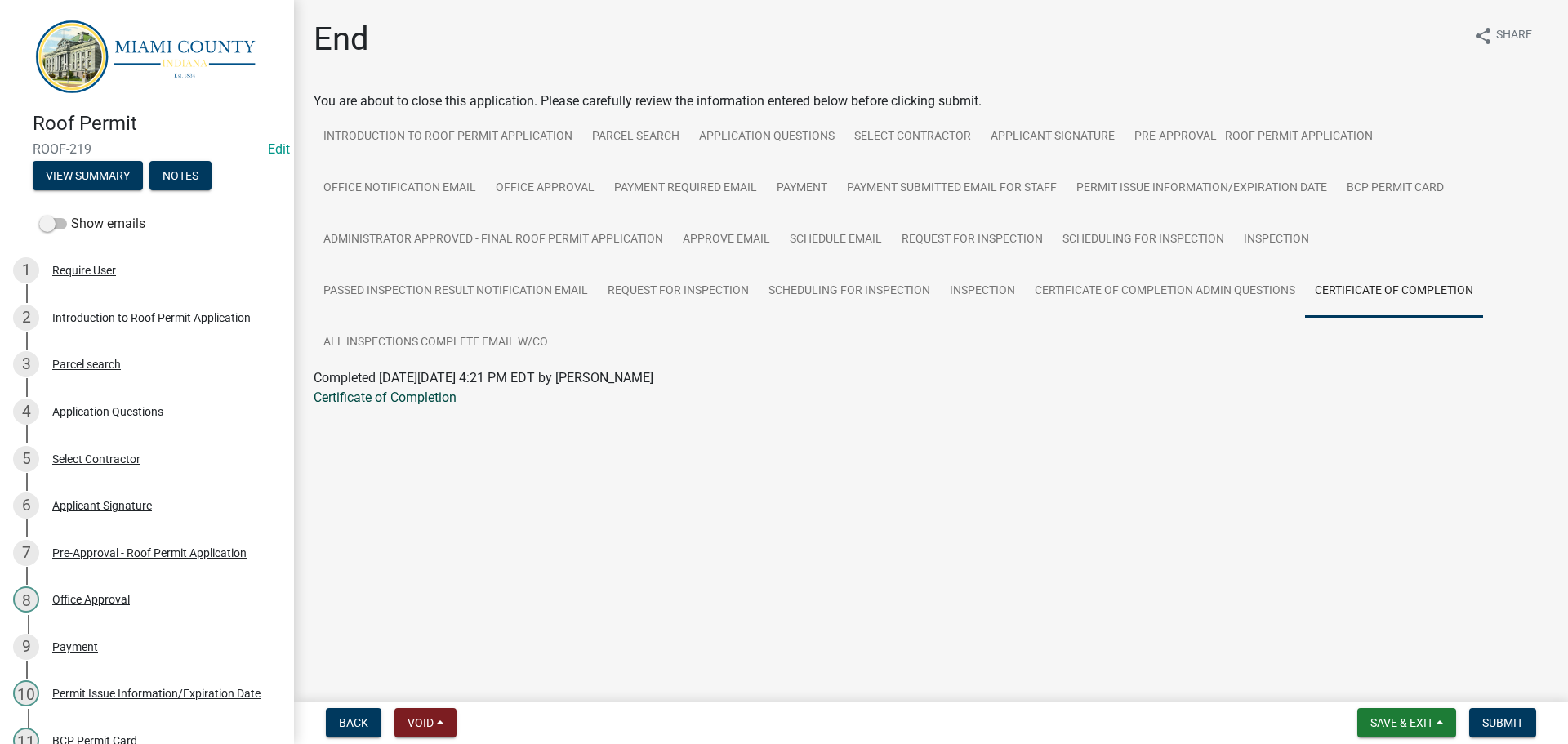
click at [401, 405] on link "Certificate of Completion" at bounding box center [385, 397] width 143 height 16
click at [1469, 716] on button "Submit" at bounding box center [1502, 723] width 67 height 30
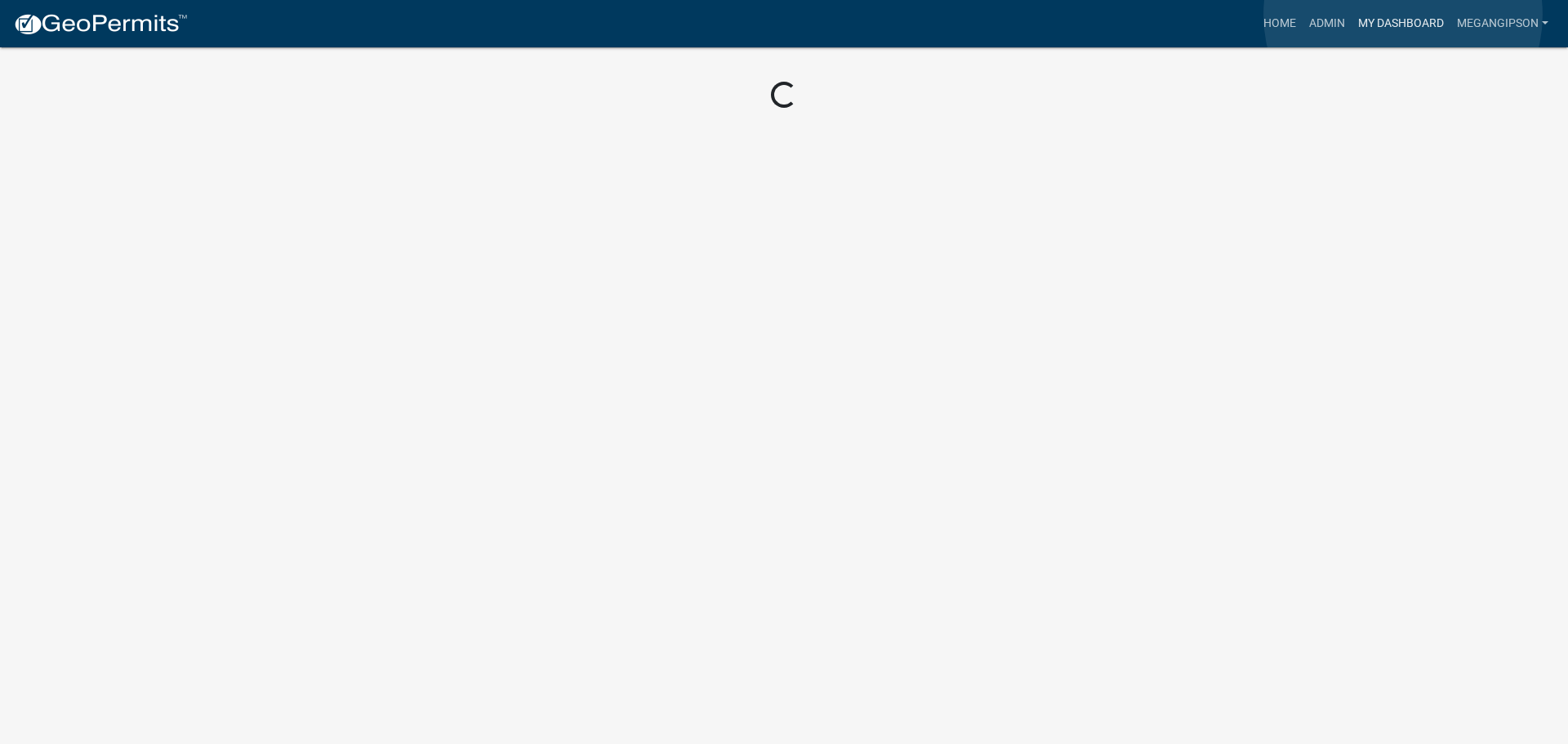
click at [1402, 15] on link "My Dashboard" at bounding box center [1400, 24] width 99 height 31
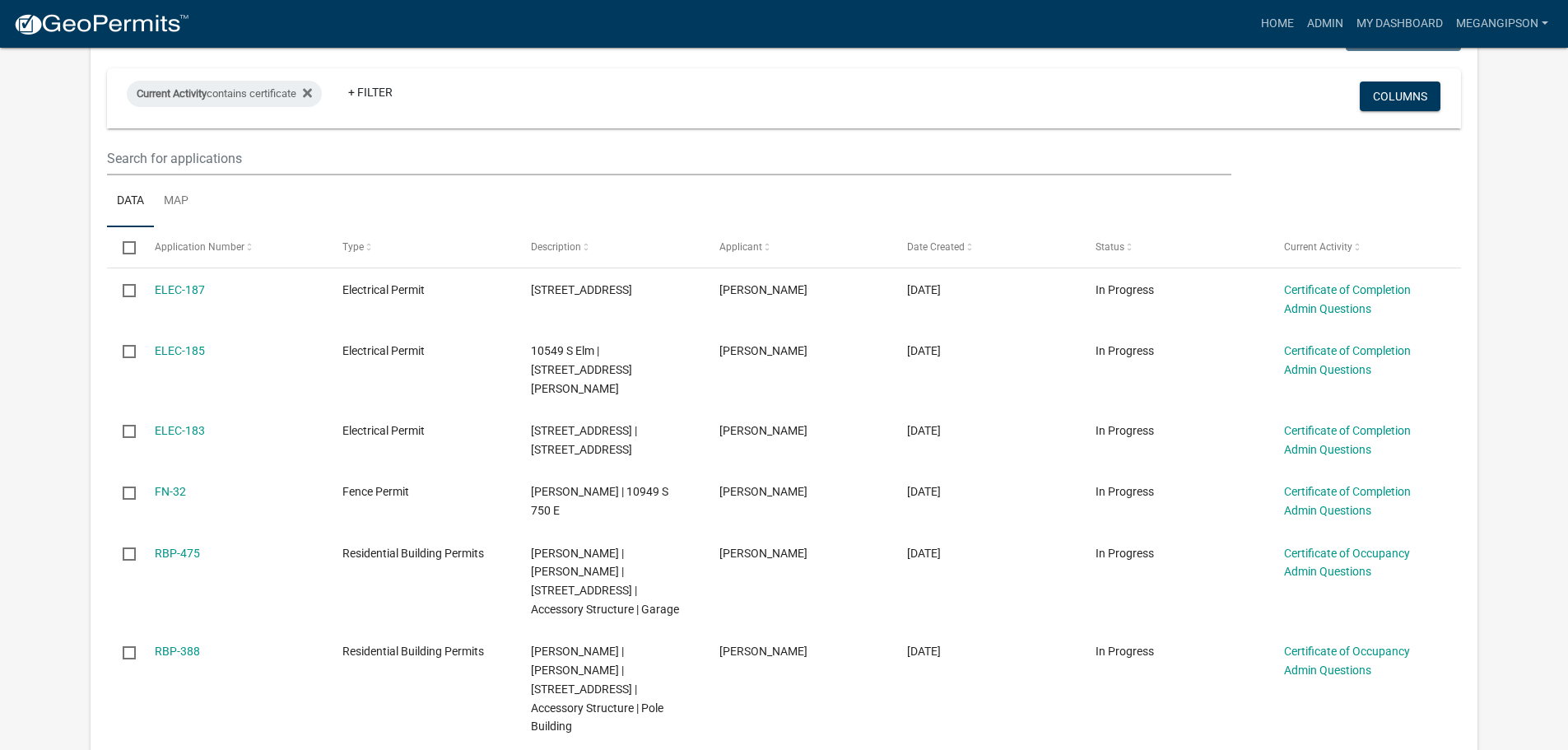
scroll to position [411, 0]
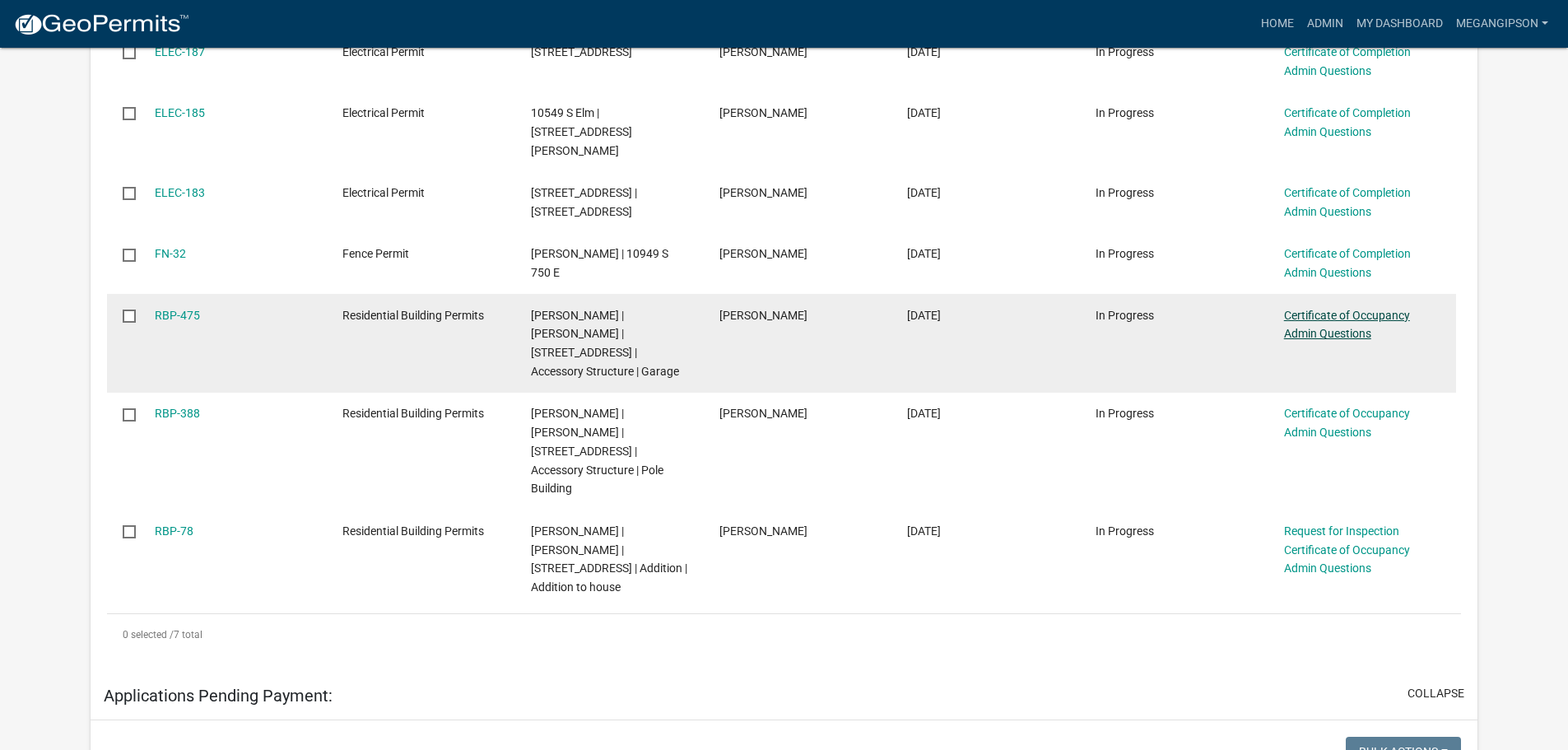
click at [1325, 340] on link "Certificate of Occupancy Admin Questions" at bounding box center [1347, 325] width 126 height 32
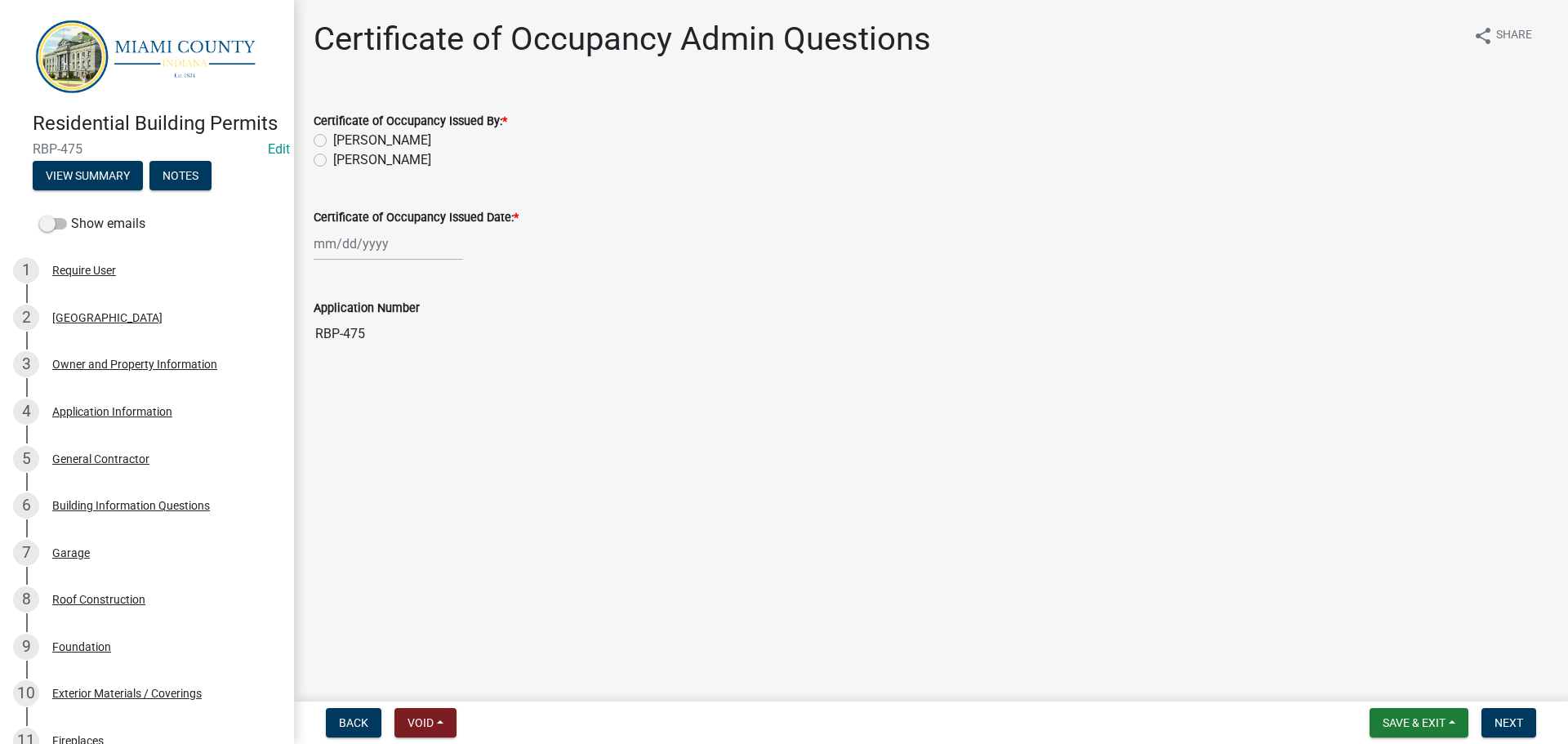
click at [395, 169] on label "[PERSON_NAME]" at bounding box center [382, 159] width 98 height 19
click at [343, 161] on input "[PERSON_NAME]" at bounding box center [338, 155] width 10 height 10
radio input "true"
click at [393, 260] on div at bounding box center [388, 243] width 149 height 33
select select "9"
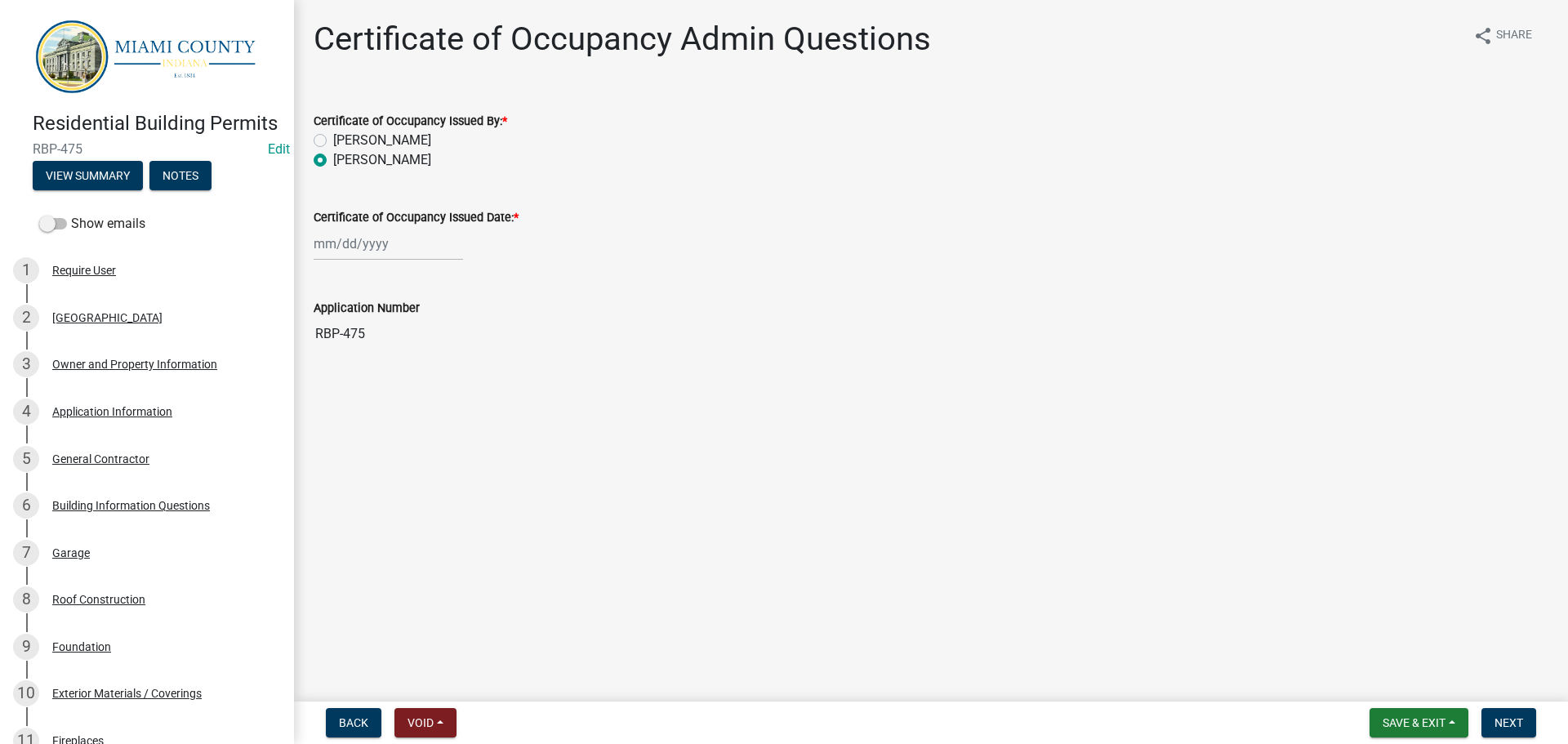
select select "2025"
click at [395, 378] on div "10" at bounding box center [382, 366] width 26 height 26
type input "[DATE]"
click at [1519, 724] on span "Next" at bounding box center [1508, 723] width 29 height 13
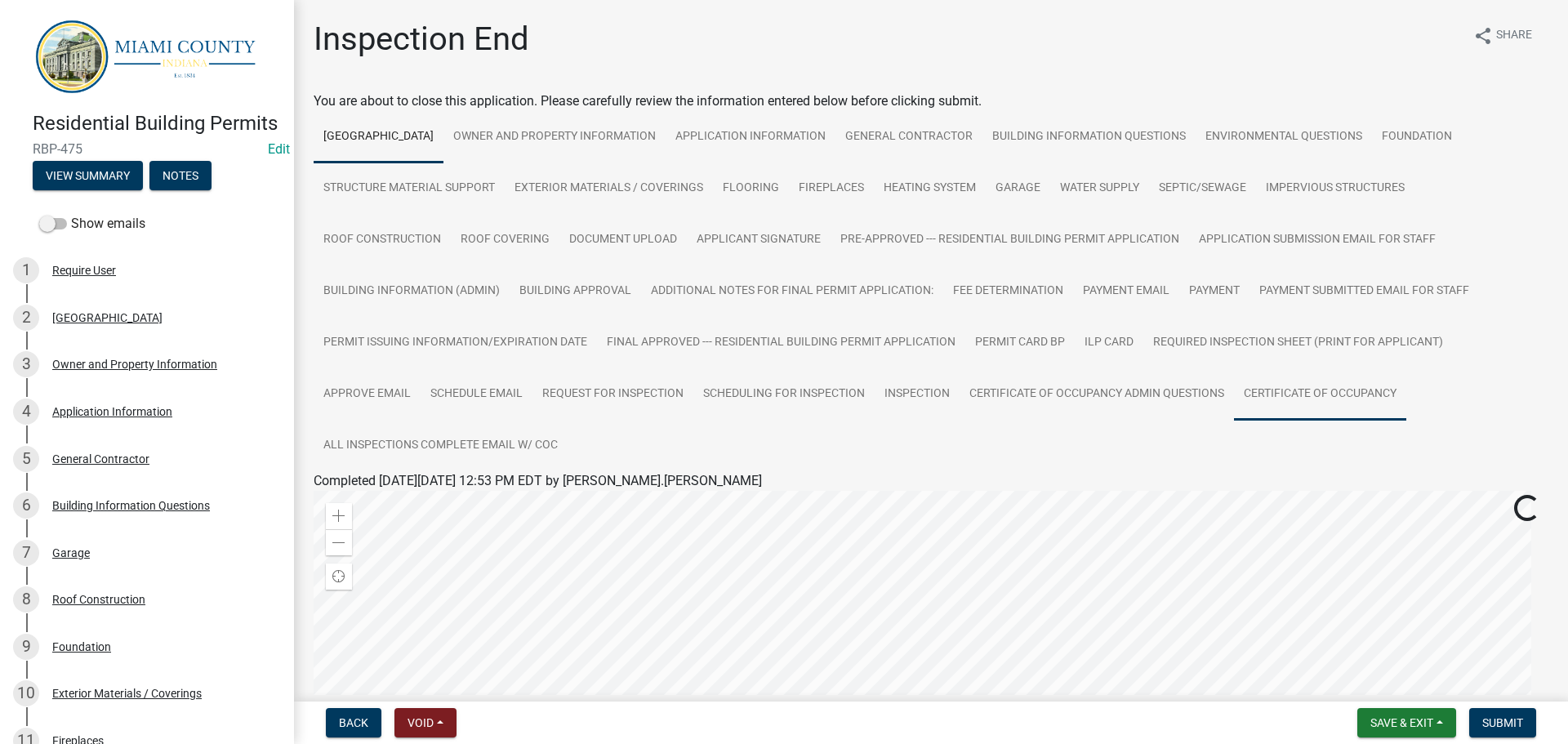
click at [1234, 420] on link "Certificate of Occupancy" at bounding box center [1320, 394] width 172 height 52
click at [411, 508] on link "Certificate of Occupancy" at bounding box center [384, 500] width 142 height 16
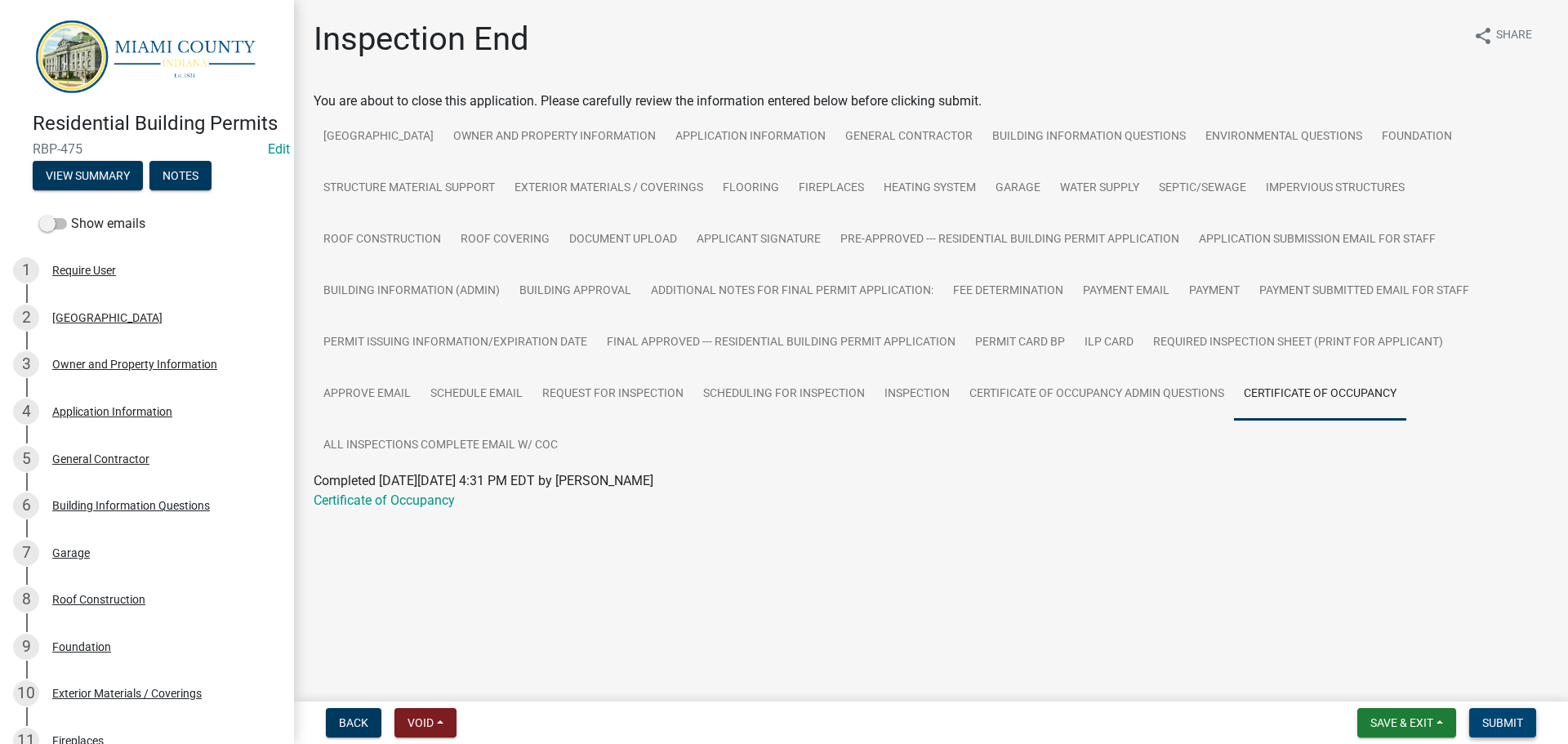
click at [1493, 722] on span "Submit" at bounding box center [1502, 723] width 41 height 13
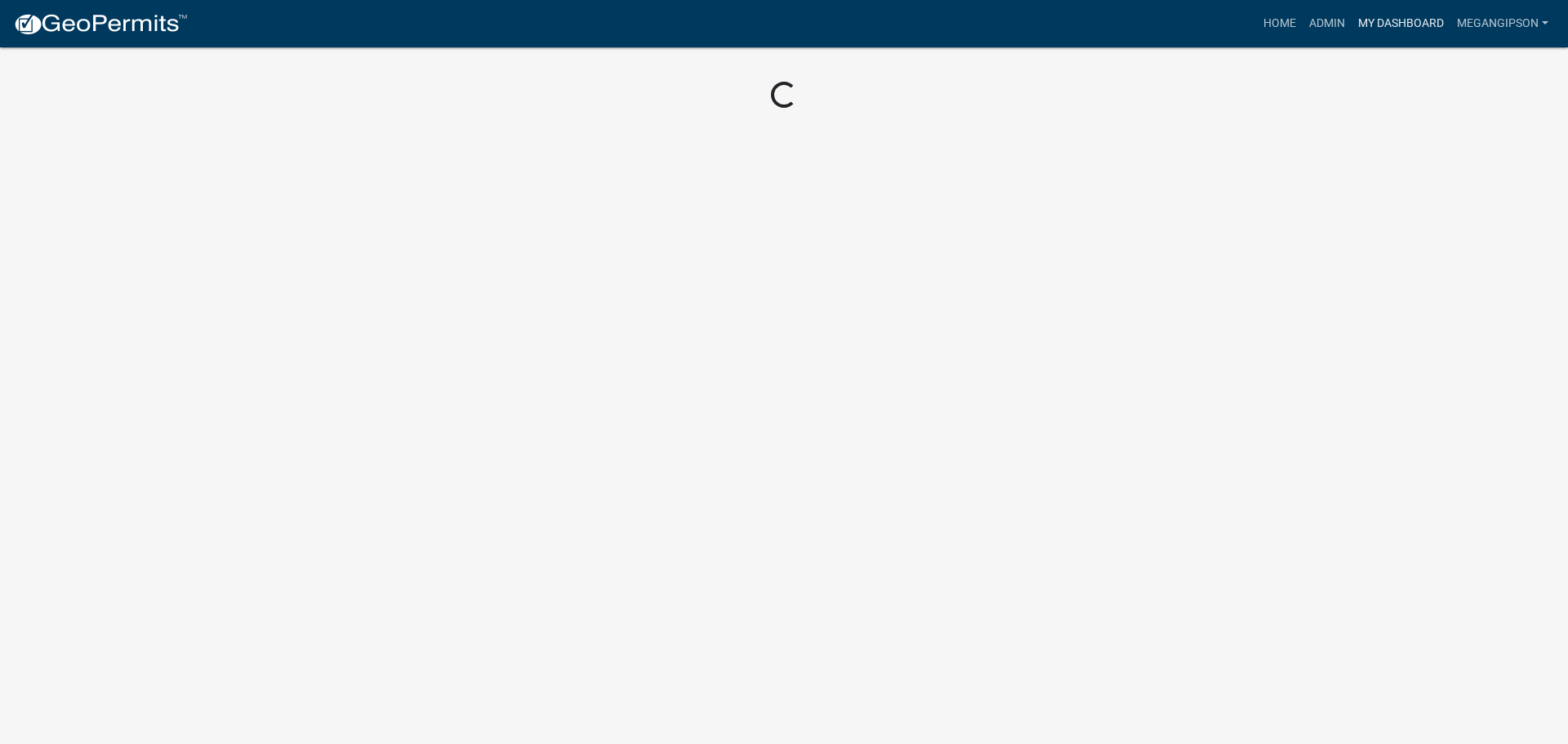
click at [1372, 31] on link "My Dashboard" at bounding box center [1400, 24] width 99 height 31
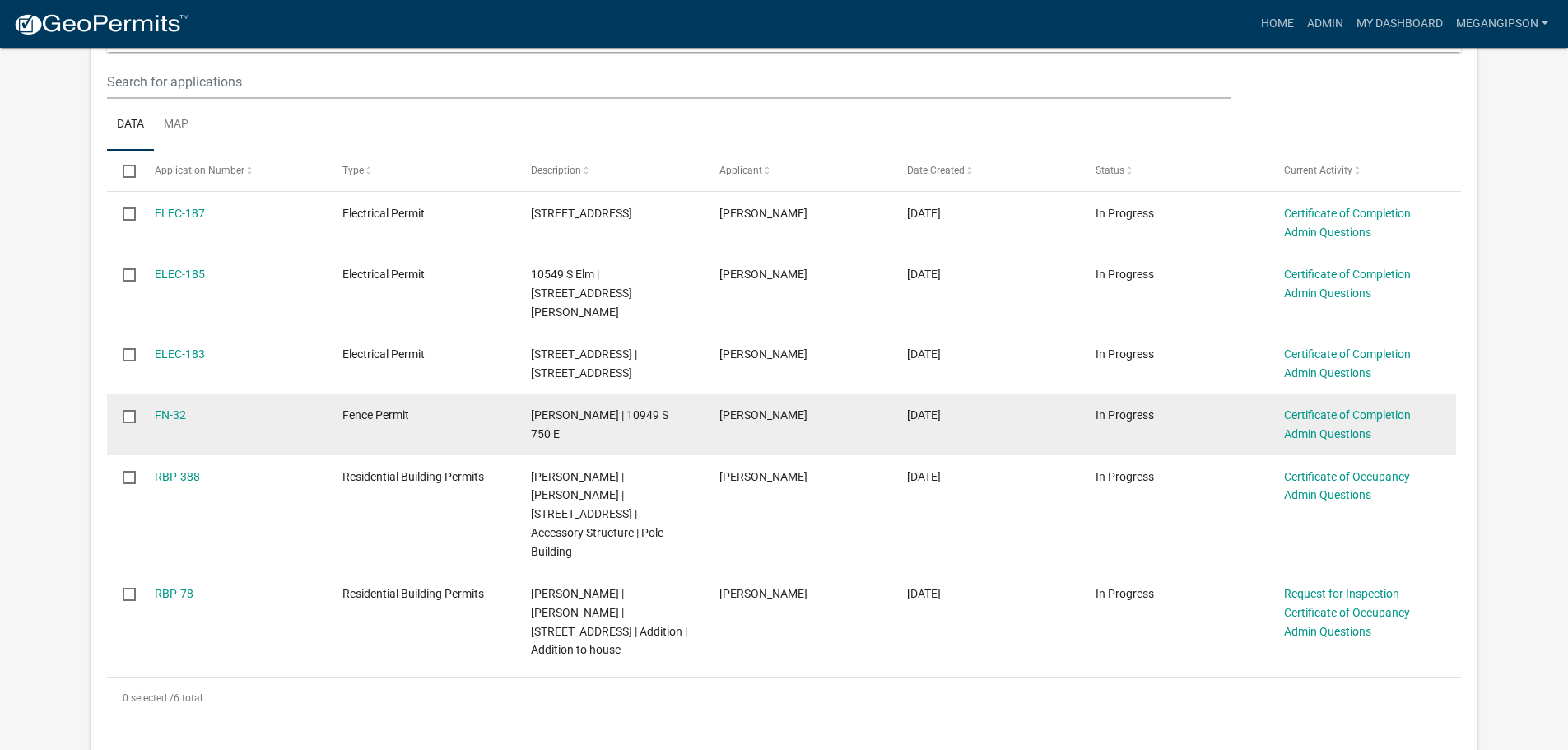
scroll to position [329, 0]
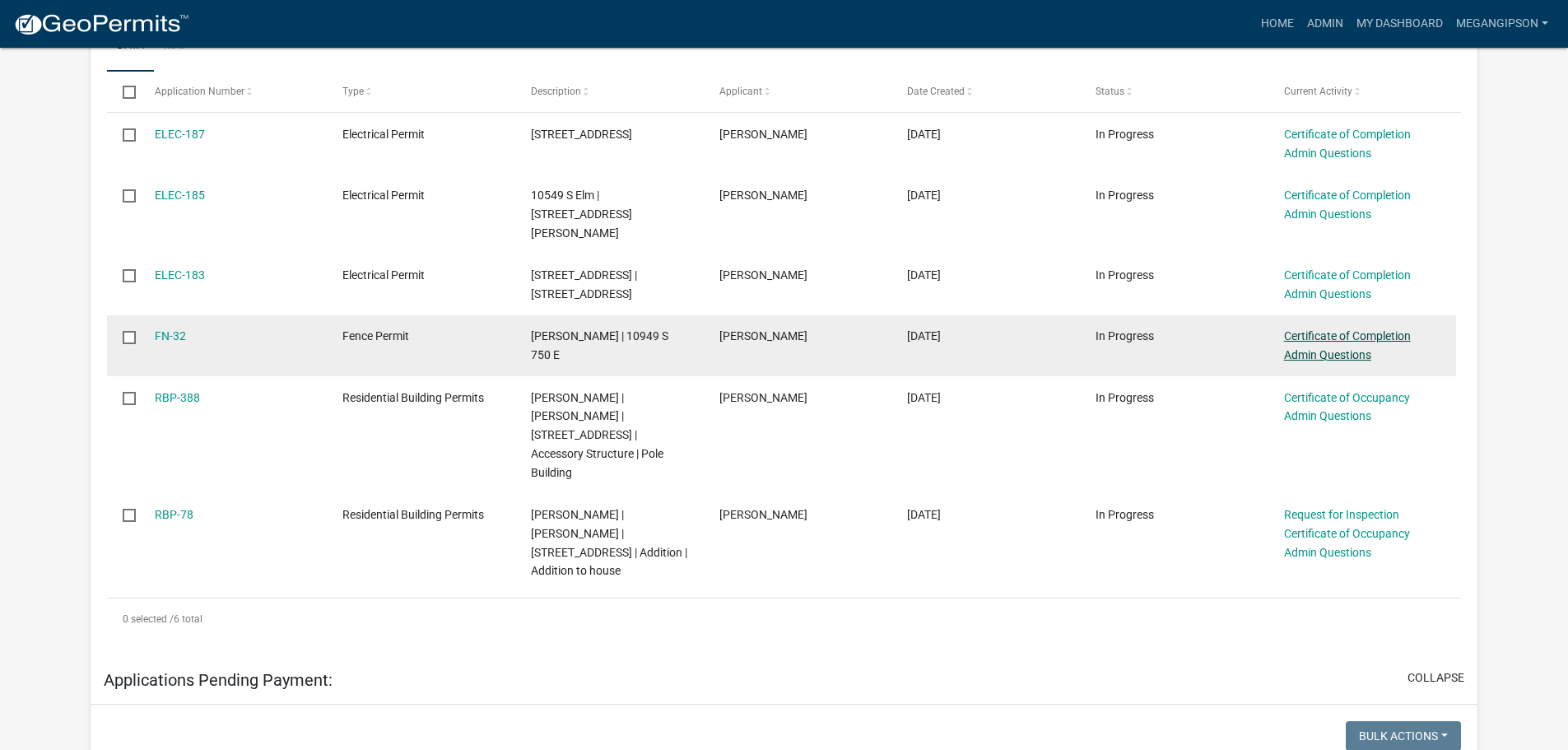
click at [1351, 361] on link "Certificate of Completion Admin Questions" at bounding box center [1348, 345] width 127 height 32
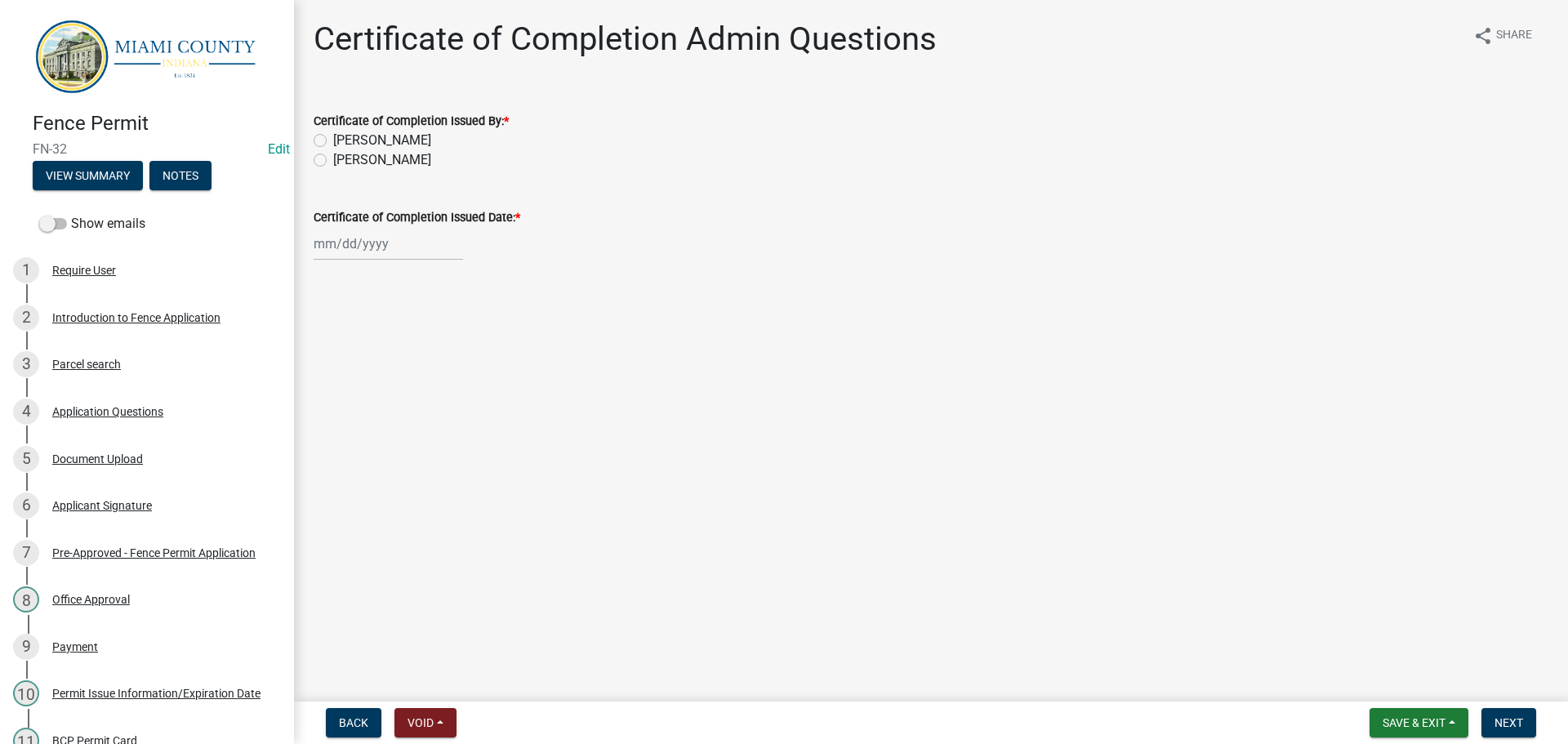
click at [378, 169] on label "[PERSON_NAME]" at bounding box center [382, 159] width 98 height 19
click at [343, 161] on input "[PERSON_NAME]" at bounding box center [338, 155] width 10 height 10
radio input "true"
click at [352, 260] on div at bounding box center [388, 243] width 149 height 33
select select "9"
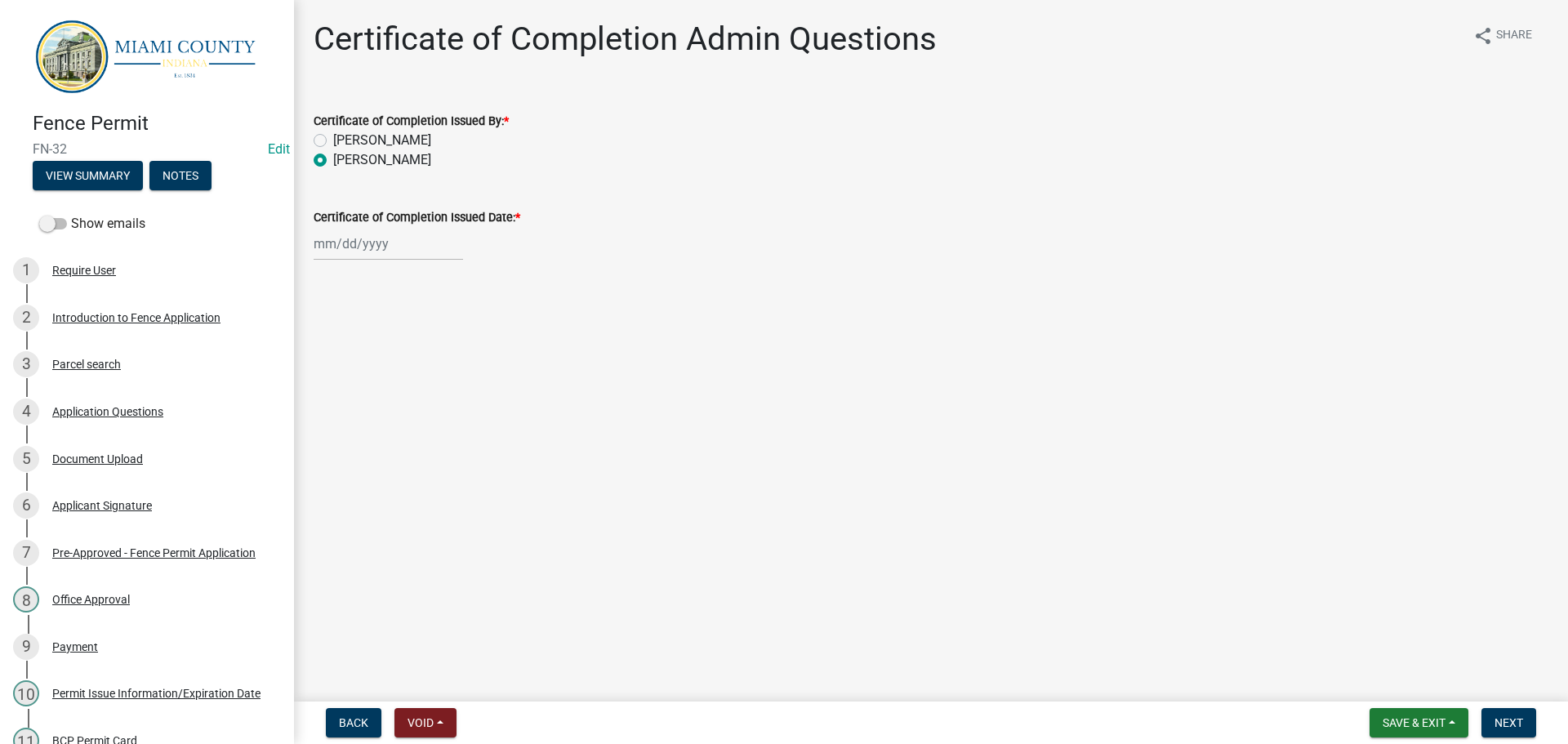
select select "2025"
click at [390, 378] on div "10" at bounding box center [382, 366] width 26 height 26
type input "[DATE]"
click at [1508, 716] on span "Next" at bounding box center [1508, 723] width 29 height 13
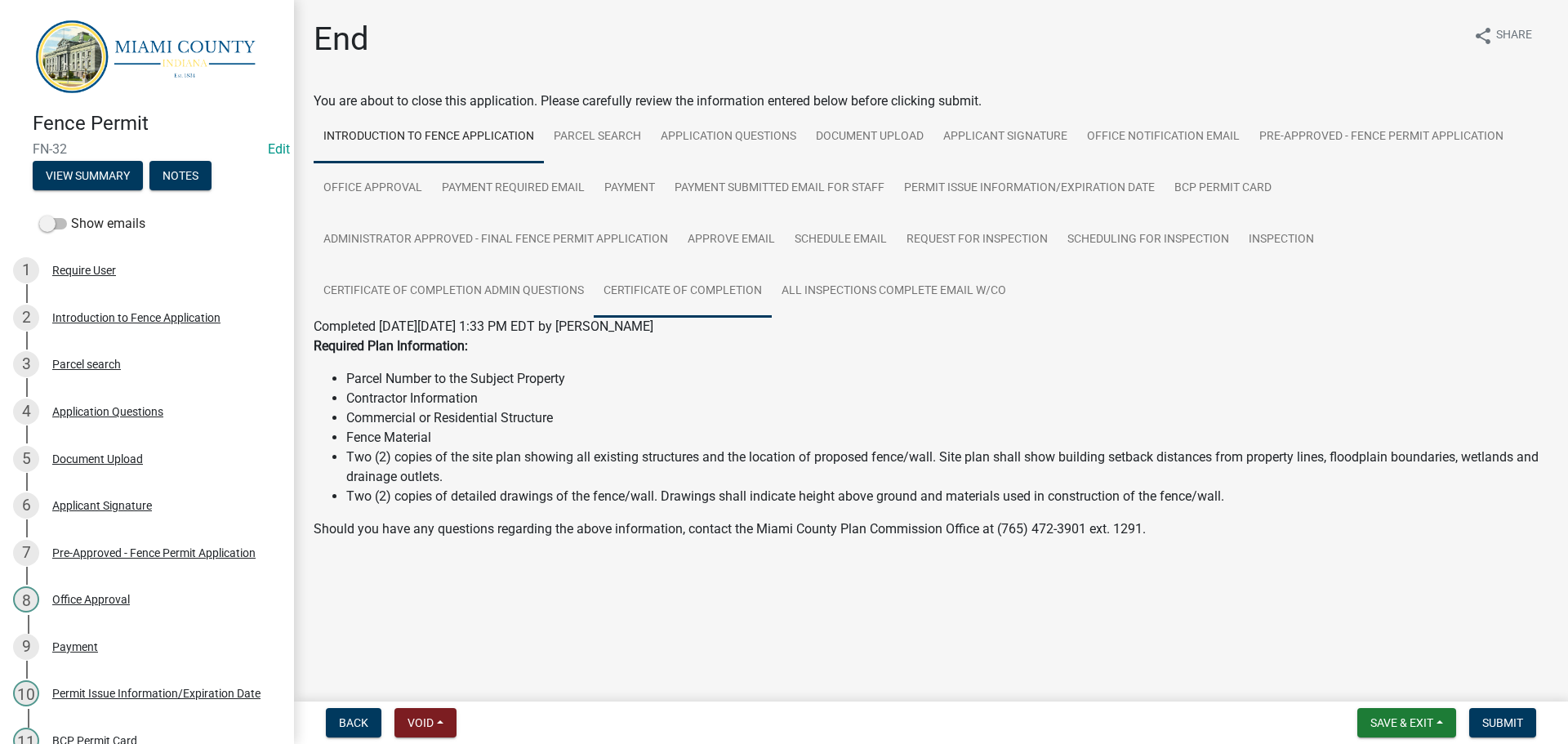
click at [772, 317] on link "Certificate of Completion" at bounding box center [682, 291] width 178 height 52
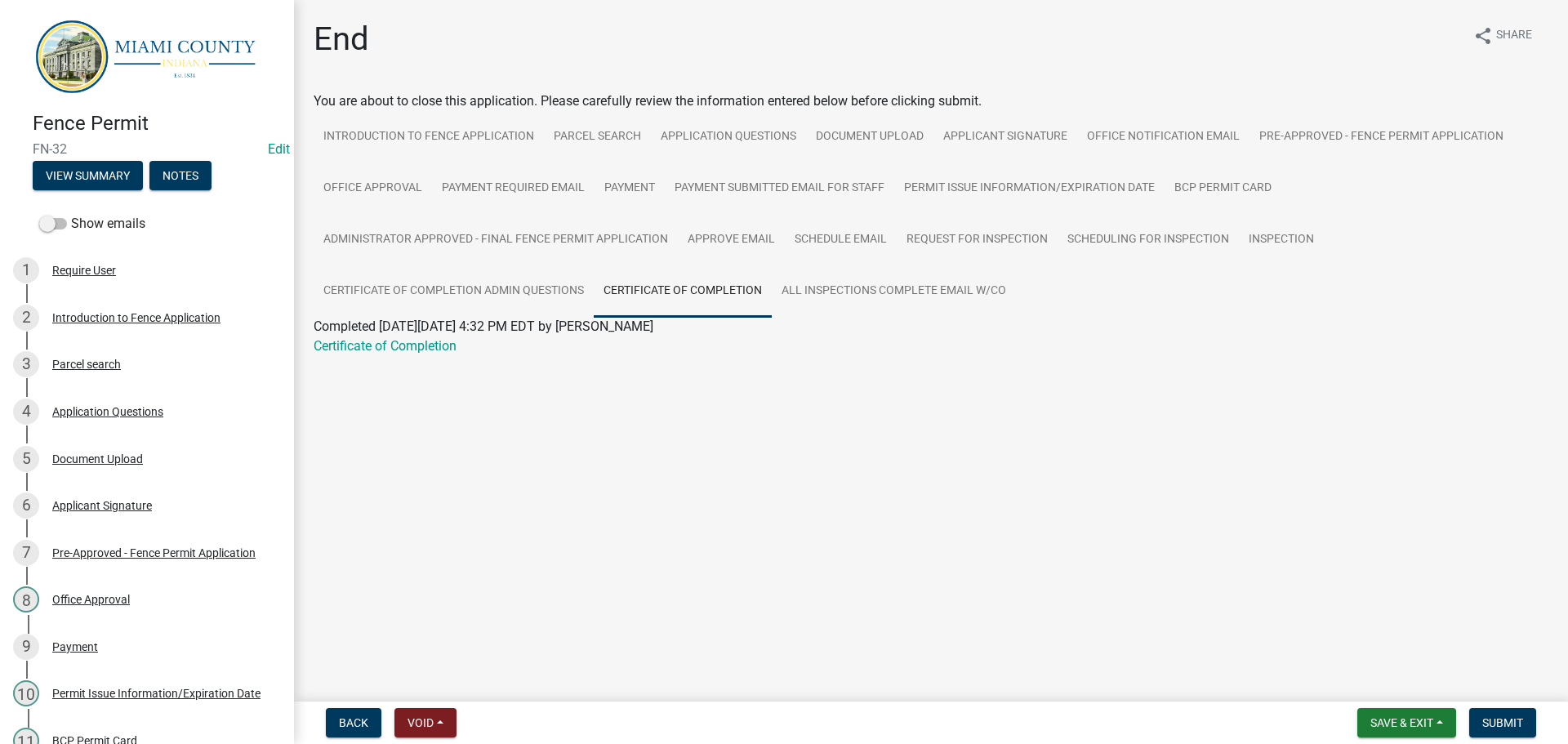
click at [353, 334] on span "Completed [DATE][DATE] 4:32 PM EDT by [PERSON_NAME]" at bounding box center [483, 326] width 340 height 16
click at [352, 353] on link "Certificate of Completion" at bounding box center [385, 345] width 143 height 16
click at [758, 152] on link "Application Questions" at bounding box center [728, 137] width 156 height 52
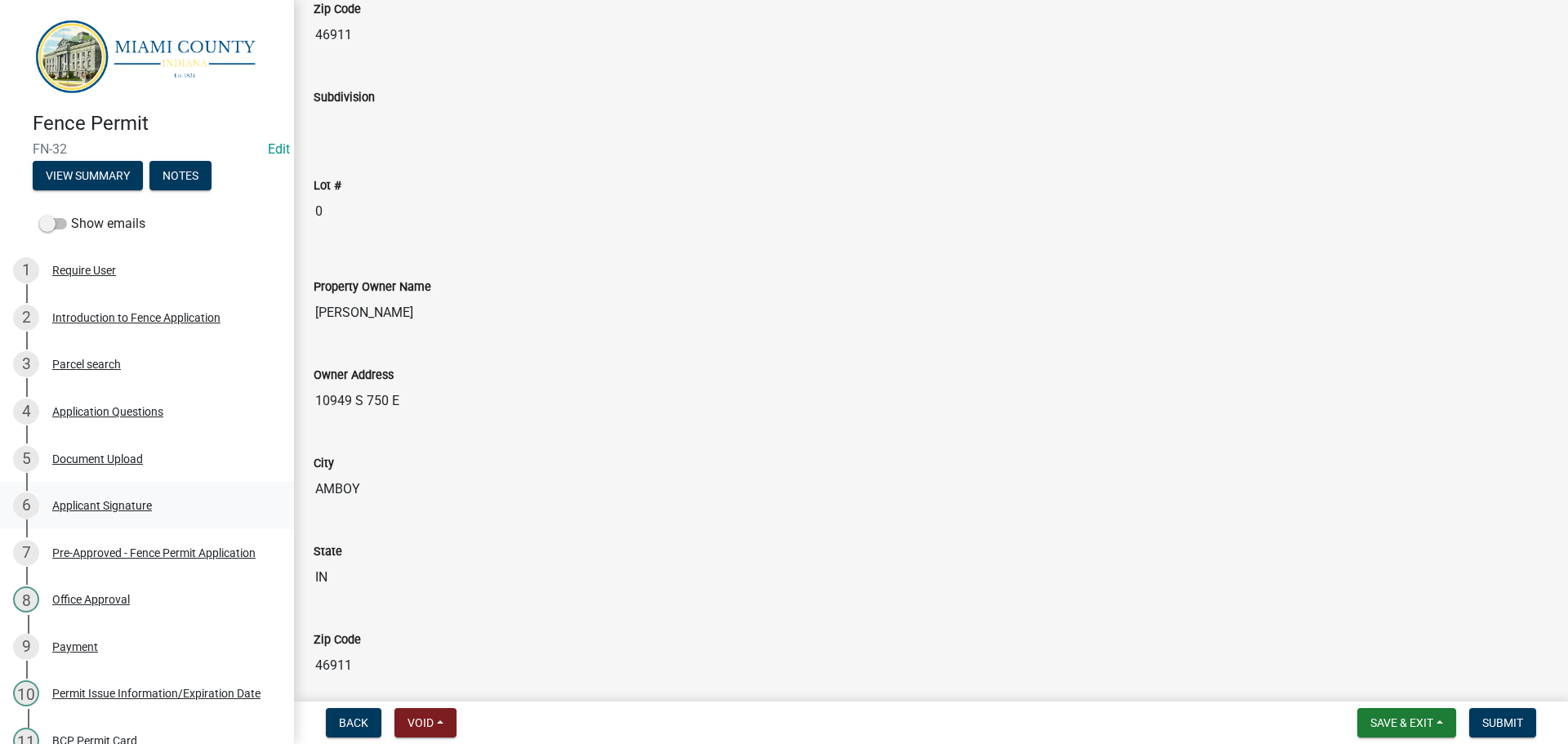
scroll to position [669, 0]
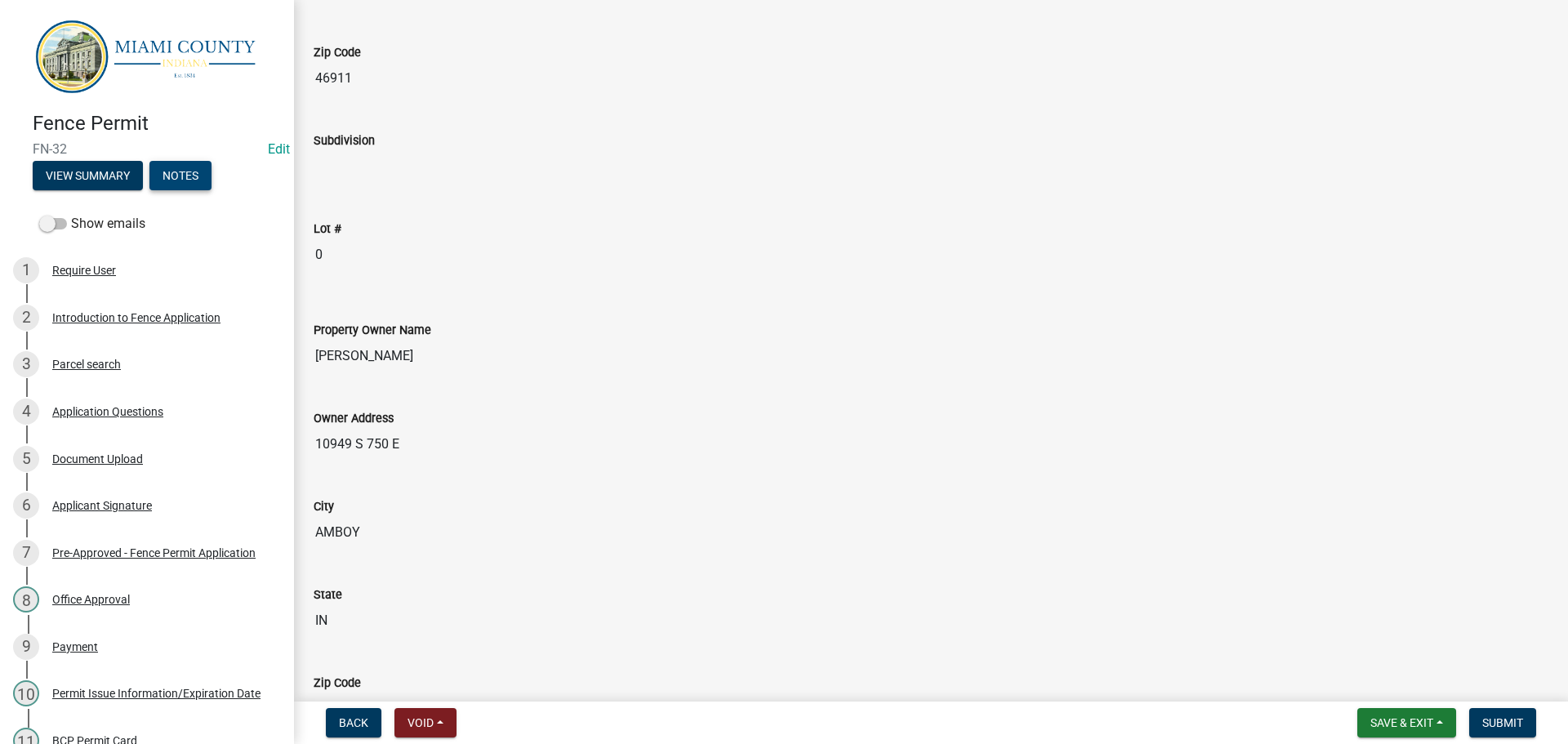
click at [200, 169] on button "Notes" at bounding box center [180, 176] width 62 height 30
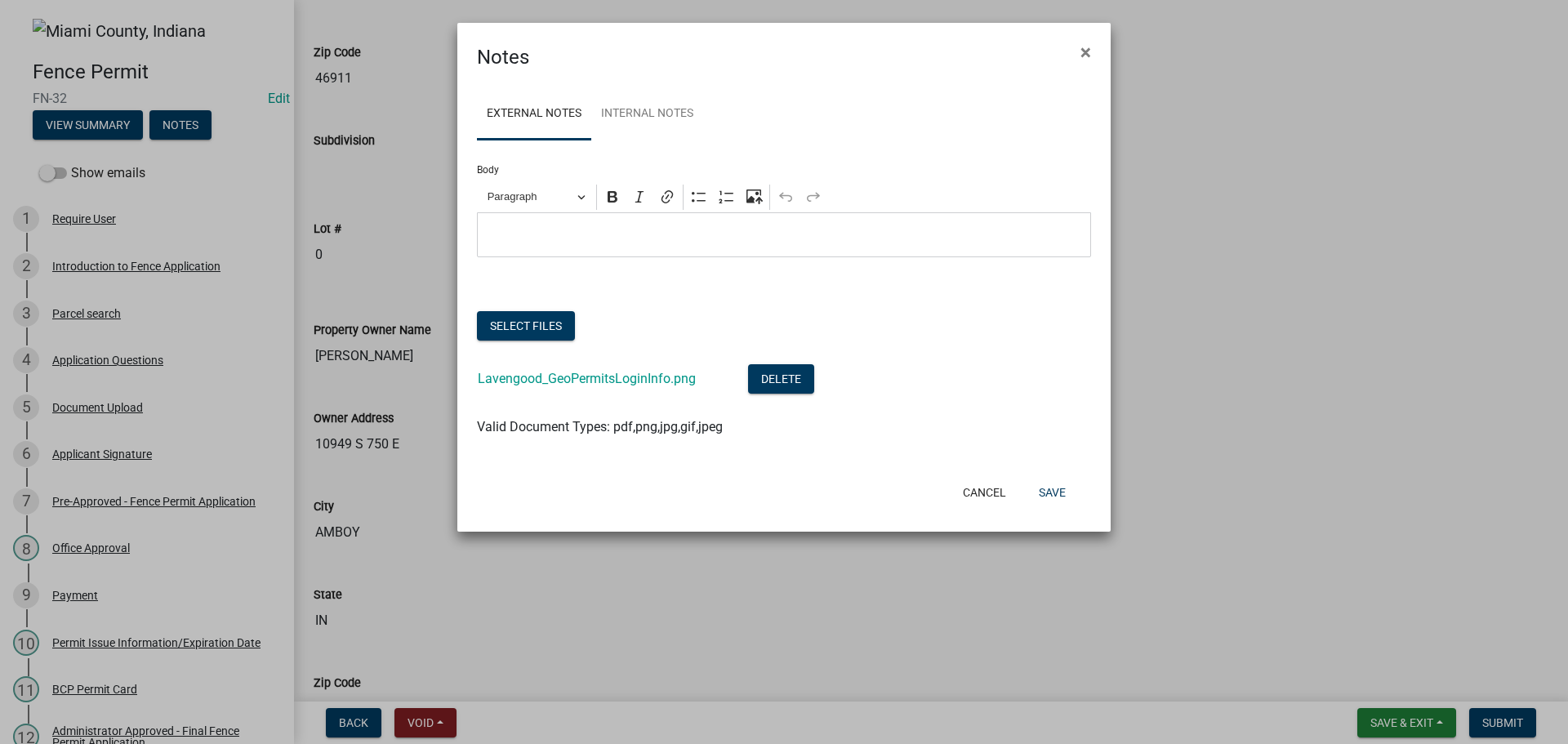
click at [593, 245] on p "Editor editing area: main. Press Alt+0 for help." at bounding box center [784, 234] width 597 height 19
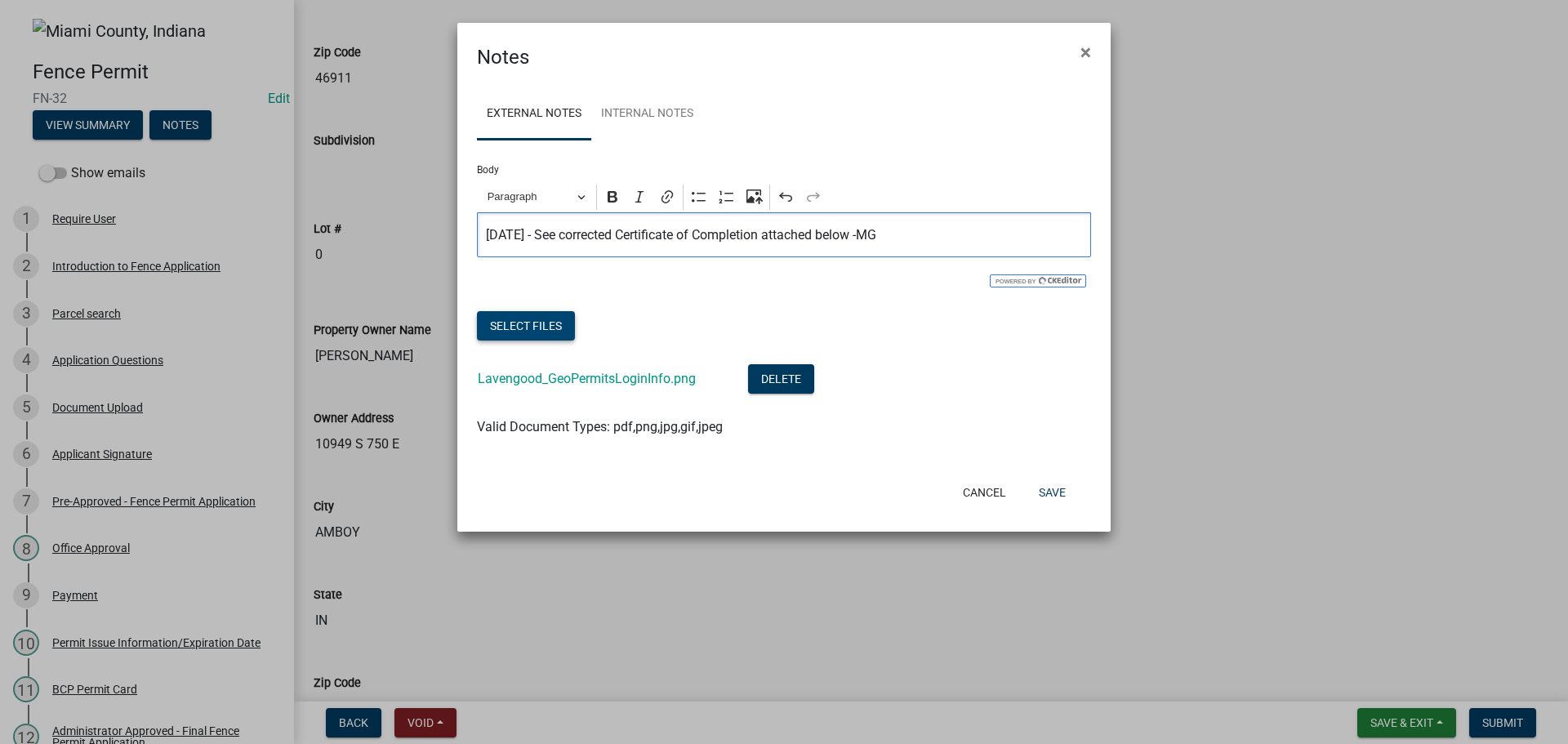
click at [556, 341] on button "Select files" at bounding box center [526, 326] width 98 height 30
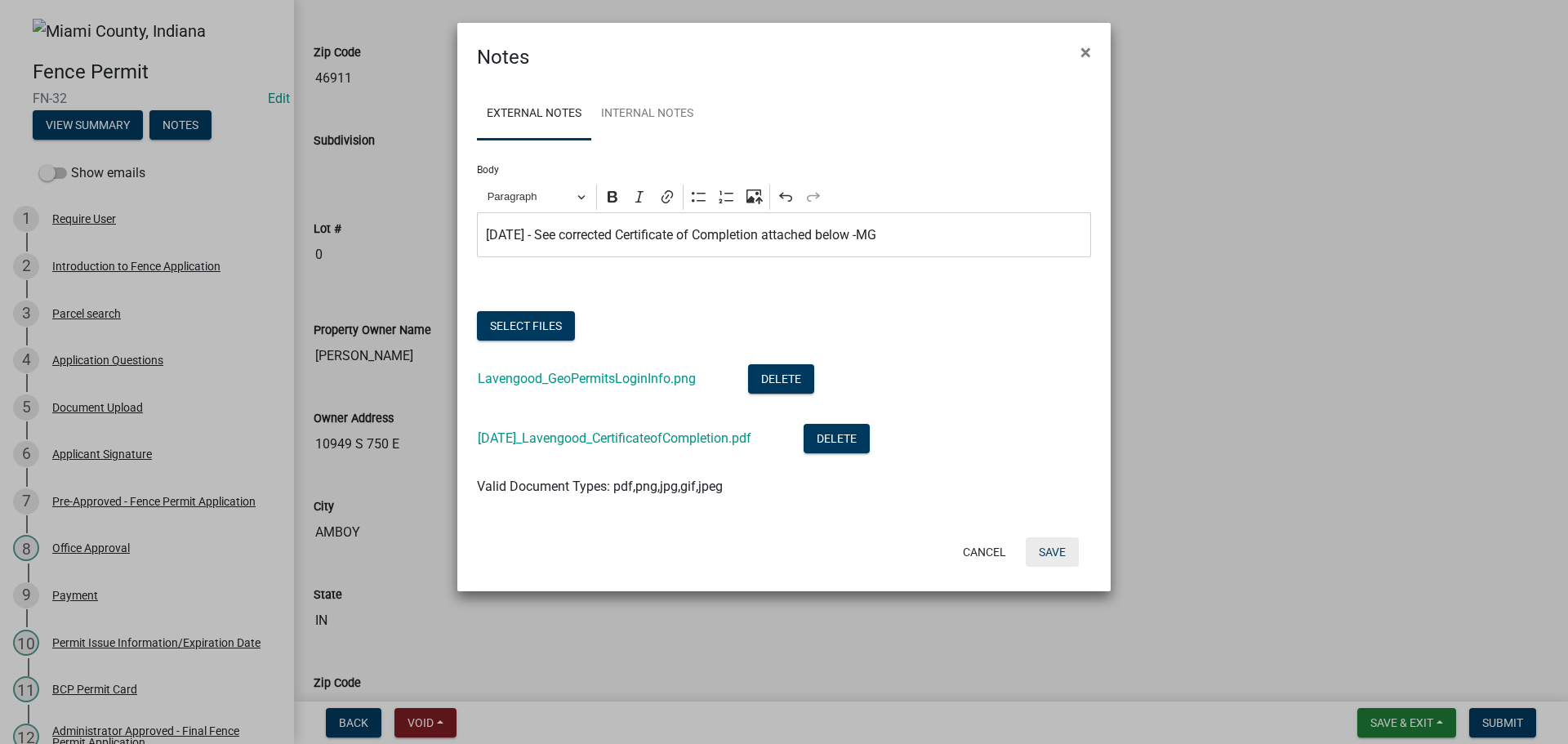
click at [1053, 566] on button "Save" at bounding box center [1052, 552] width 53 height 30
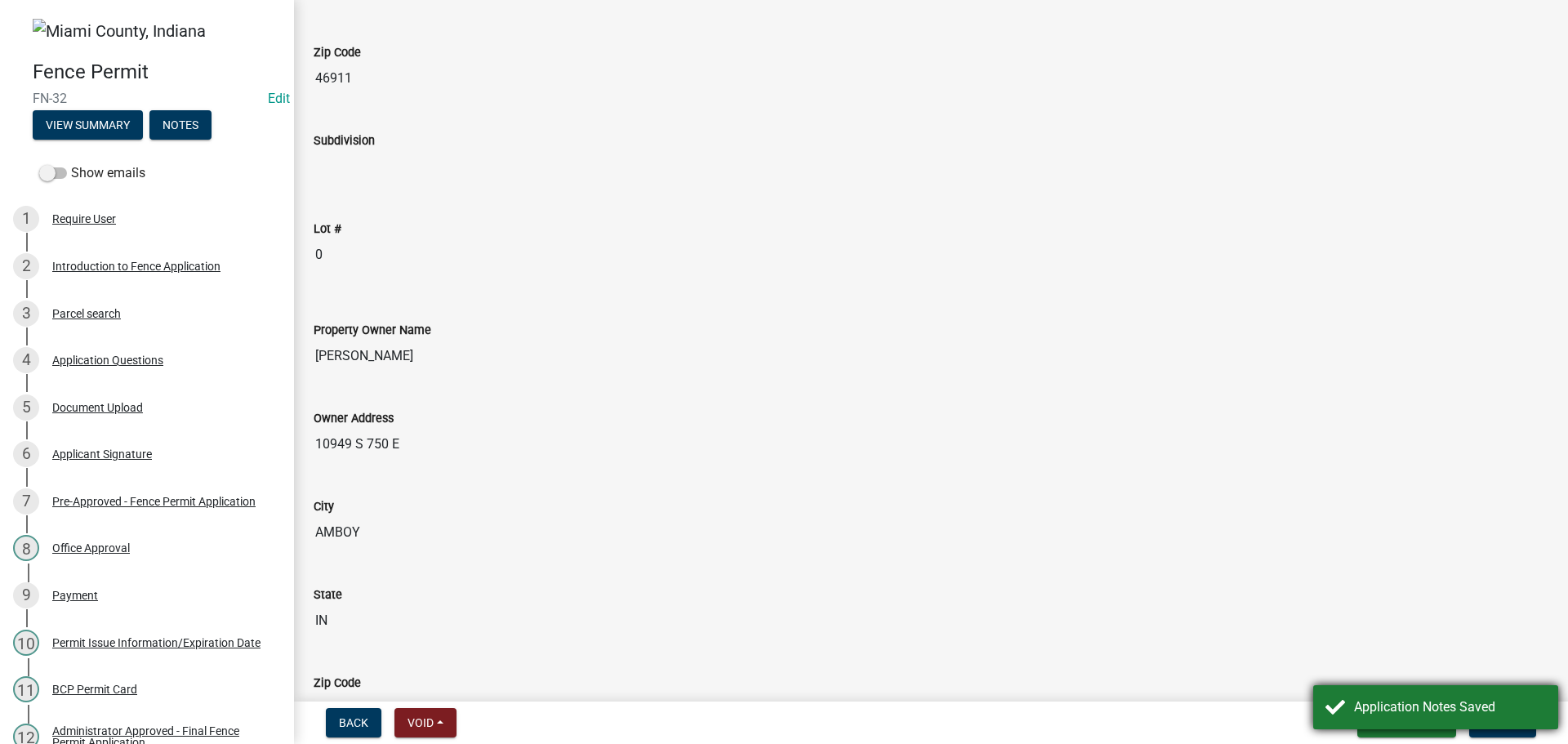
click at [1499, 716] on div "Application Notes Saved" at bounding box center [1449, 706] width 192 height 19
click at [1509, 723] on span "Submit" at bounding box center [1502, 723] width 41 height 13
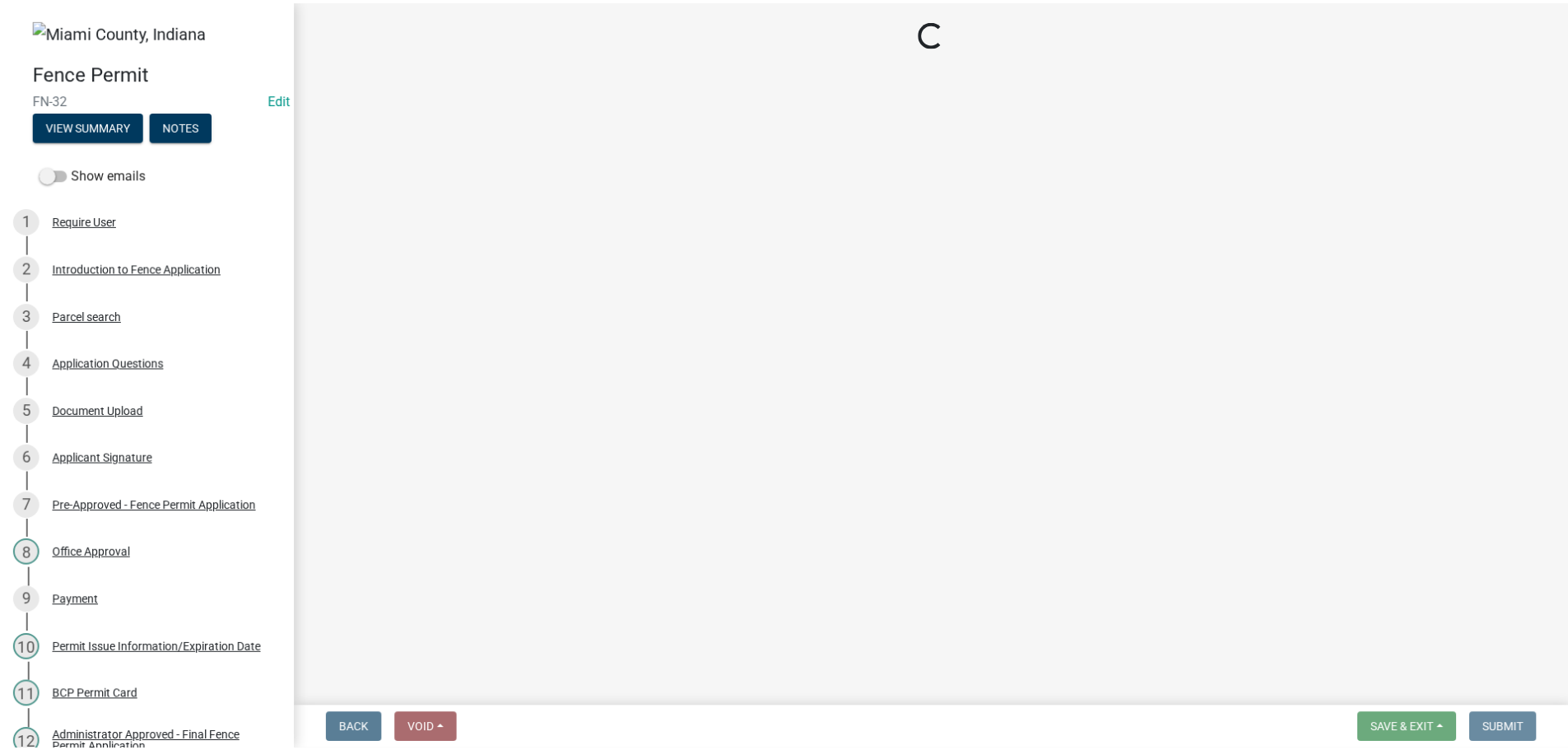
scroll to position [0, 0]
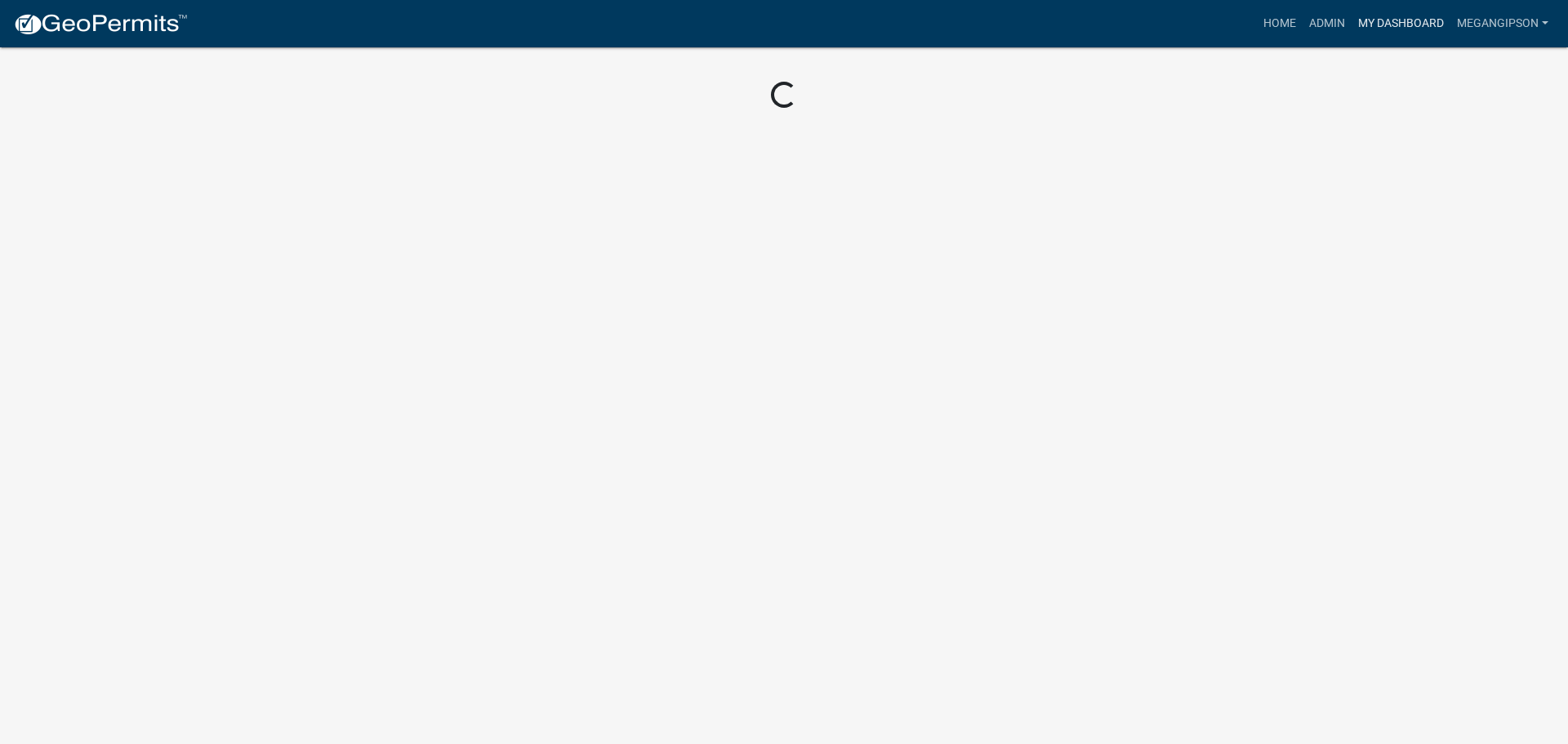
click at [1379, 21] on link "My Dashboard" at bounding box center [1400, 24] width 99 height 31
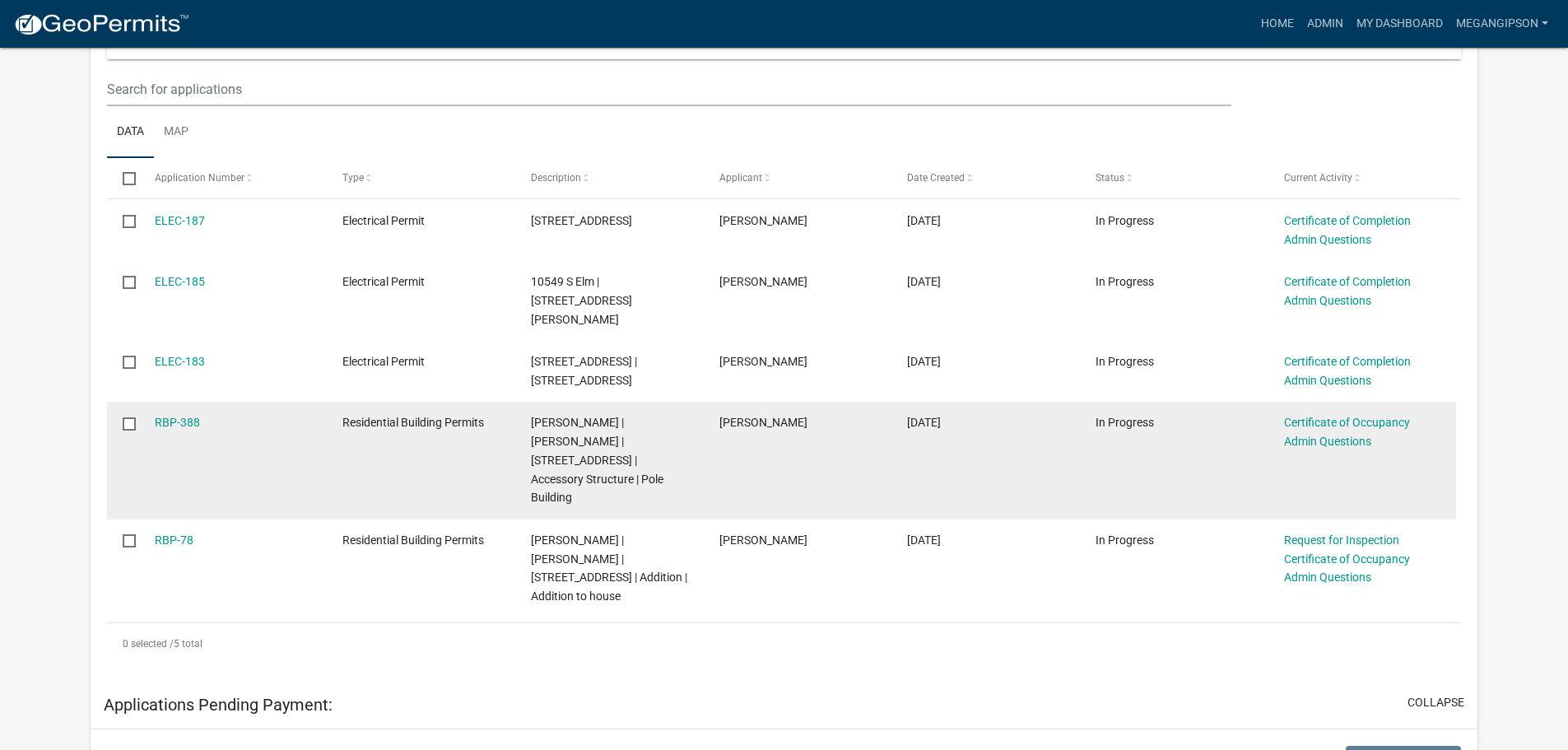
scroll to position [247, 0]
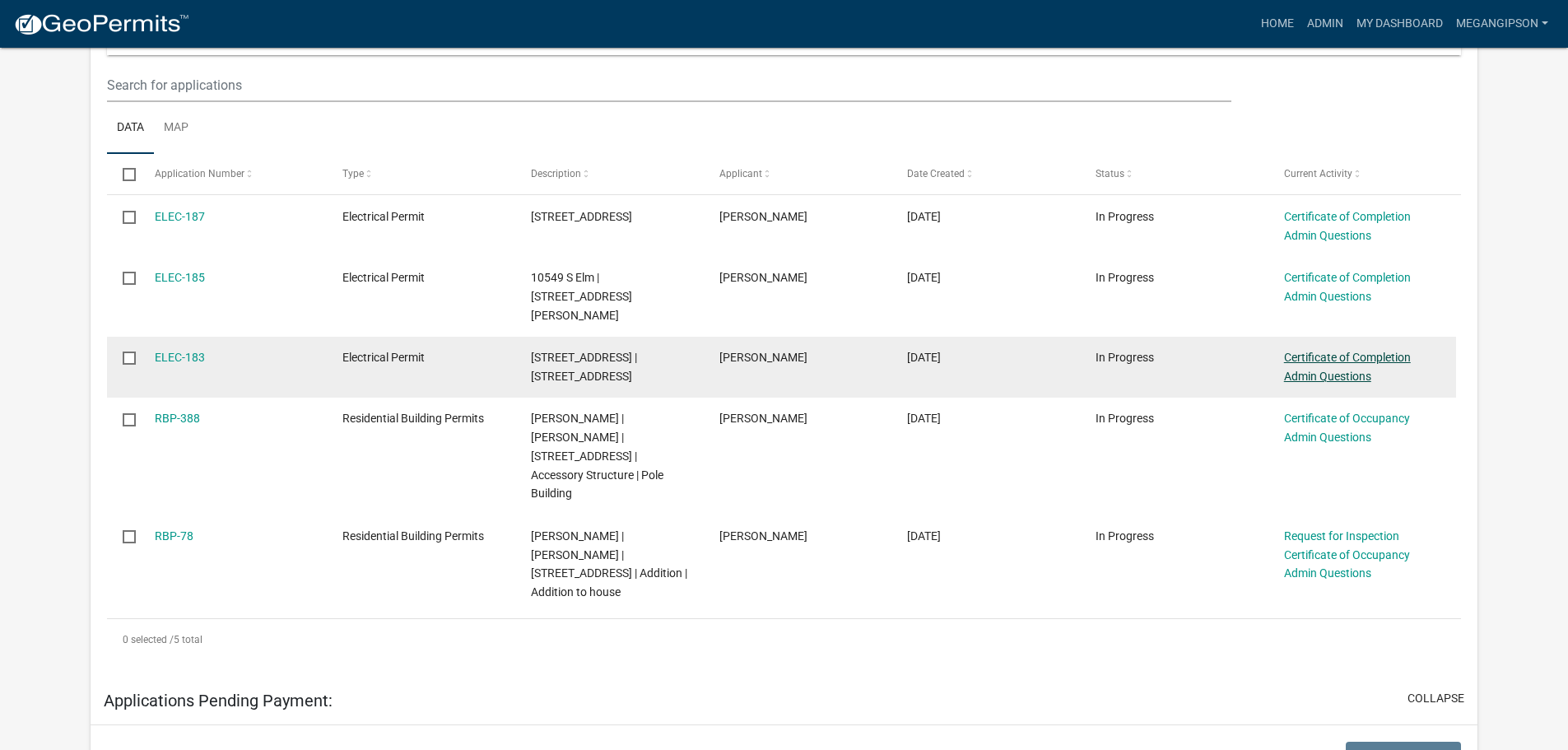
click at [1354, 382] on link "Certificate of Completion Admin Questions" at bounding box center [1348, 367] width 127 height 32
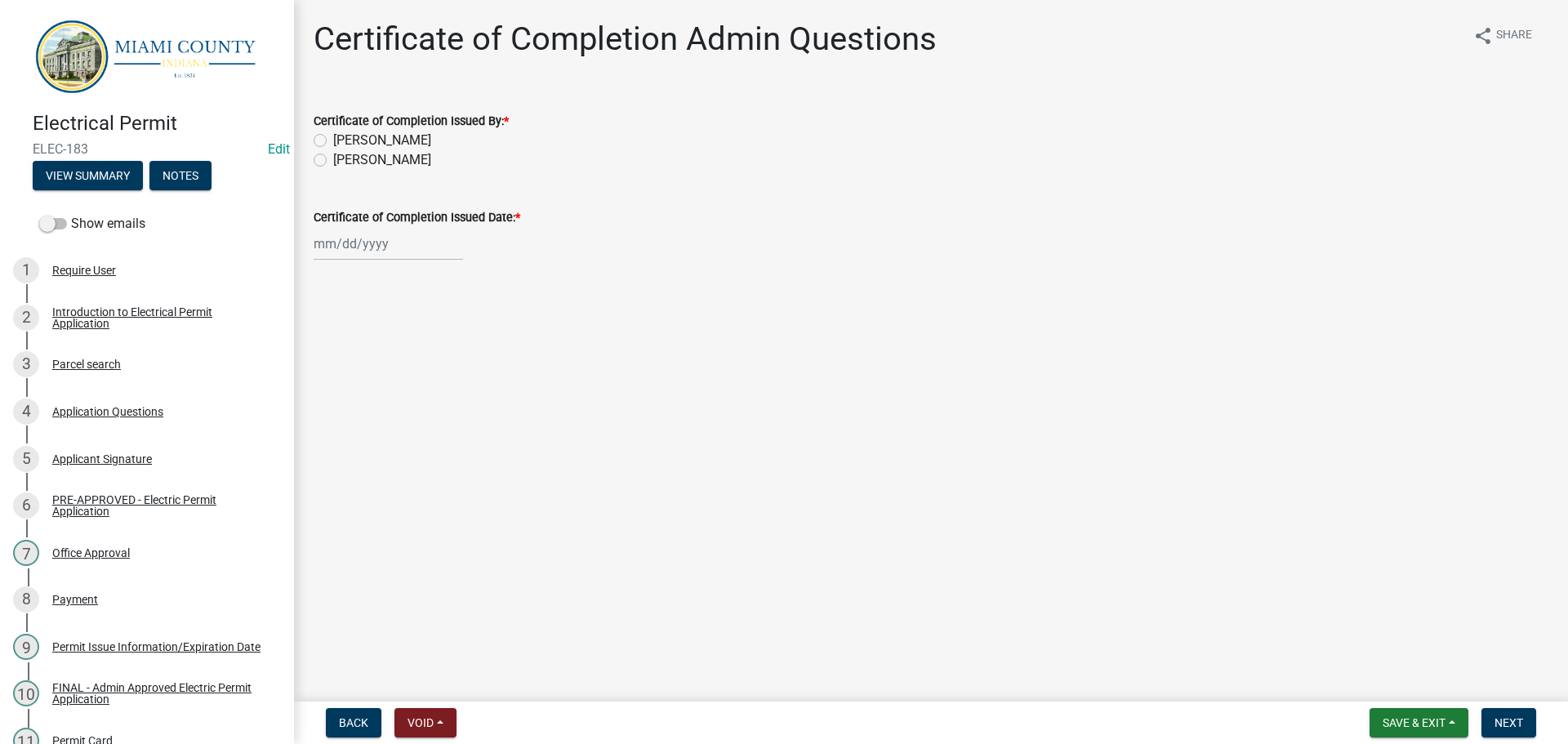
click at [413, 169] on label "[PERSON_NAME]" at bounding box center [382, 159] width 98 height 19
click at [343, 161] on input "[PERSON_NAME]" at bounding box center [338, 155] width 10 height 10
radio input "true"
click at [392, 260] on div at bounding box center [388, 243] width 149 height 33
select select "9"
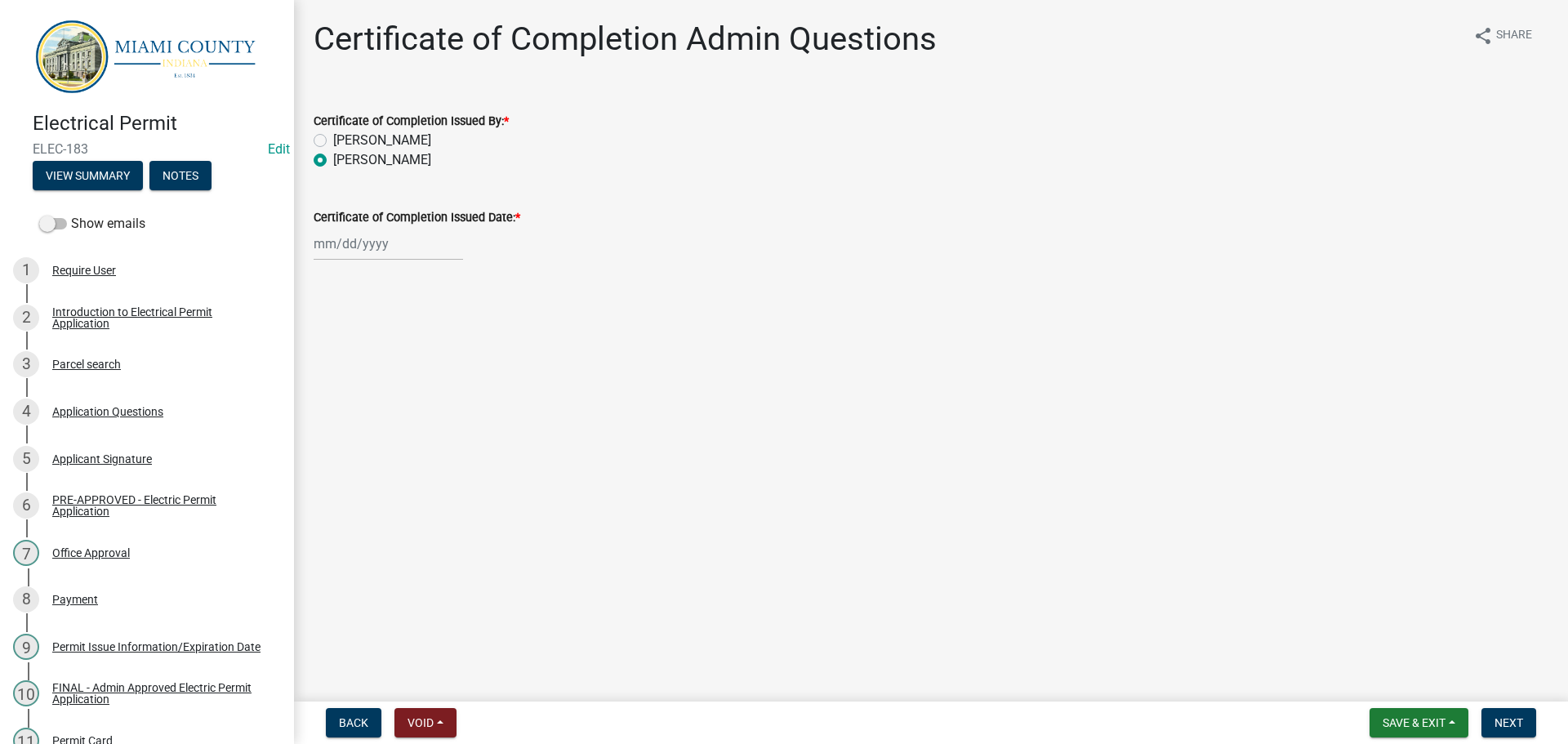
select select "2025"
click at [392, 378] on div "10" at bounding box center [382, 366] width 26 height 26
type input "[DATE]"
click at [1499, 723] on span "Next" at bounding box center [1508, 723] width 29 height 13
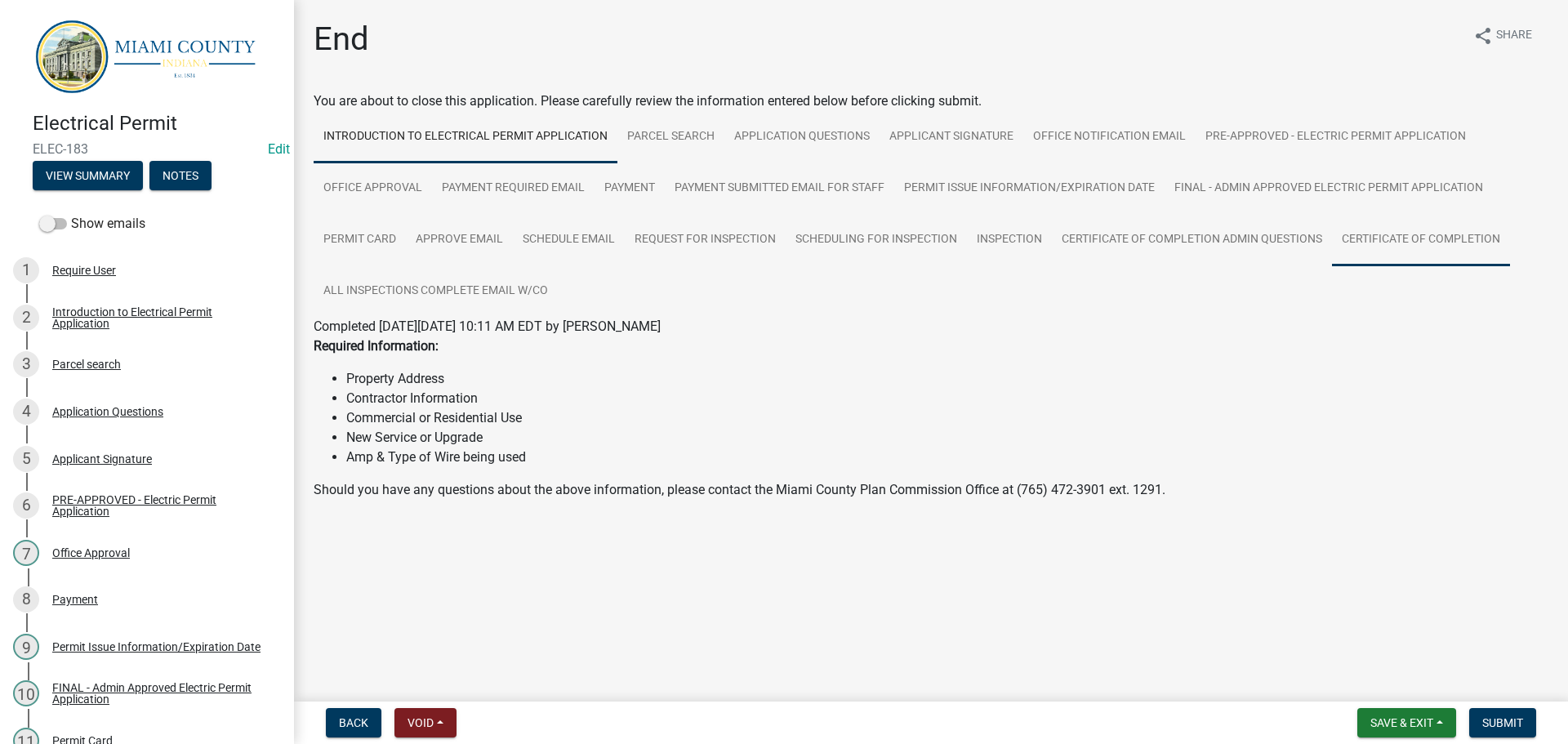
click at [1332, 267] on link "Certificate of Completion" at bounding box center [1421, 240] width 178 height 52
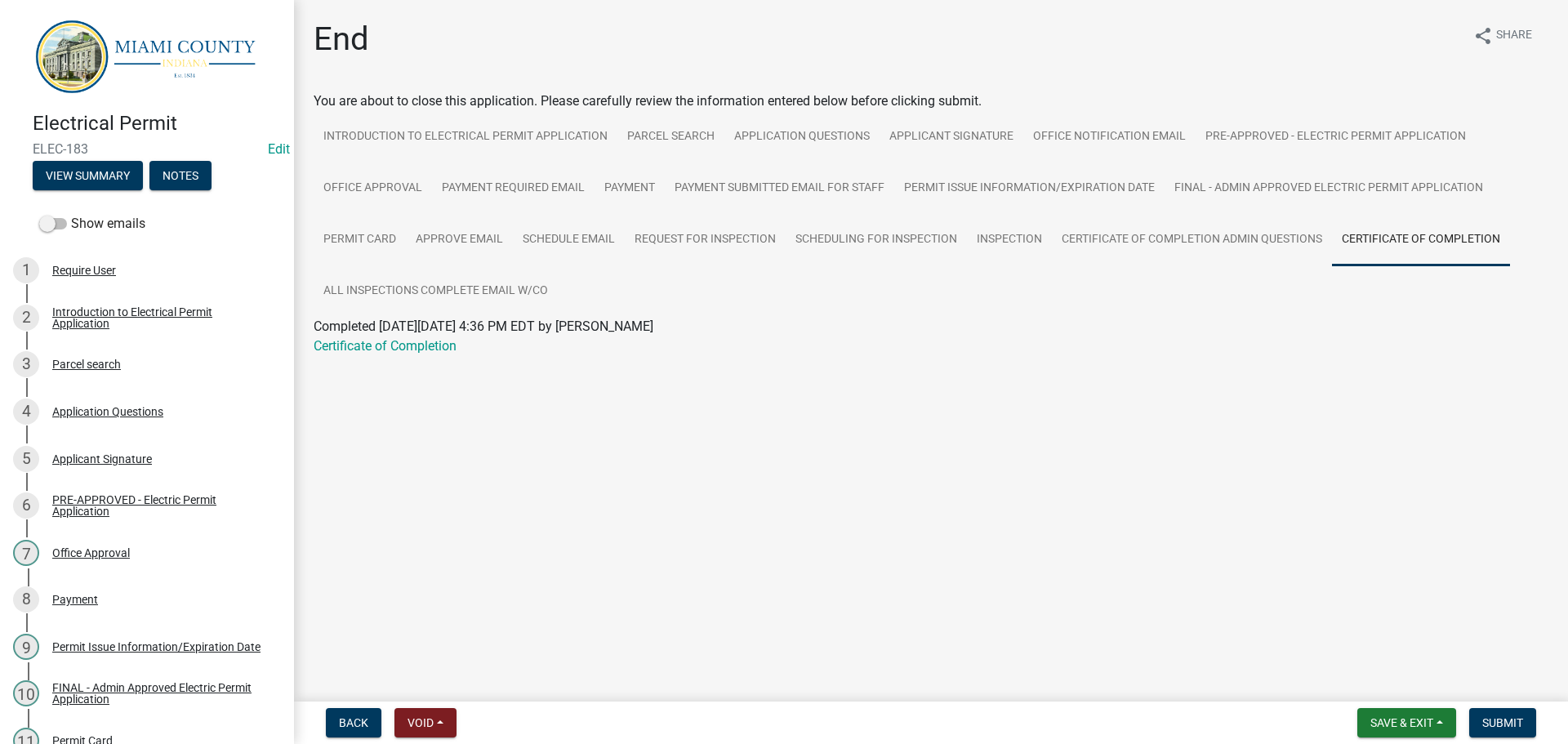
click at [446, 356] on div "Certificate of Completion" at bounding box center [930, 345] width 1259 height 19
click at [447, 353] on link "Certificate of Completion" at bounding box center [385, 345] width 143 height 16
click at [211, 178] on button "Notes" at bounding box center [180, 176] width 62 height 30
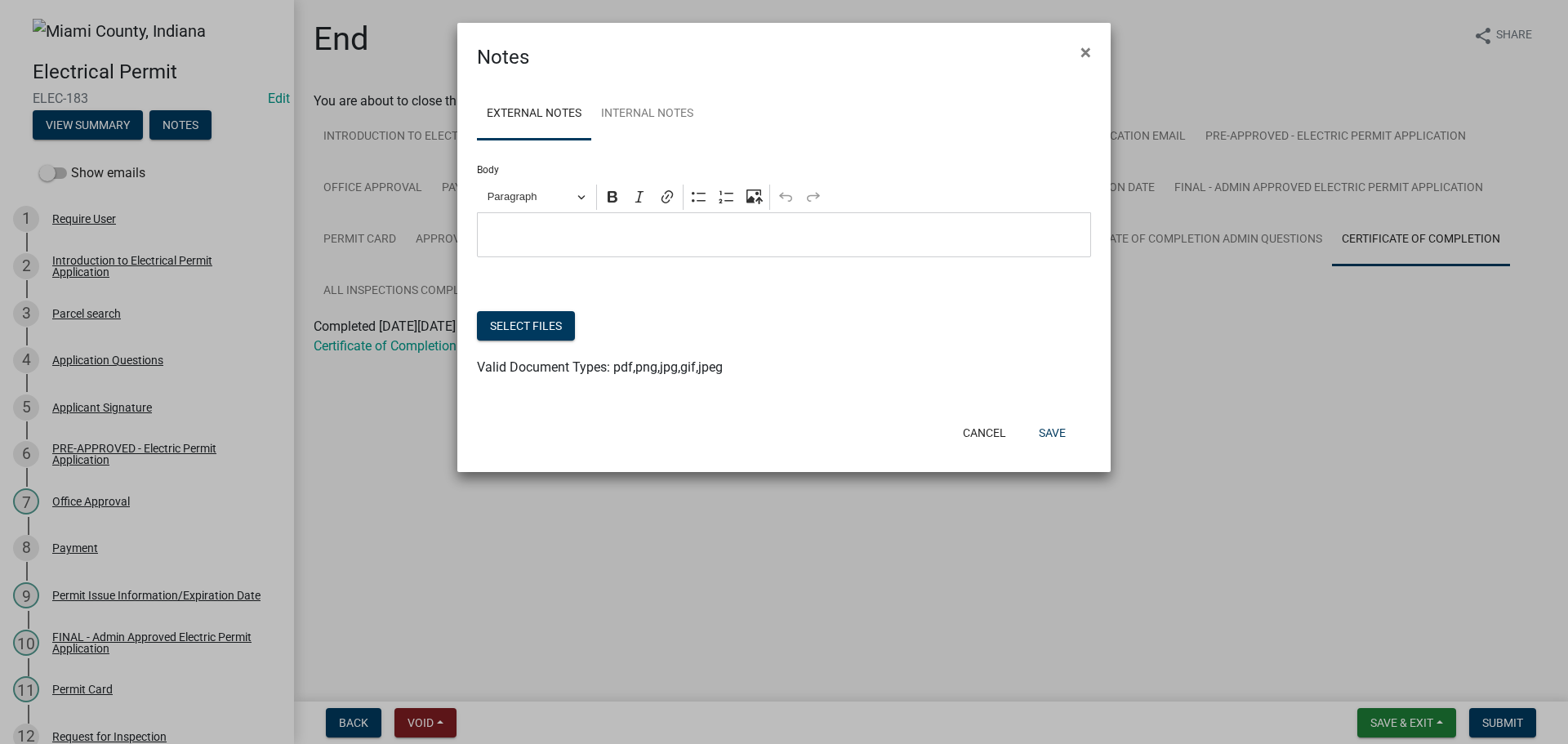
click at [588, 245] on p "Editor editing area: main. Press Alt+0 for help." at bounding box center [784, 234] width 597 height 19
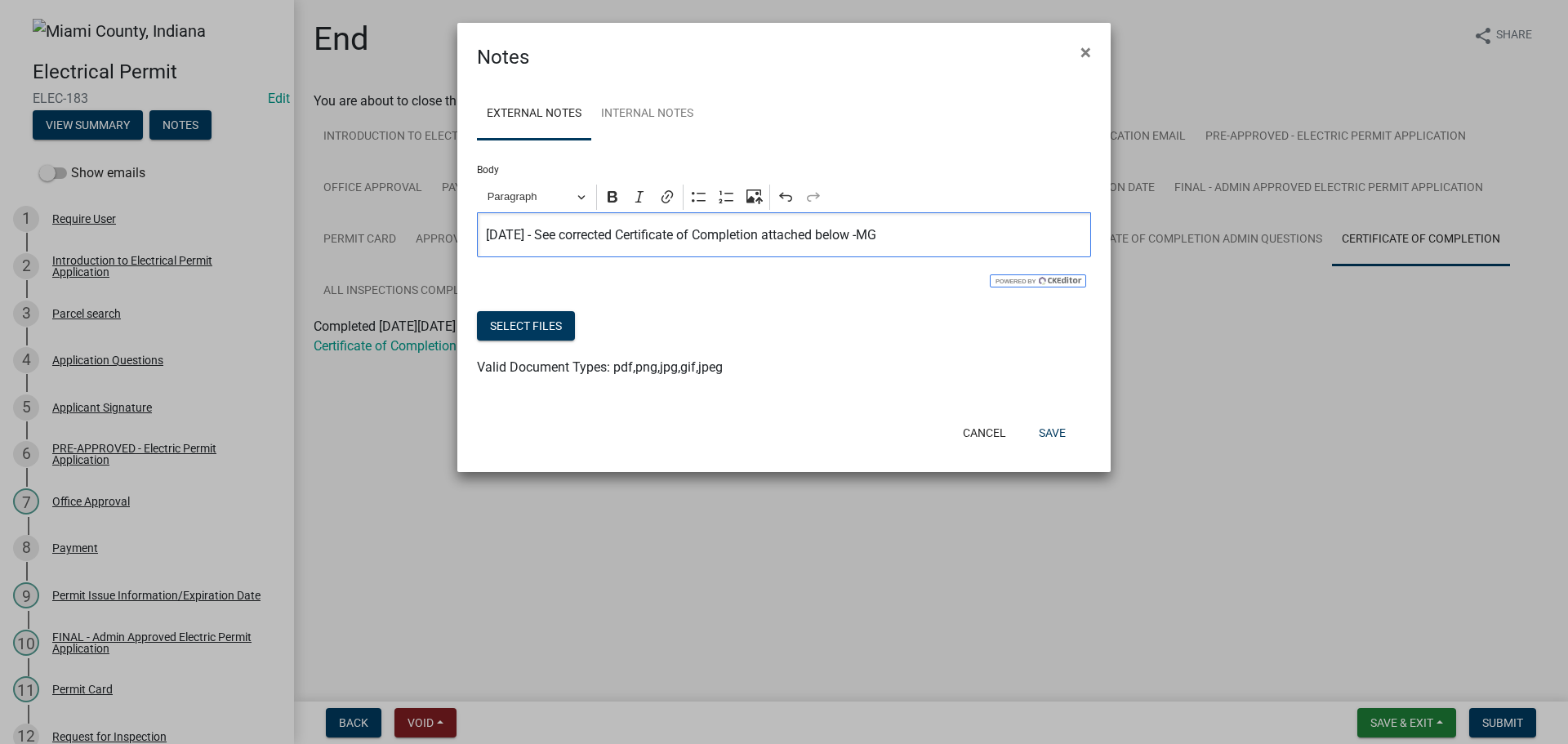
click at [557, 311] on div at bounding box center [783, 301] width 614 height 19
click at [551, 341] on button "Select files" at bounding box center [526, 326] width 98 height 30
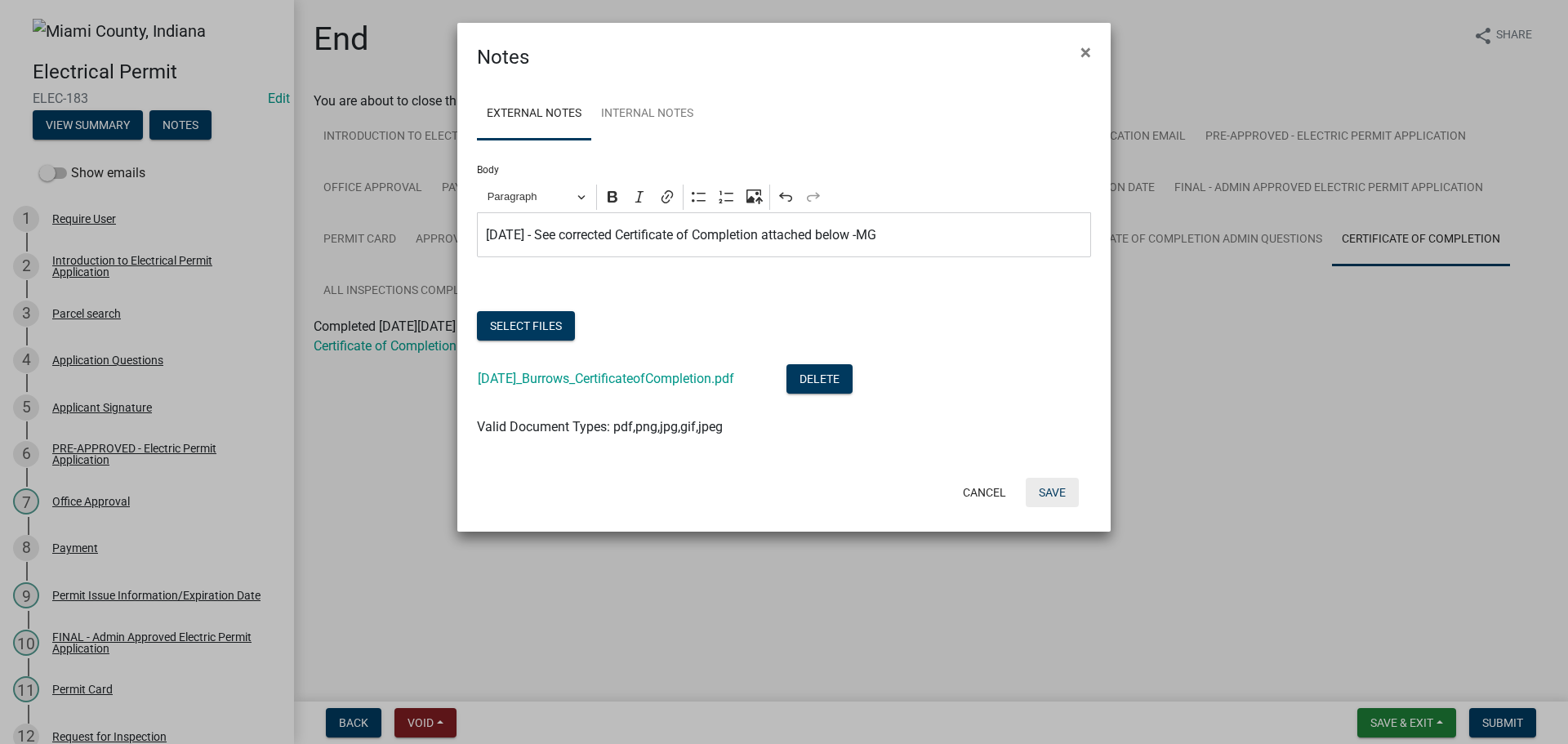
click at [1051, 507] on button "Save" at bounding box center [1052, 492] width 53 height 30
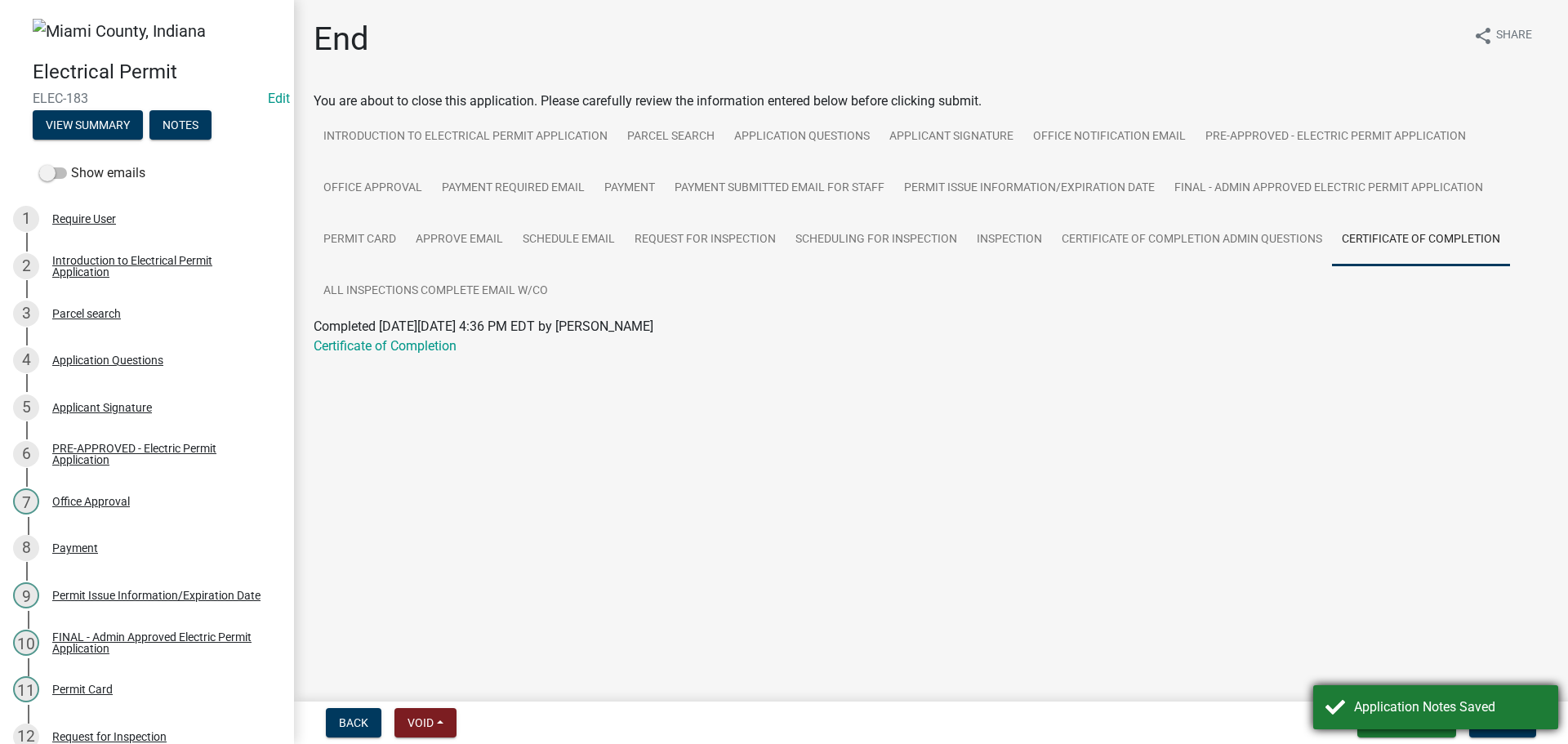
click at [1518, 718] on div "Application Notes Saved" at bounding box center [1435, 707] width 245 height 44
click at [1508, 721] on span "Submit" at bounding box center [1502, 723] width 41 height 13
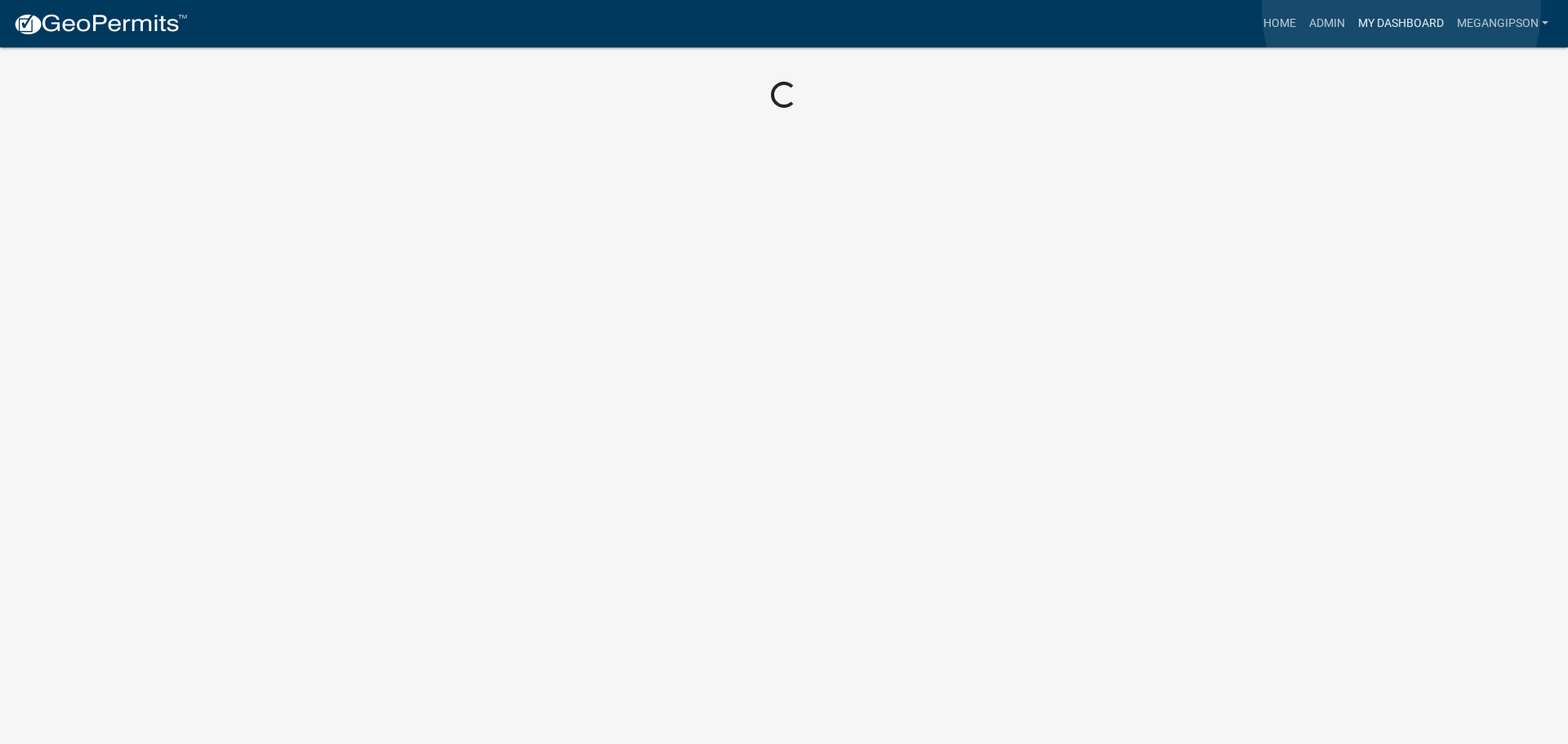
click at [1401, 10] on link "My Dashboard" at bounding box center [1400, 24] width 99 height 31
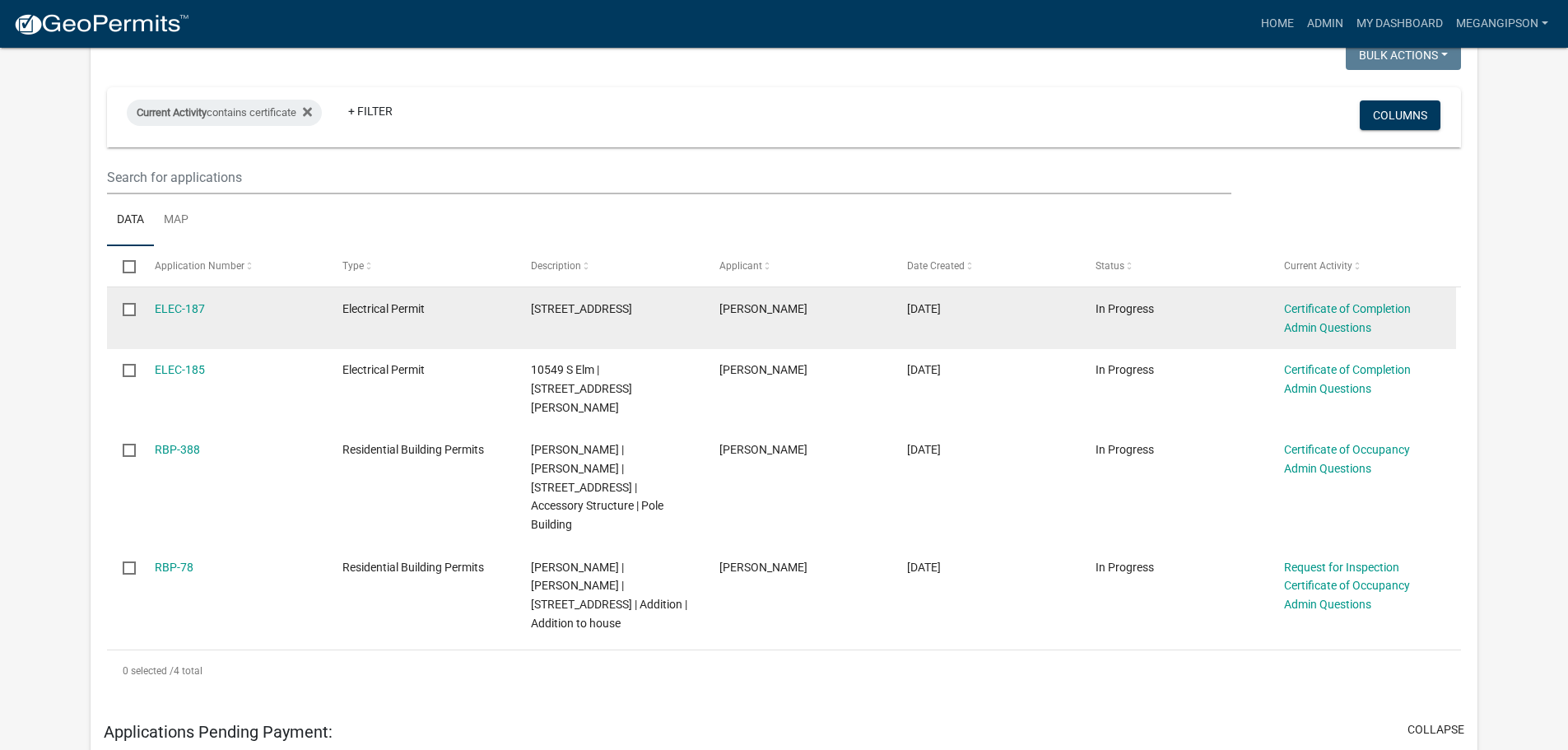
scroll to position [164, 0]
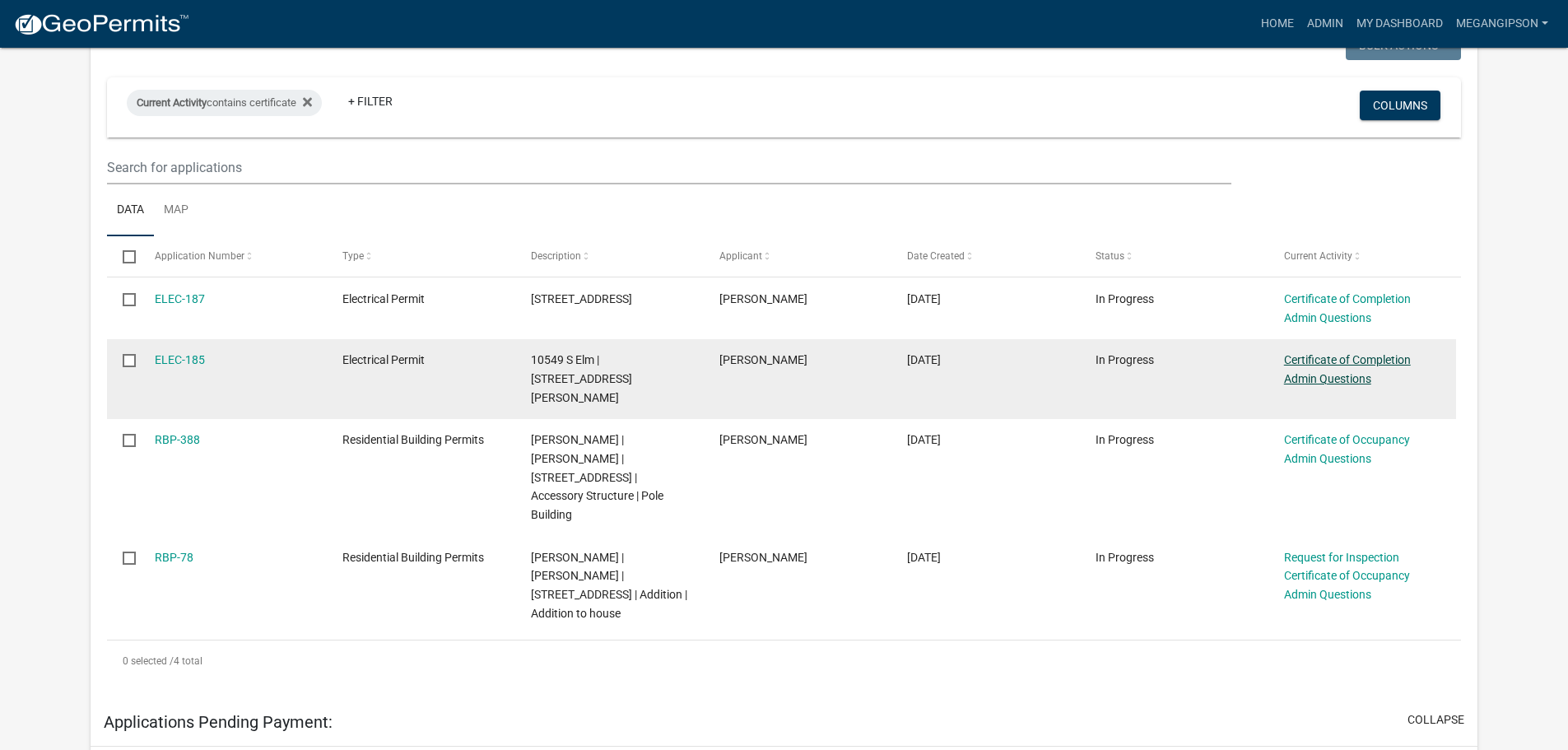
click at [1362, 385] on link "Certificate of Completion Admin Questions" at bounding box center [1348, 368] width 127 height 32
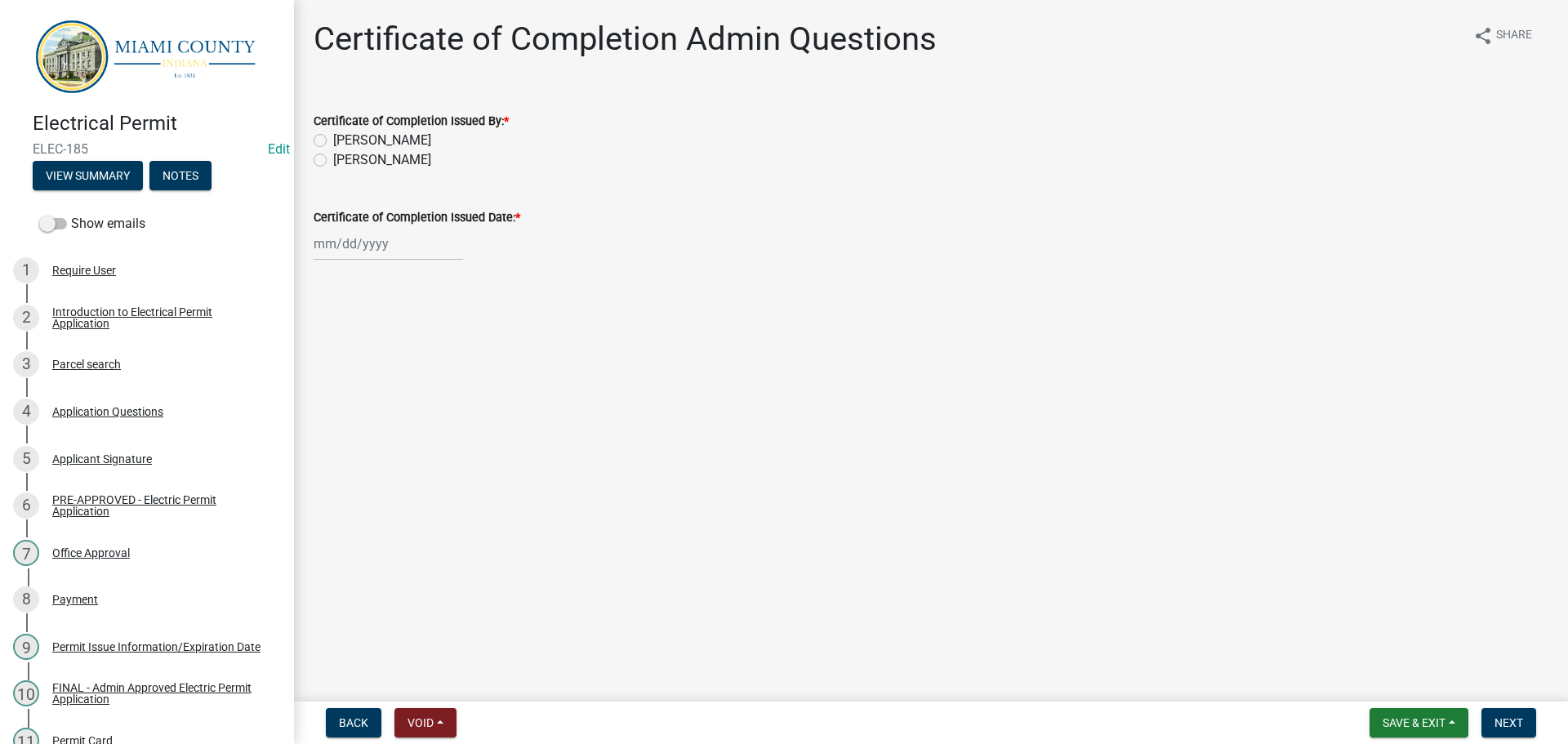
click at [371, 169] on label "[PERSON_NAME]" at bounding box center [382, 159] width 98 height 19
click at [343, 161] on input "[PERSON_NAME]" at bounding box center [338, 155] width 10 height 10
radio input "true"
click at [376, 260] on div at bounding box center [388, 243] width 149 height 33
select select "9"
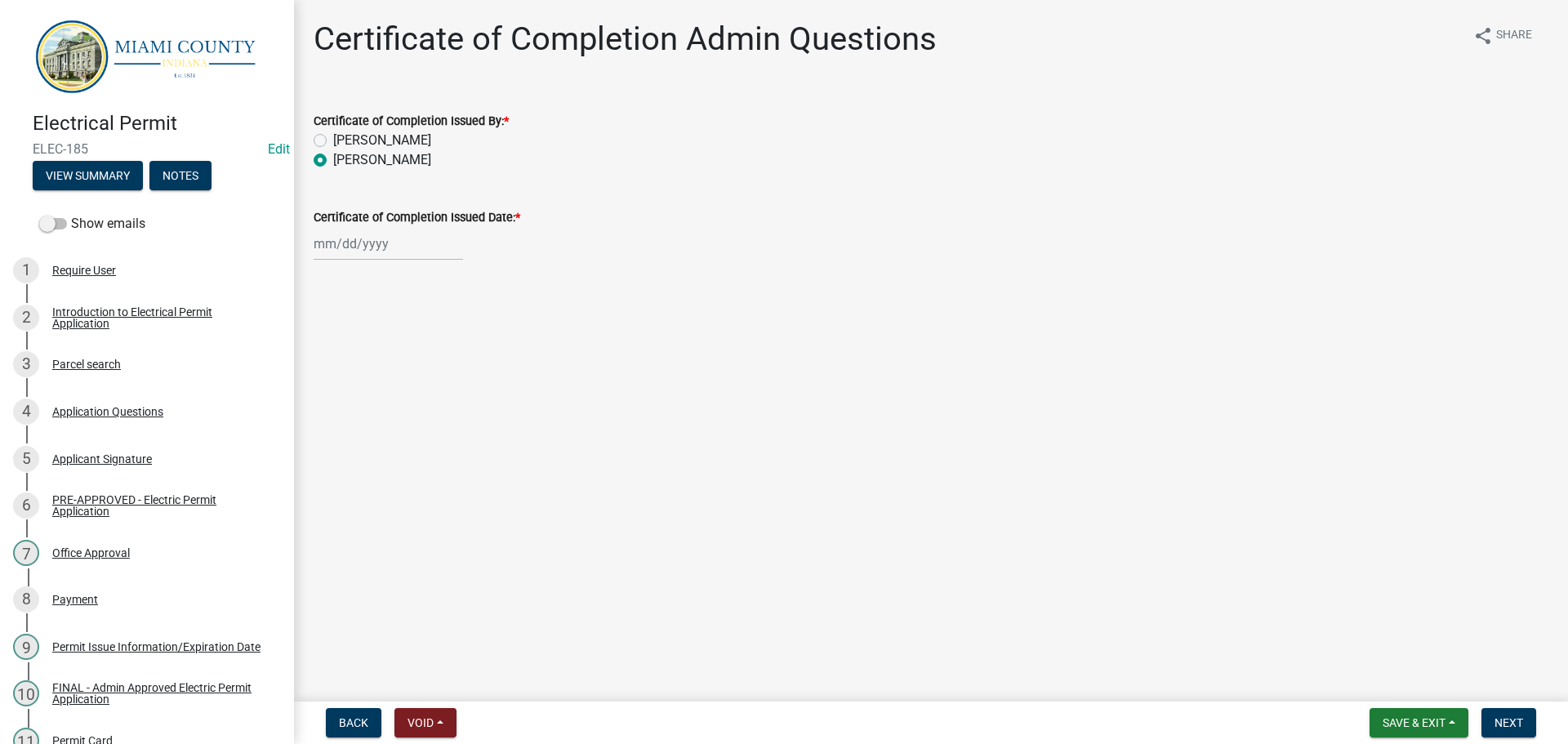
select select "2025"
click at [395, 378] on div "10" at bounding box center [382, 366] width 26 height 26
type input "[DATE]"
click at [1503, 718] on span "Next" at bounding box center [1508, 723] width 29 height 13
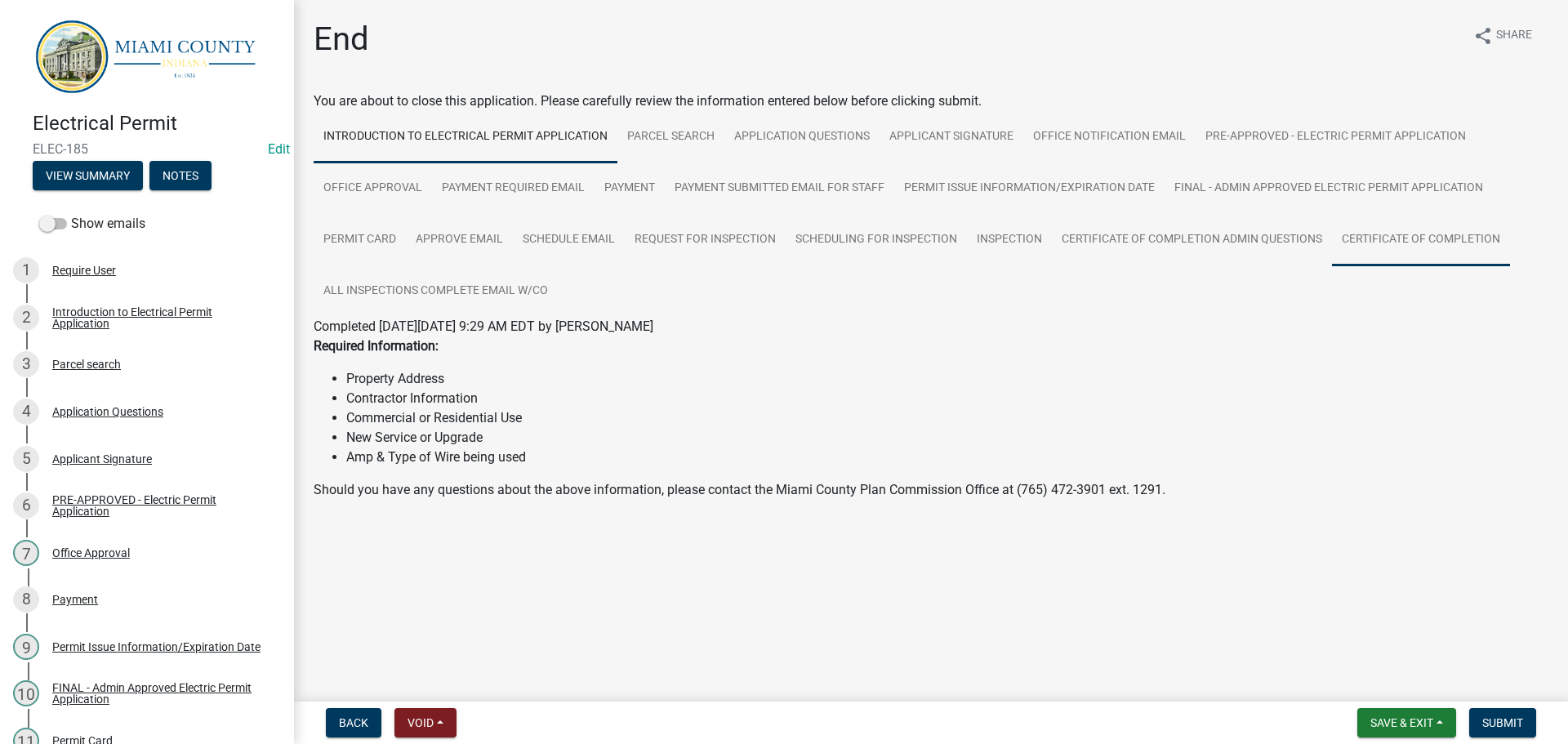
click at [1332, 267] on link "Certificate of Completion" at bounding box center [1421, 240] width 178 height 52
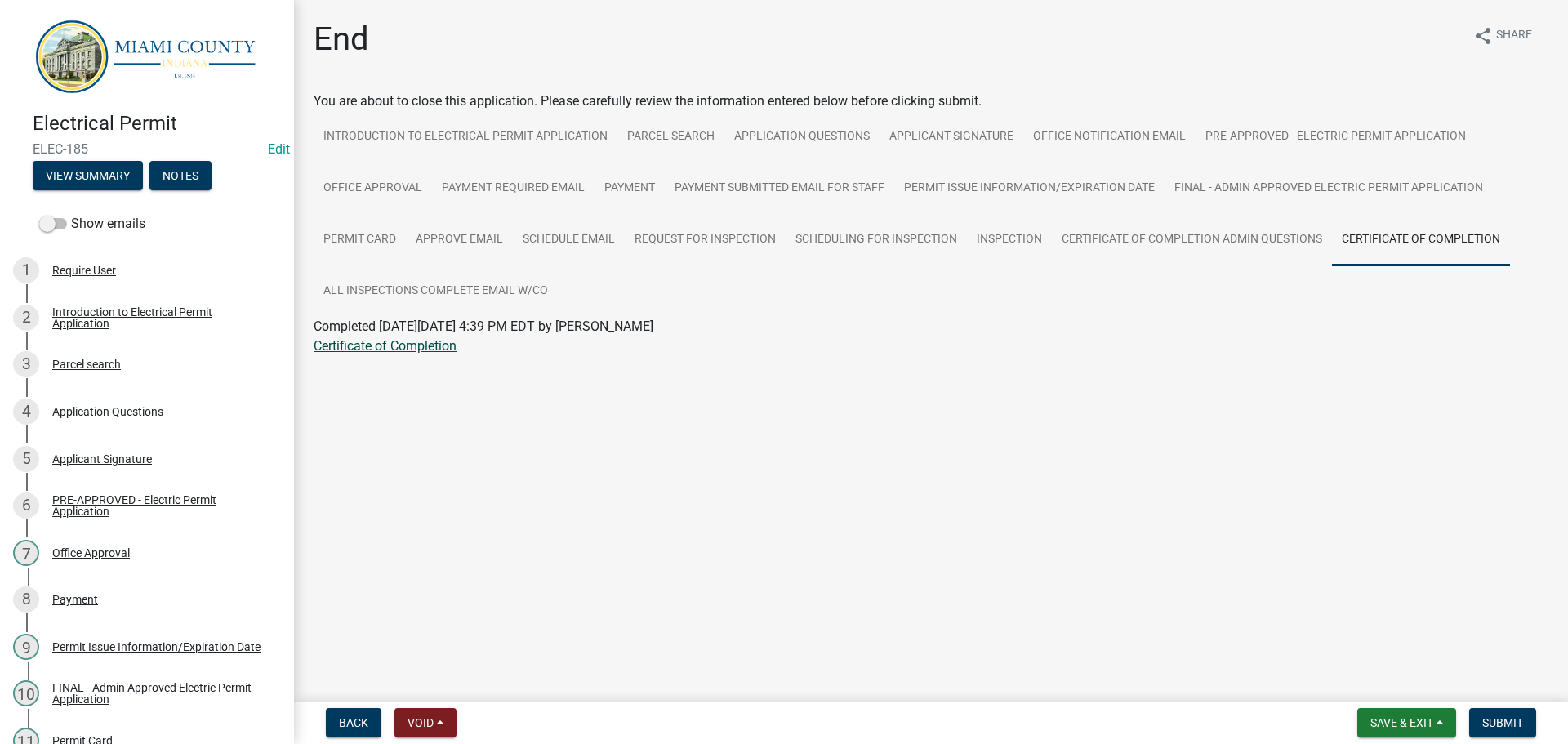
click at [456, 353] on link "Certificate of Completion" at bounding box center [385, 345] width 143 height 16
click at [211, 183] on button "Notes" at bounding box center [180, 176] width 62 height 30
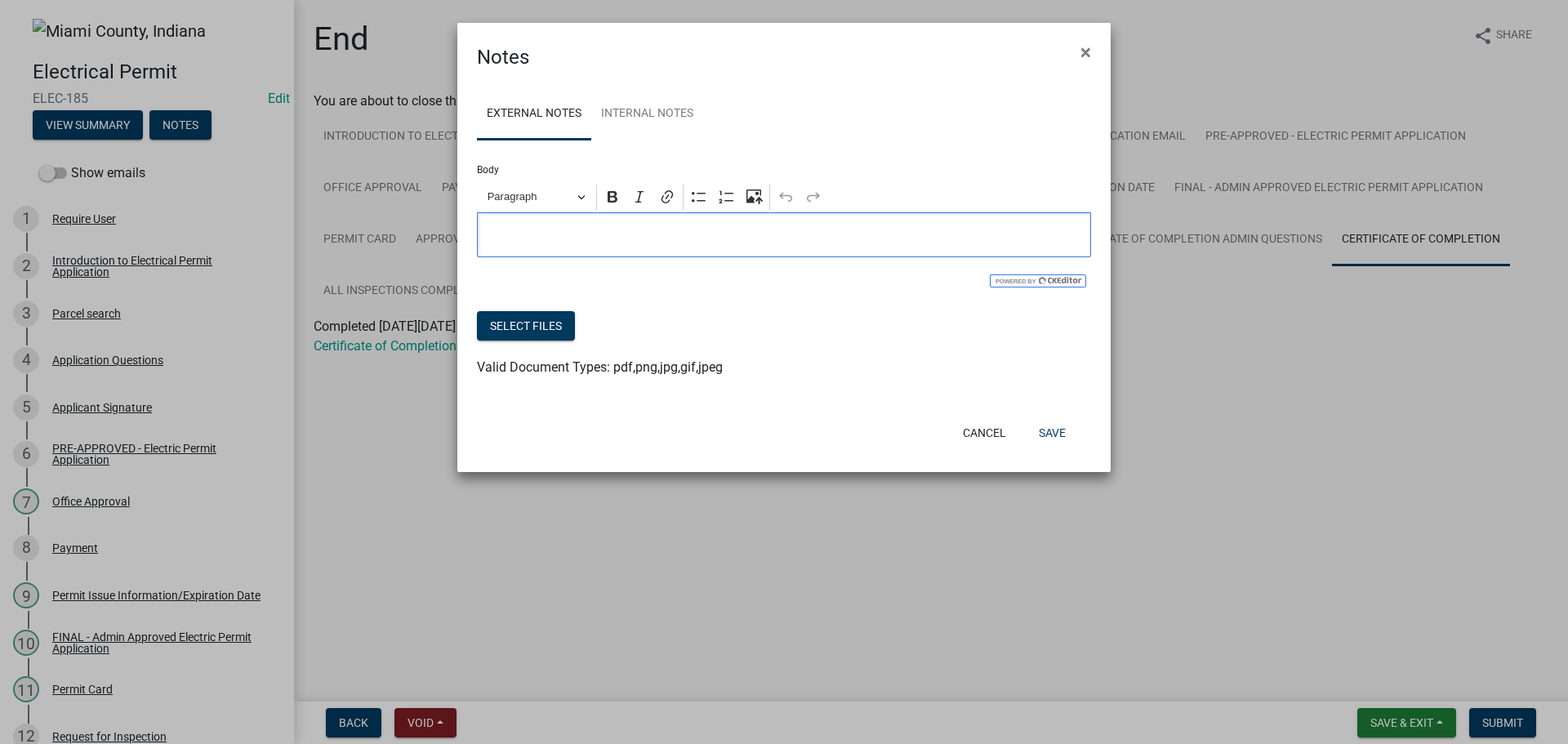
click at [614, 245] on p "Editor editing area: main. Press Alt+0 for help." at bounding box center [784, 234] width 597 height 19
click at [500, 341] on button "Select files" at bounding box center [526, 326] width 98 height 30
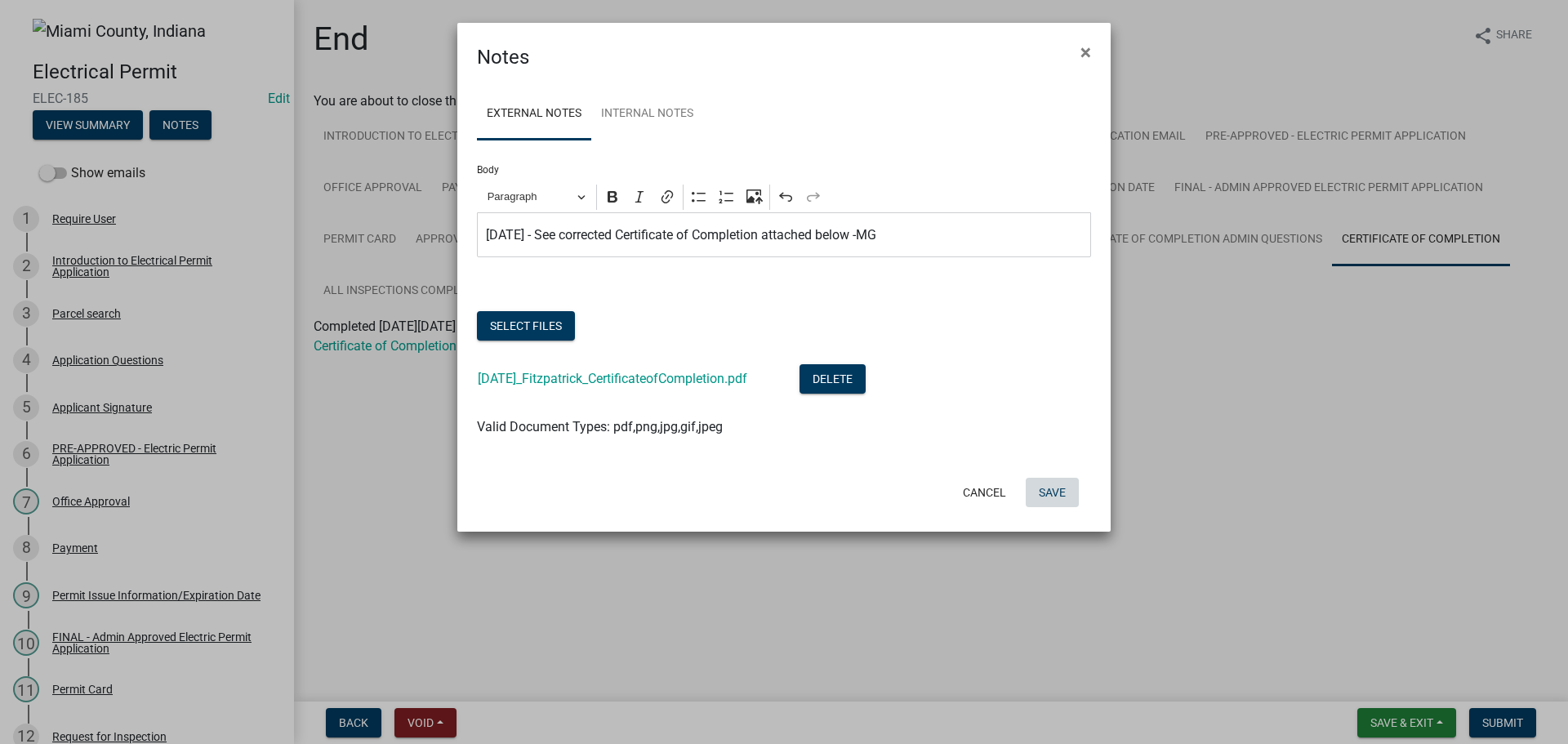
click at [1044, 507] on button "Save" at bounding box center [1052, 492] width 53 height 30
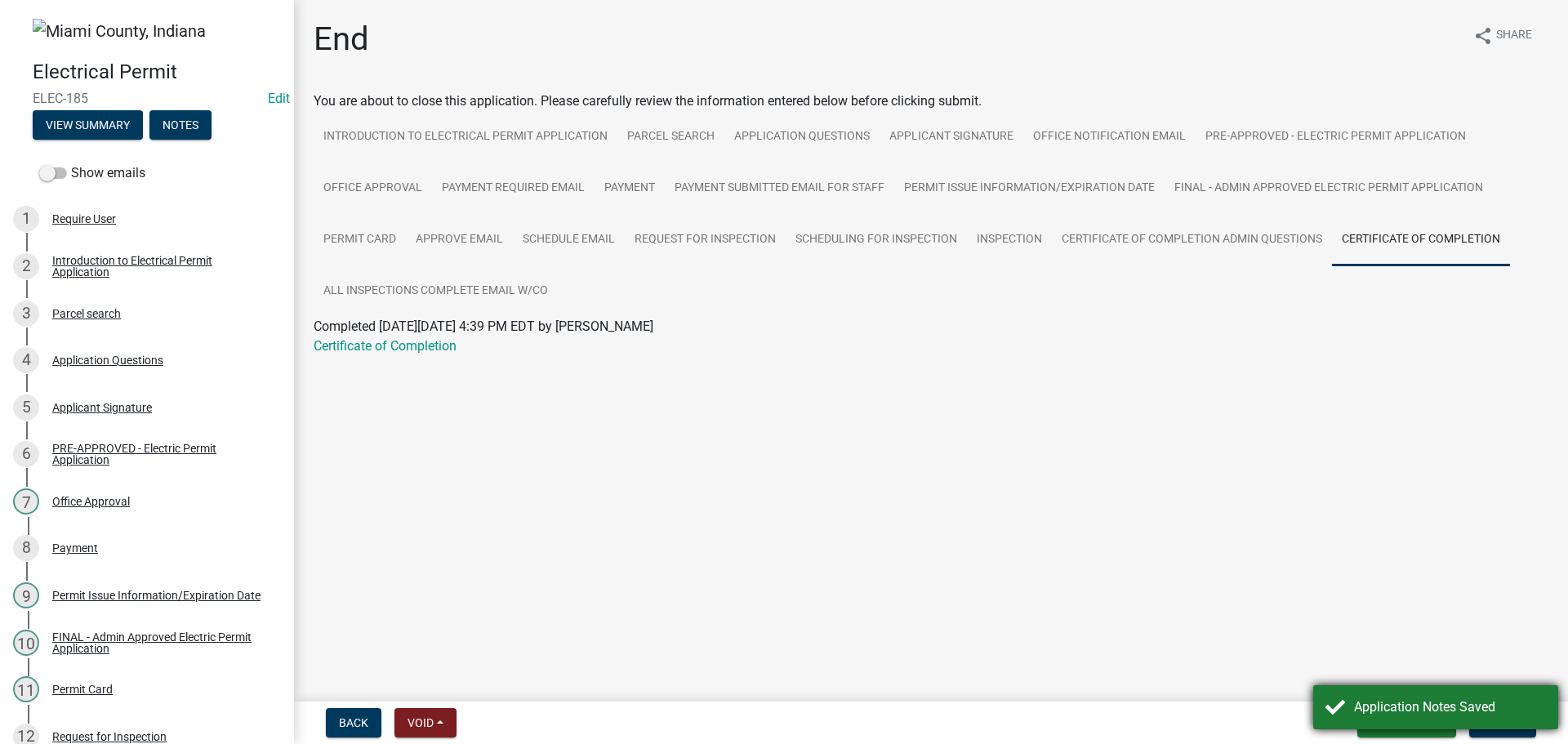
click at [1483, 693] on div "Application Notes Saved" at bounding box center [1435, 707] width 245 height 44
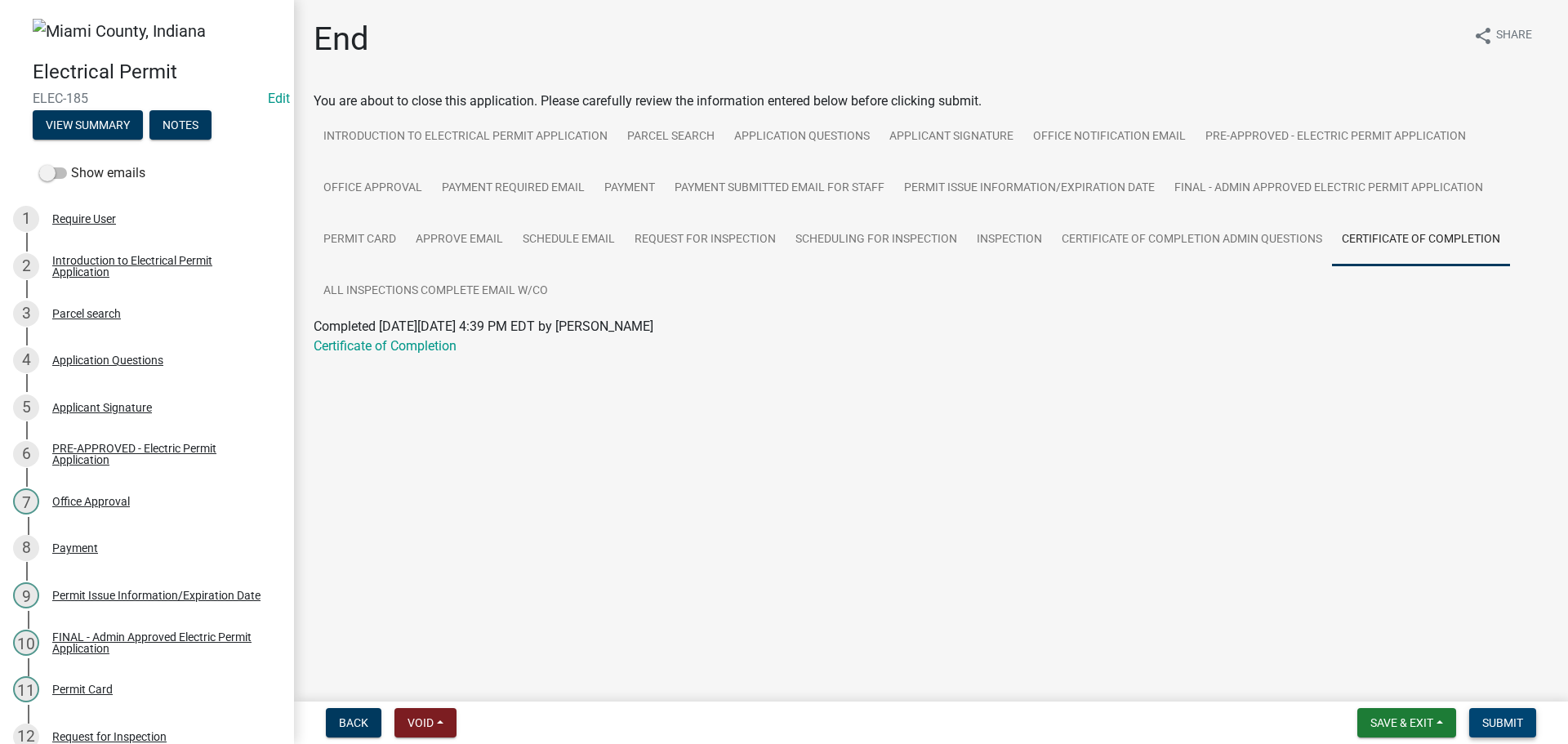
click at [1497, 717] on span "Submit" at bounding box center [1502, 723] width 41 height 13
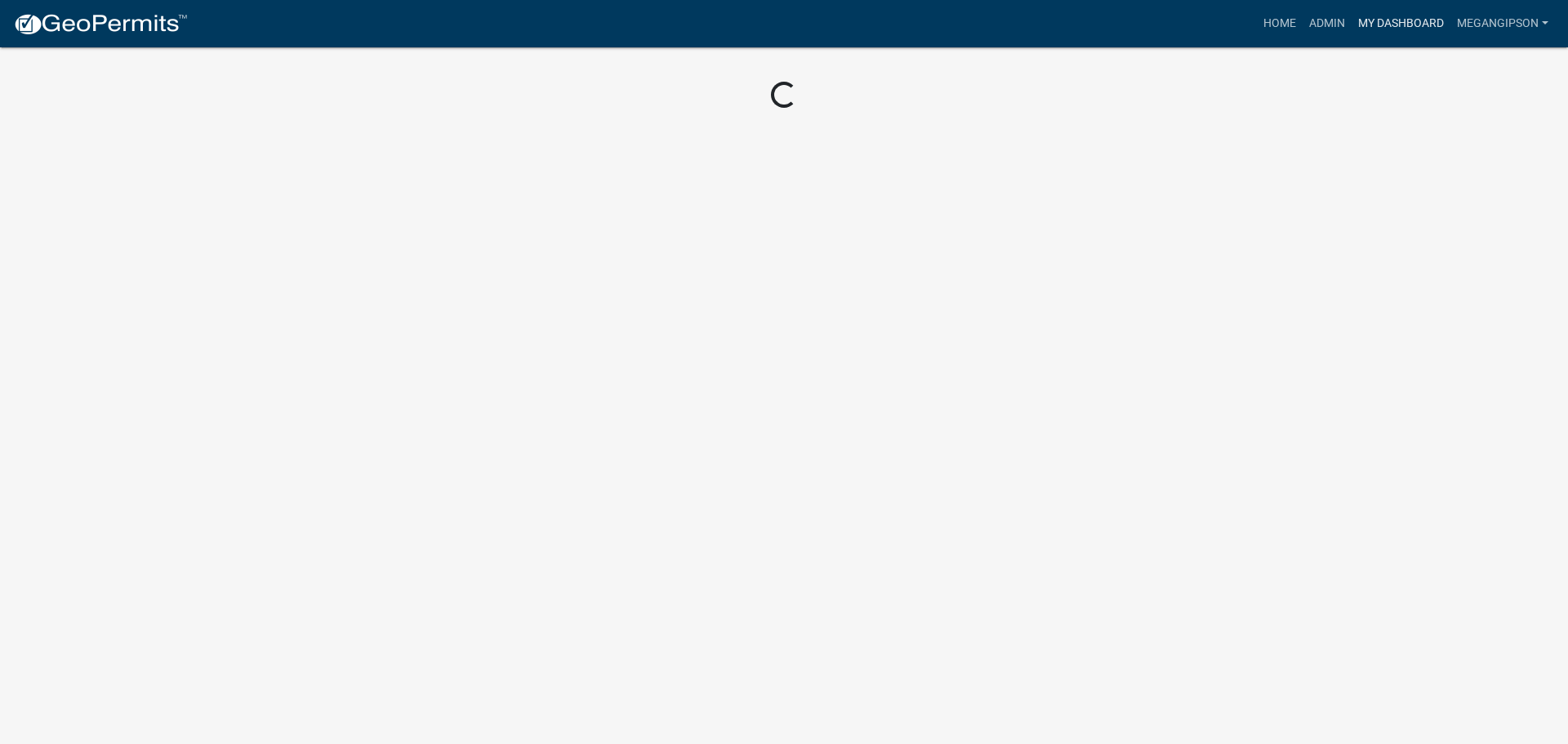
click at [1387, 25] on link "My Dashboard" at bounding box center [1400, 24] width 99 height 31
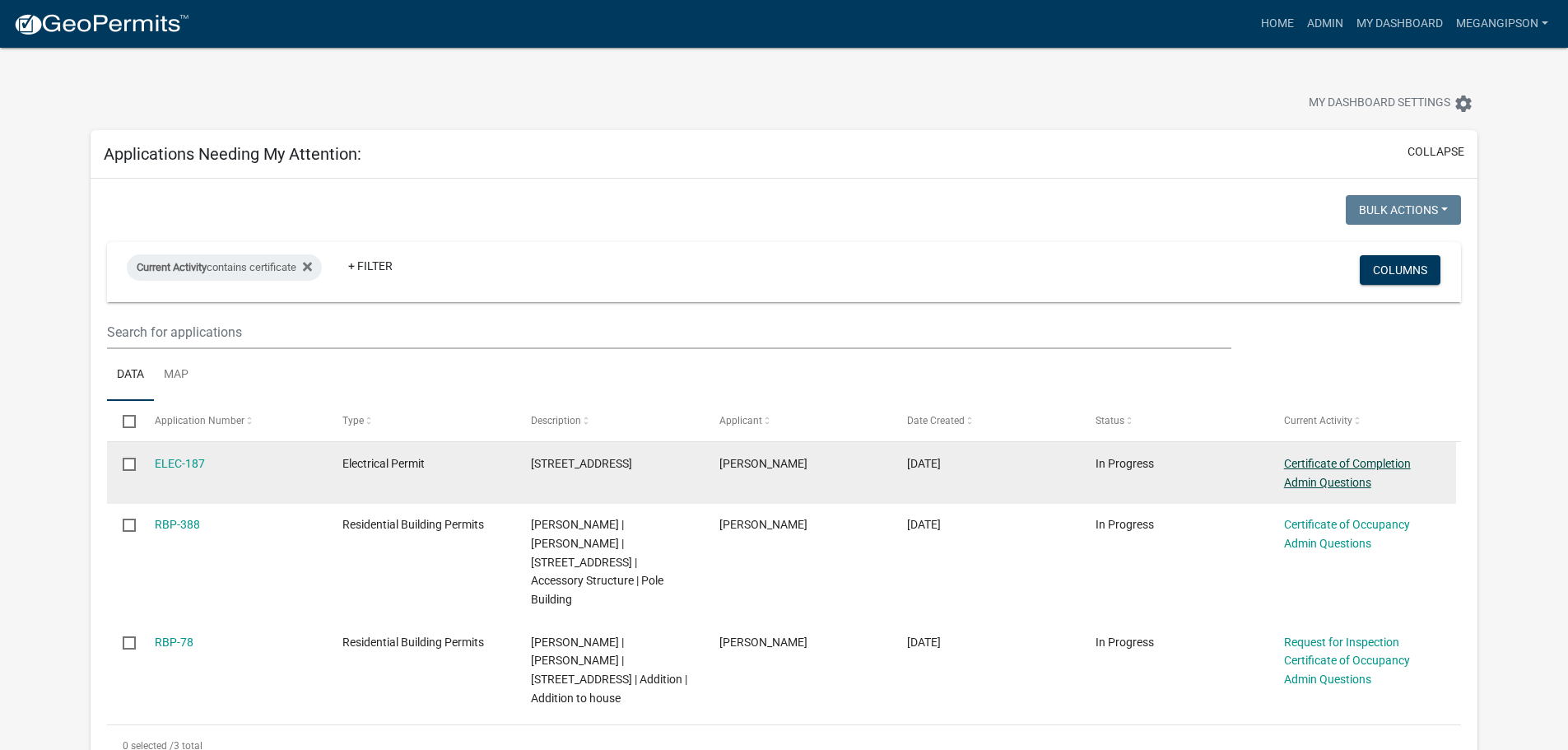
click at [1337, 489] on link "Certificate of Completion Admin Questions" at bounding box center [1348, 473] width 127 height 32
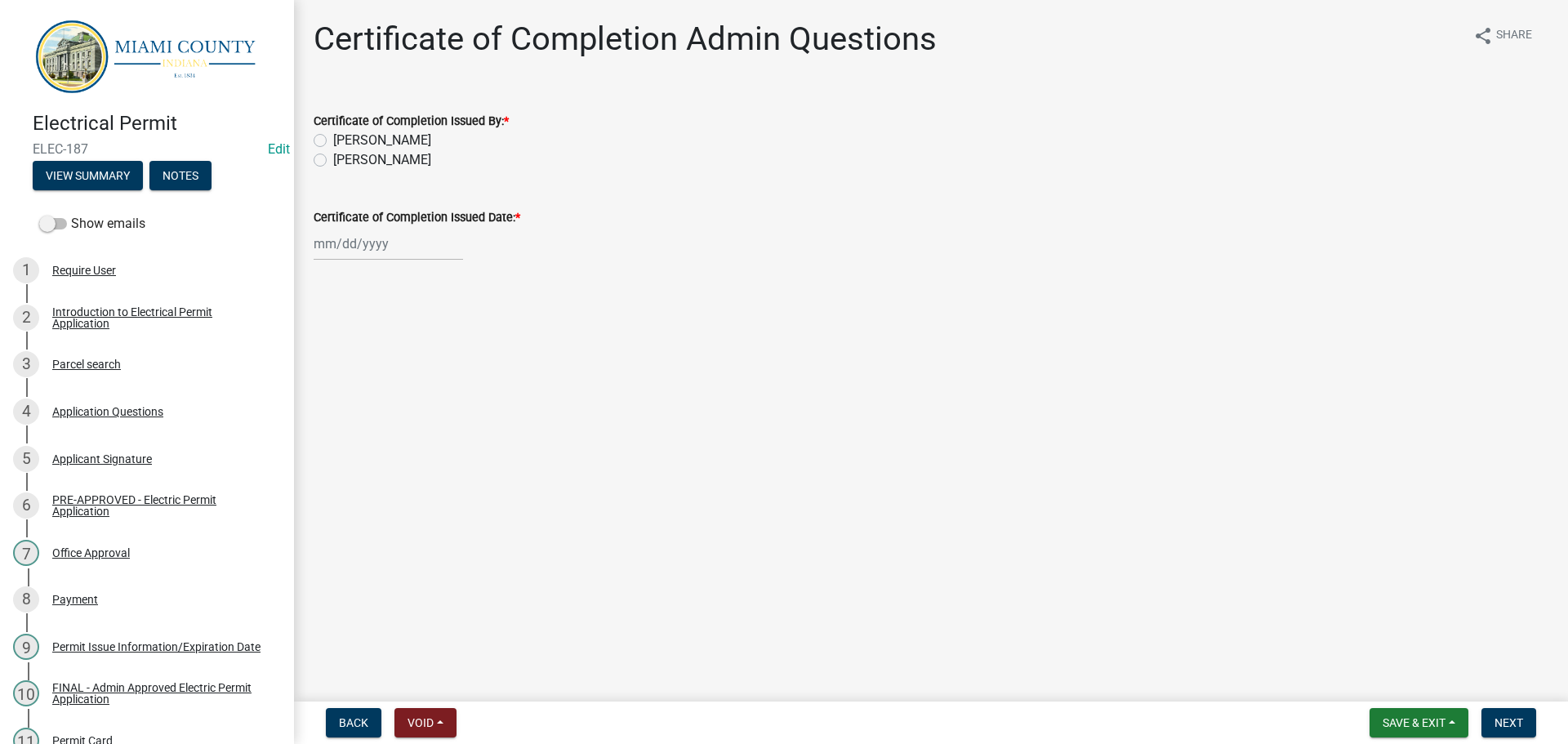
click at [410, 169] on label "[PERSON_NAME]" at bounding box center [382, 159] width 98 height 19
click at [343, 161] on input "[PERSON_NAME]" at bounding box center [338, 155] width 10 height 10
radio input "true"
click at [374, 260] on div at bounding box center [388, 243] width 149 height 33
select select "9"
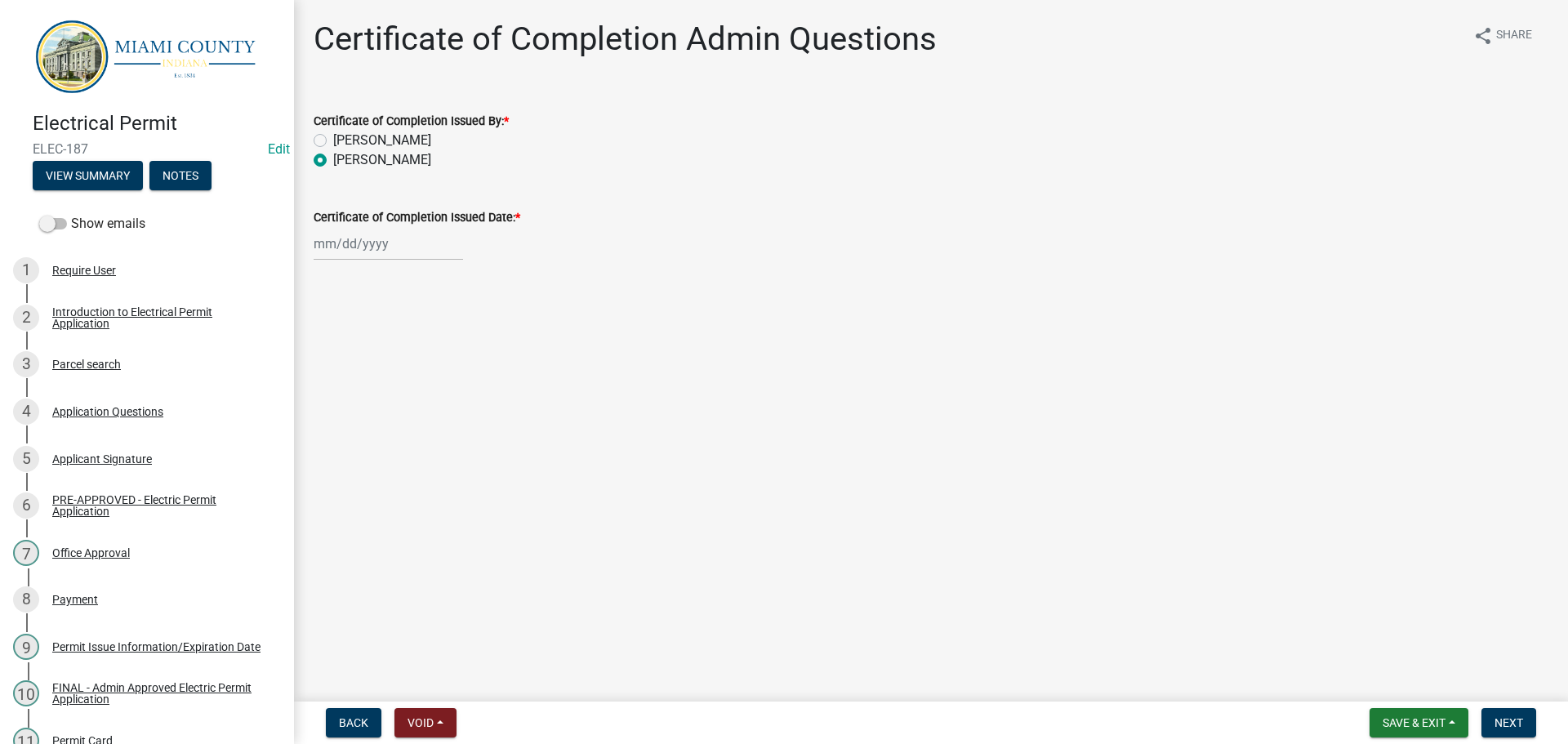
select select "2025"
click at [395, 378] on div "10" at bounding box center [382, 366] width 26 height 26
type input "[DATE]"
click at [1511, 719] on span "Next" at bounding box center [1508, 723] width 29 height 13
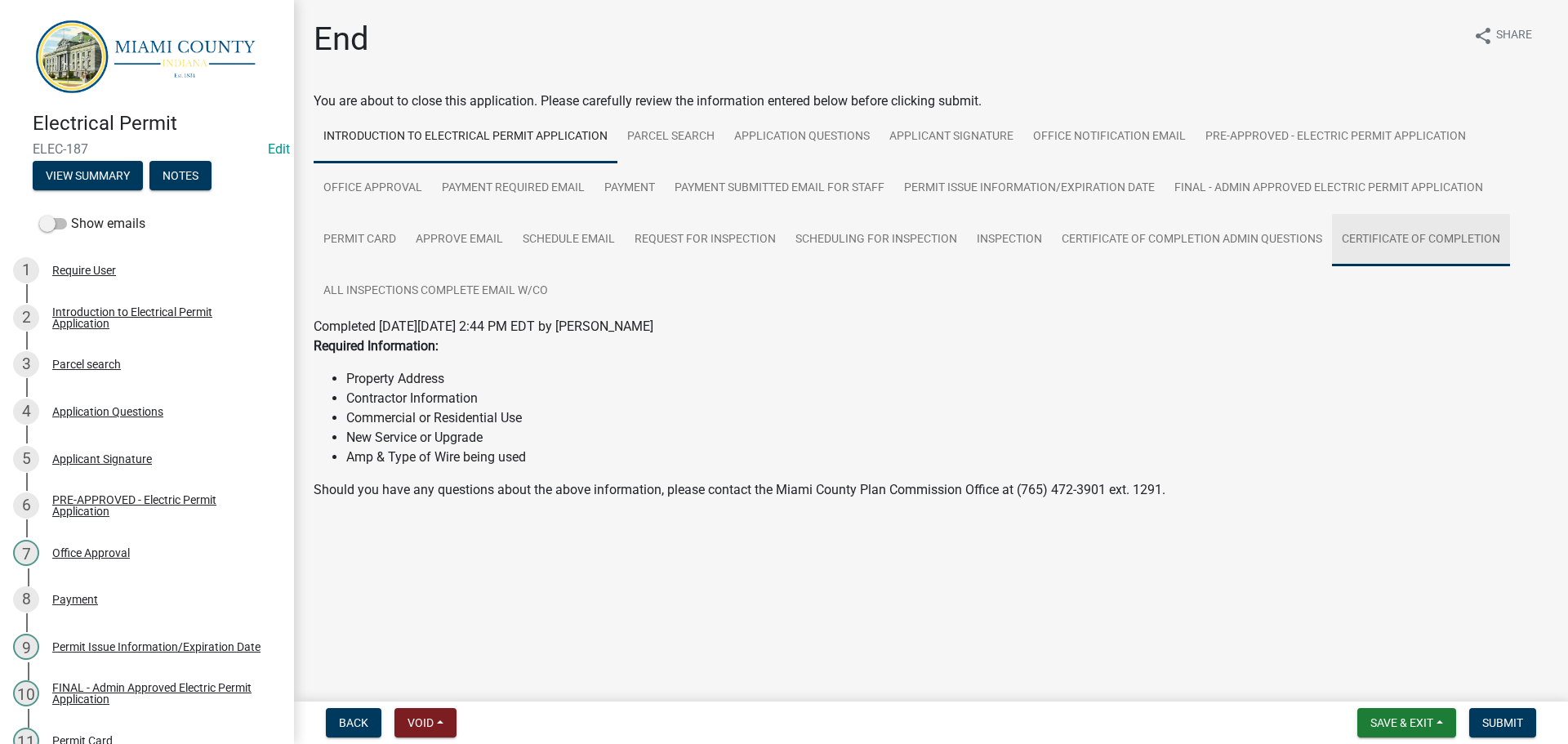
click at [1332, 267] on link "Certificate of Completion" at bounding box center [1421, 240] width 178 height 52
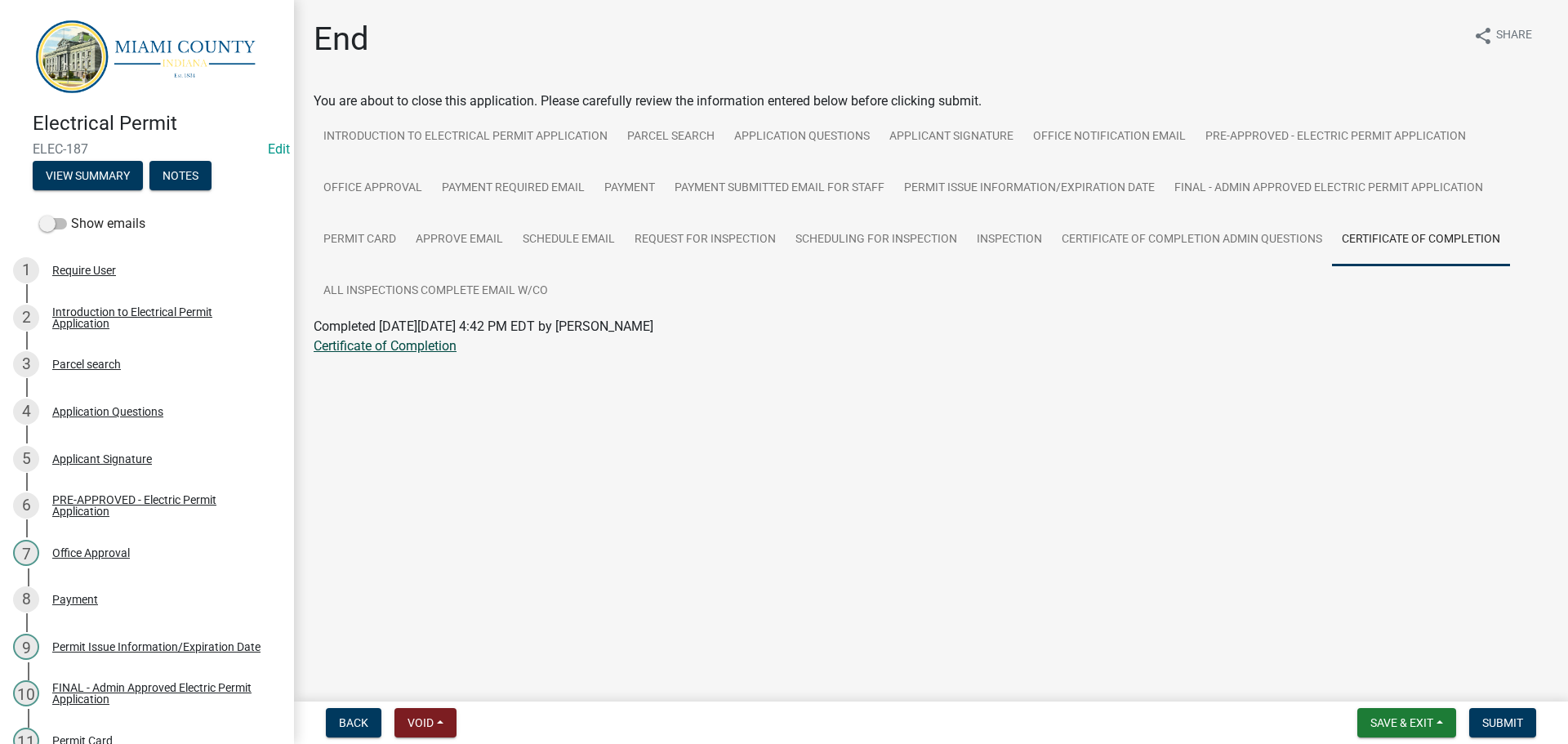
click at [422, 353] on link "Certificate of Completion" at bounding box center [385, 345] width 143 height 16
click at [197, 191] on button "Notes" at bounding box center [180, 176] width 62 height 30
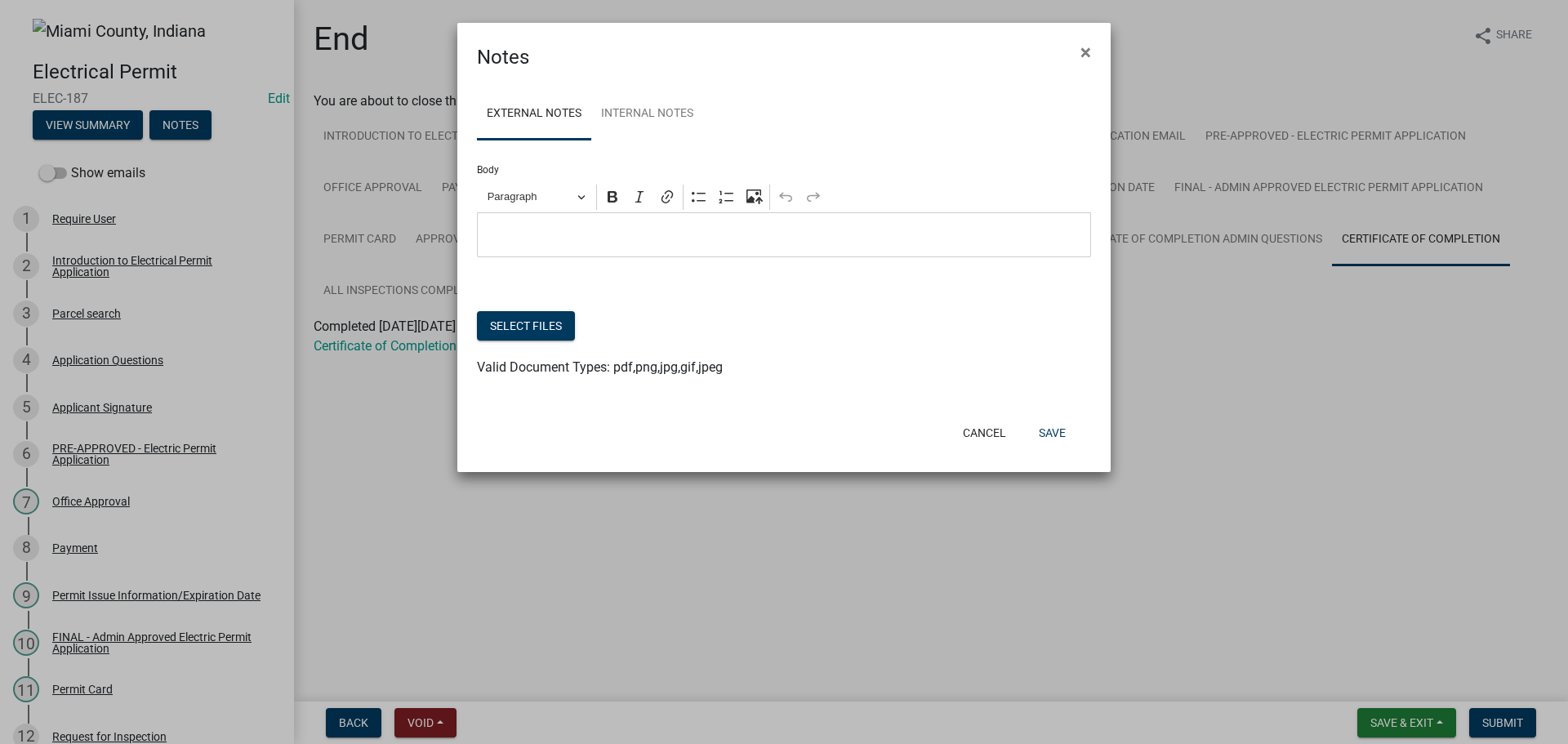
click at [615, 245] on p "Editor editing area: main. Press Alt+0 for help." at bounding box center [784, 234] width 597 height 19
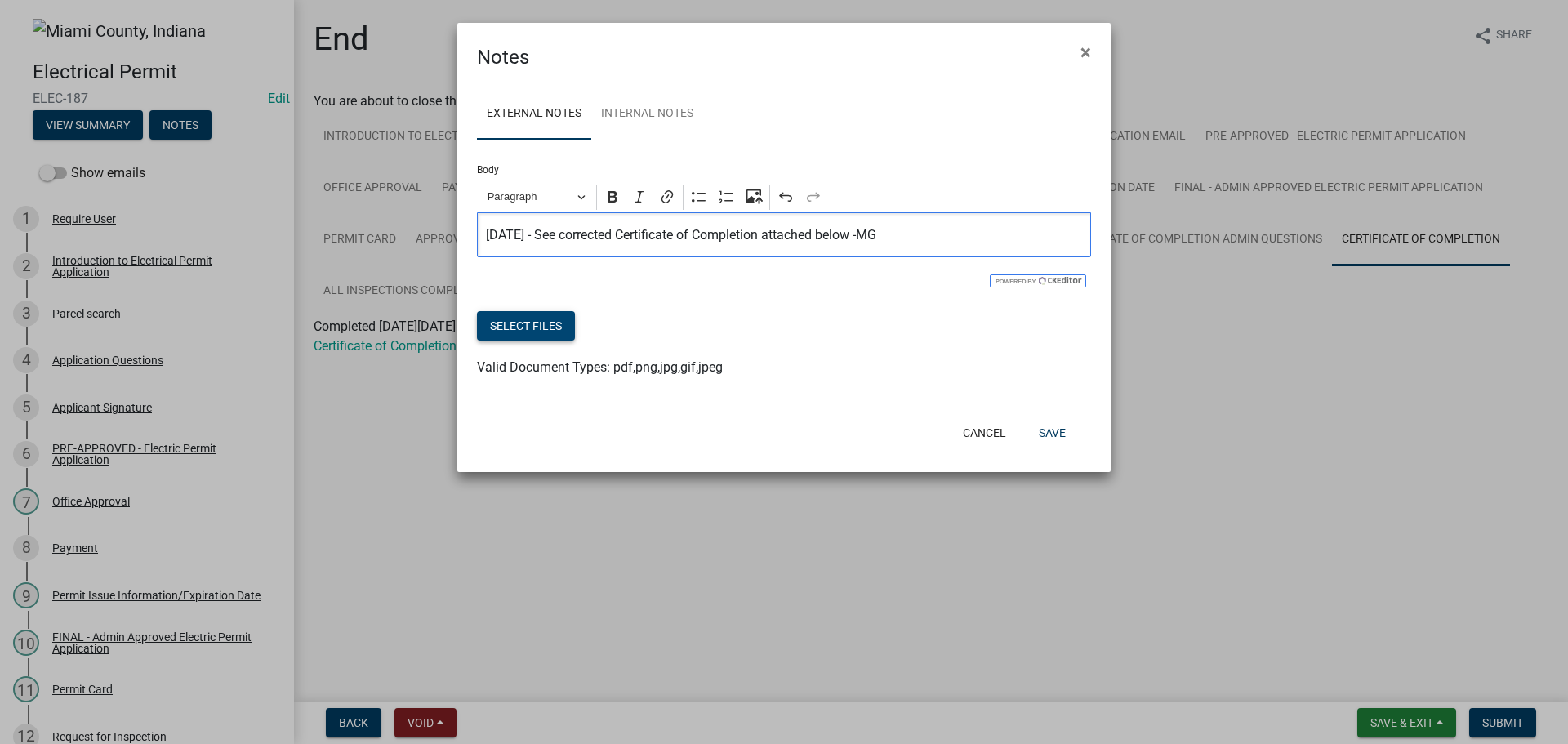
click at [528, 341] on button "Select files" at bounding box center [526, 326] width 98 height 30
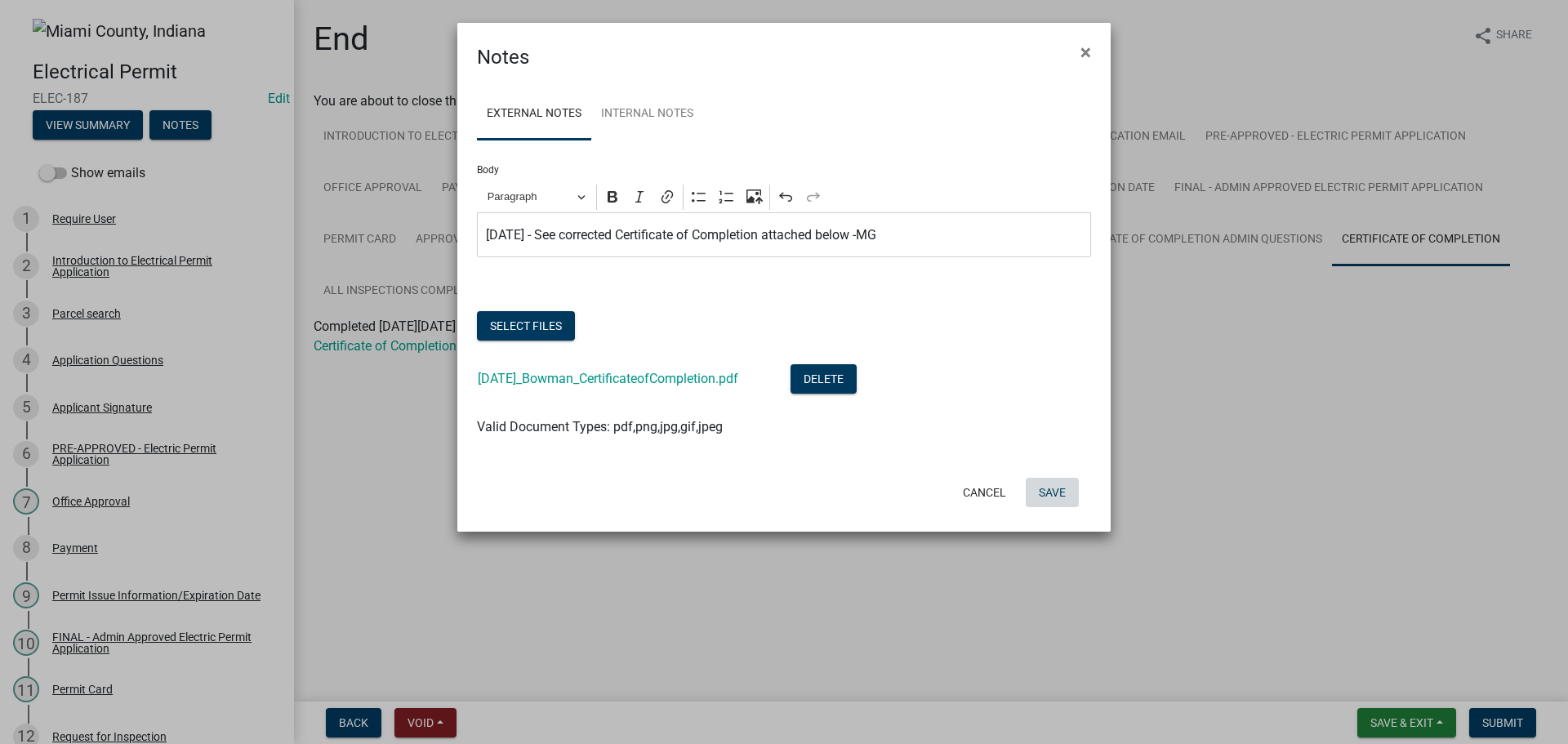
click at [1045, 507] on button "Save" at bounding box center [1052, 492] width 53 height 30
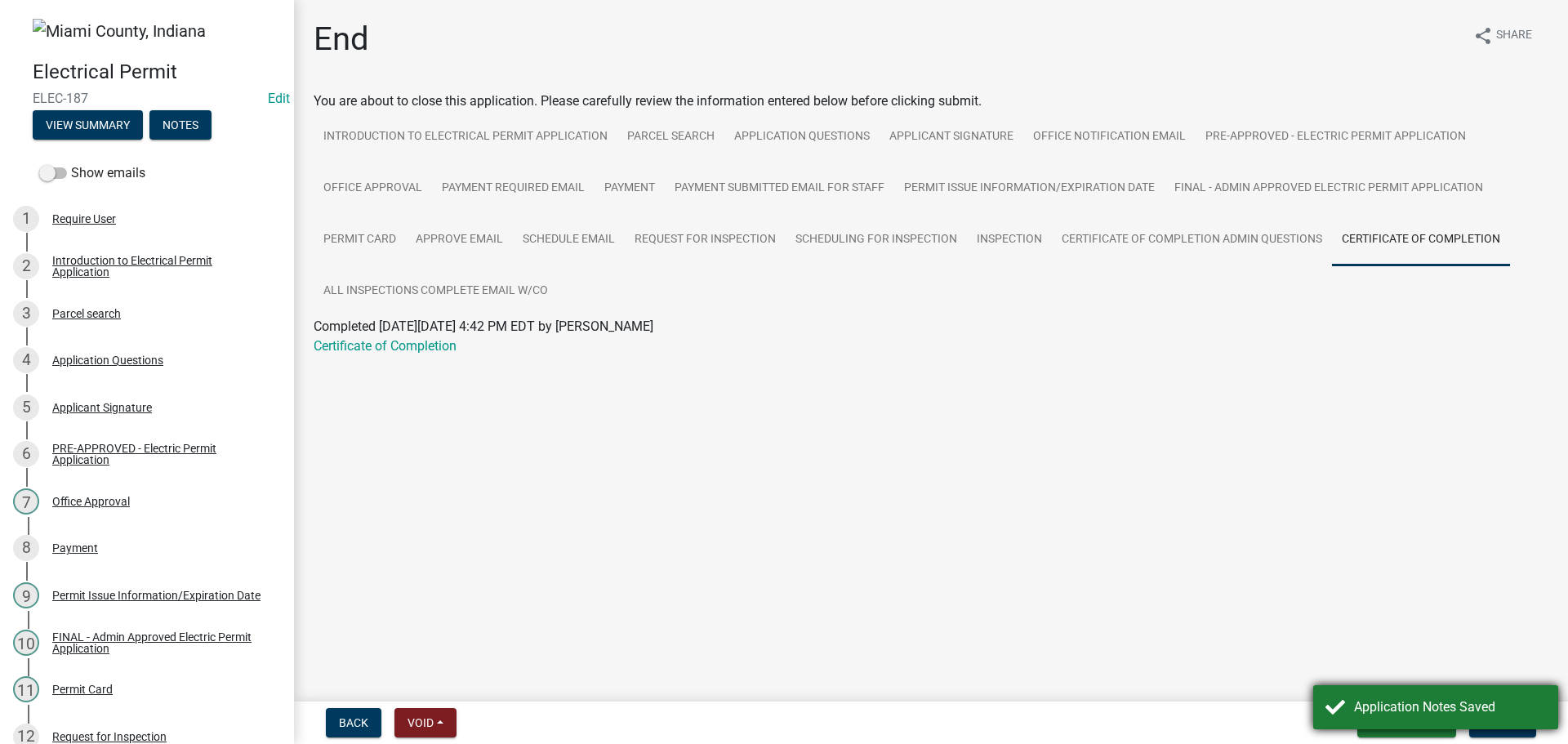
click at [1499, 701] on div "Application Notes Saved" at bounding box center [1449, 706] width 192 height 19
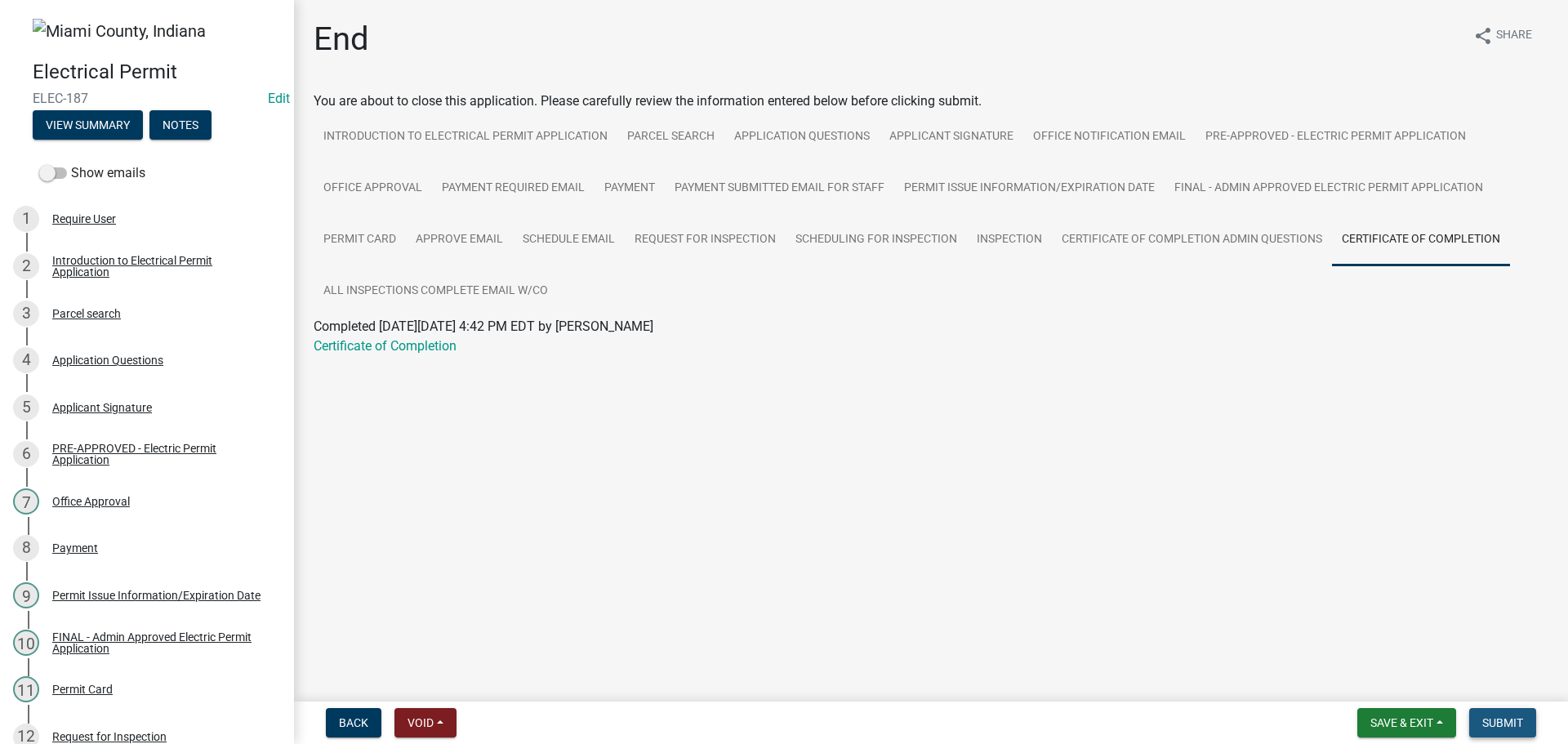
click at [1499, 726] on span "Submit" at bounding box center [1502, 723] width 41 height 13
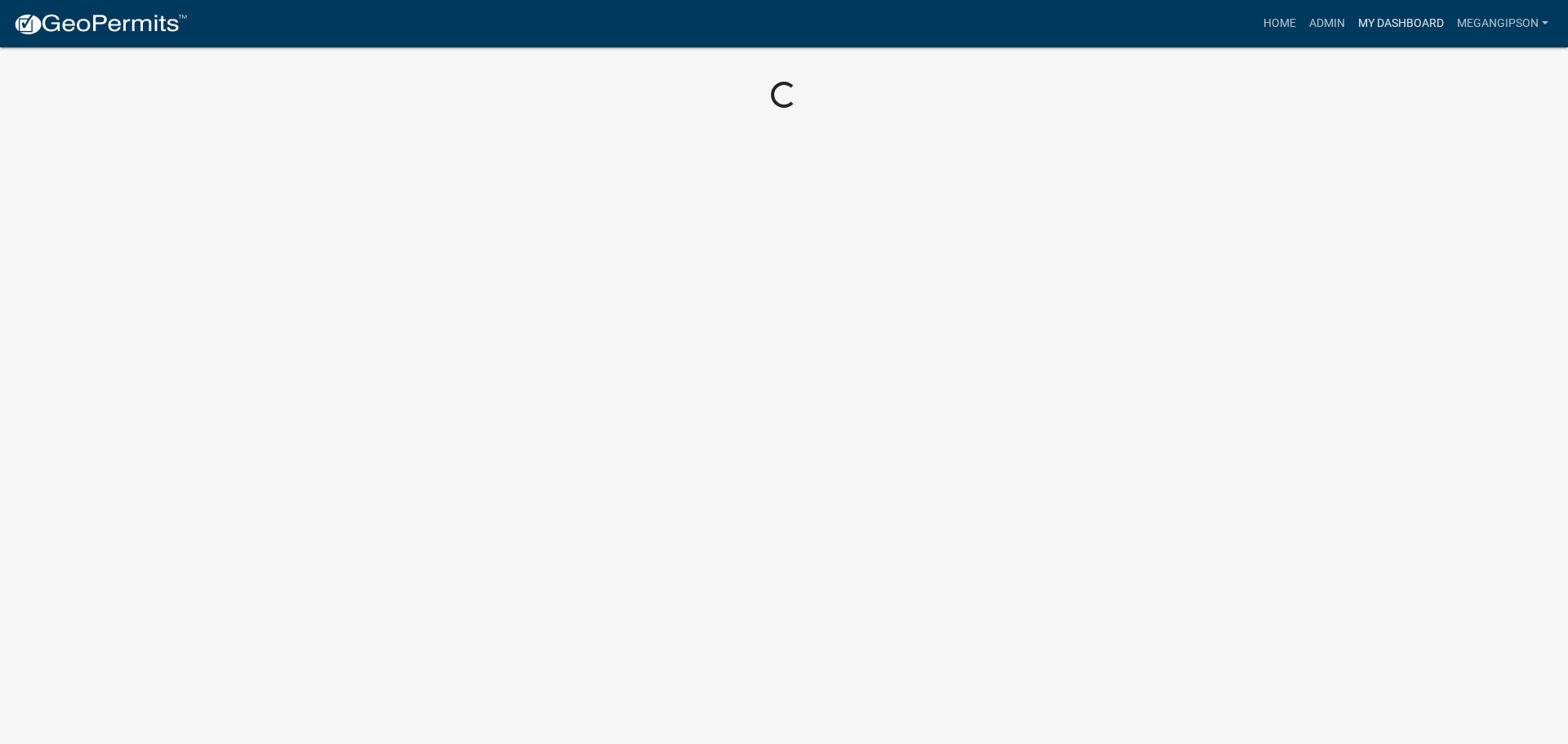
click at [1432, 31] on link "My Dashboard" at bounding box center [1400, 24] width 99 height 31
